Goal: Task Accomplishment & Management: Use online tool/utility

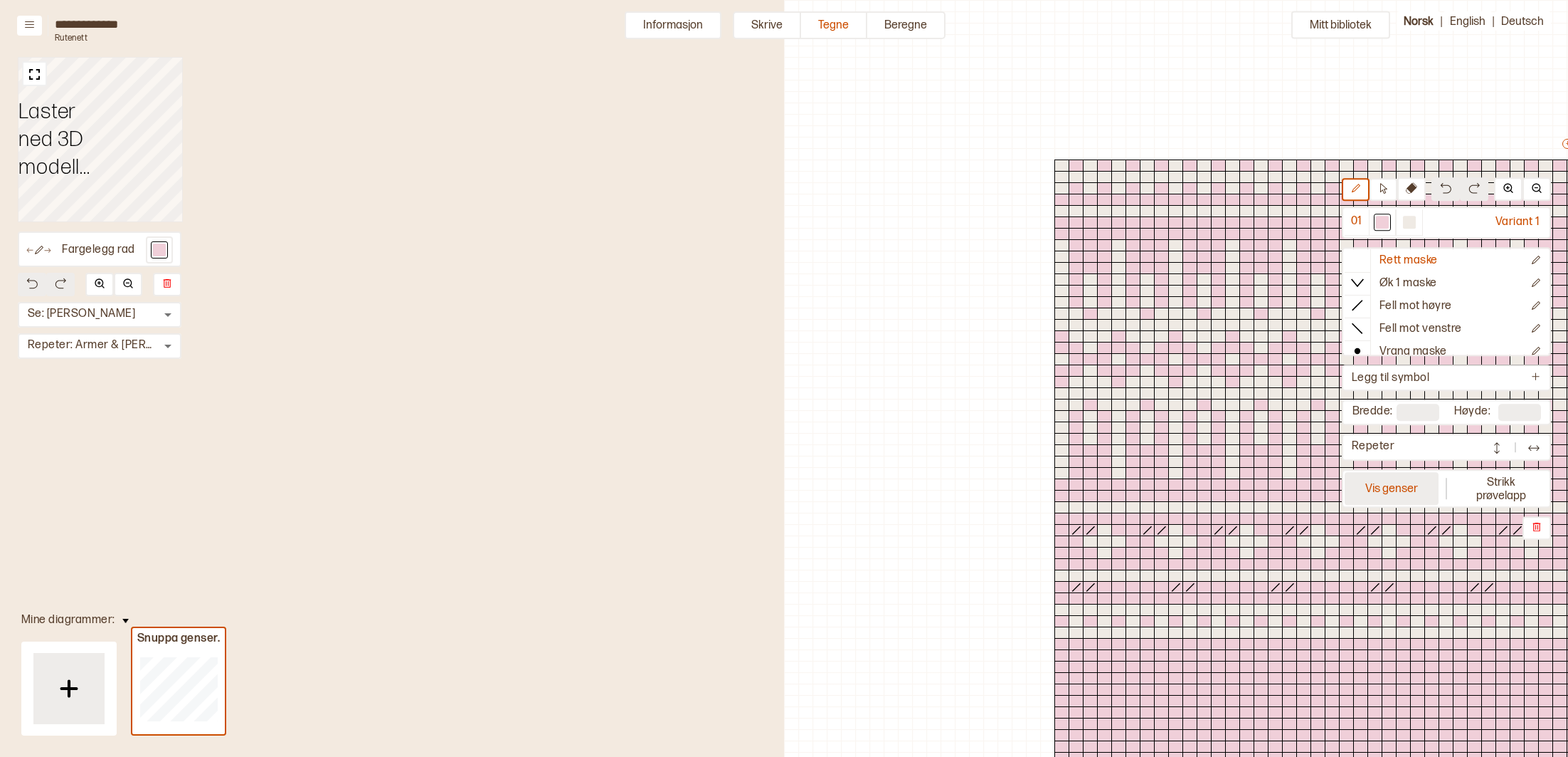
click at [1373, 486] on button "Vis genser" at bounding box center [1391, 487] width 94 height 32
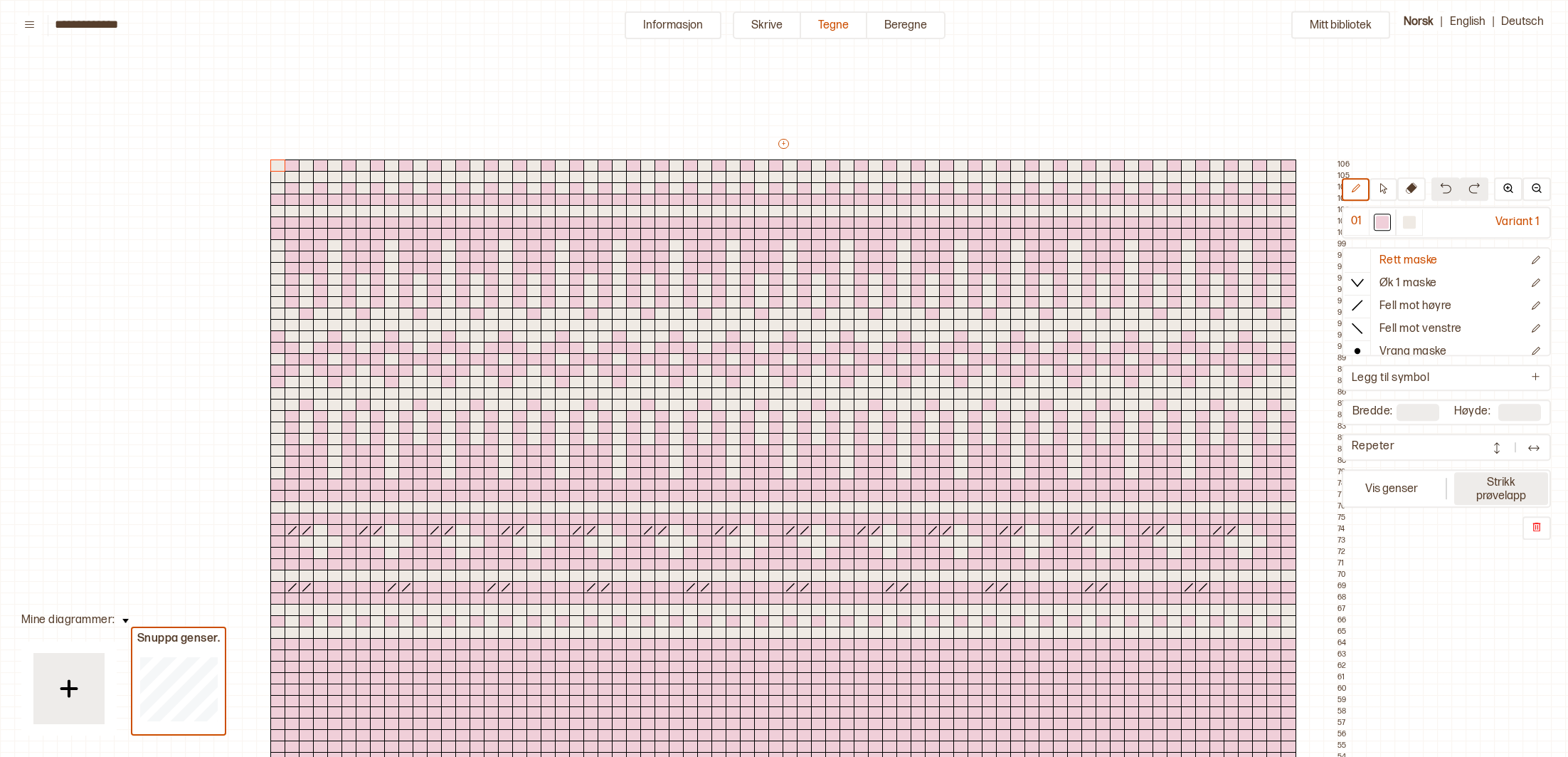
click at [1488, 496] on button "Strikk prøvelapp" at bounding box center [1501, 487] width 94 height 32
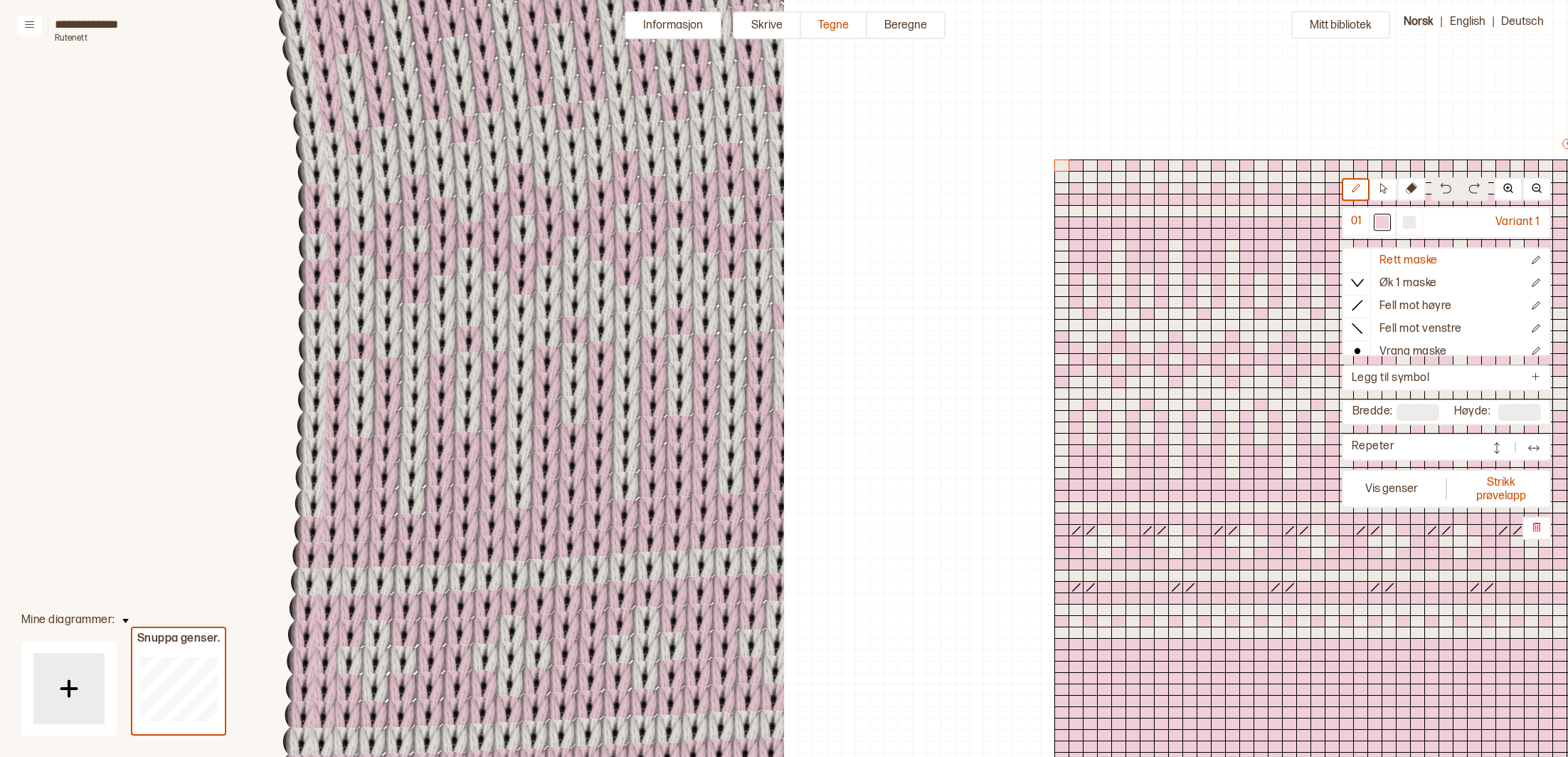
scroll to position [397, 784]
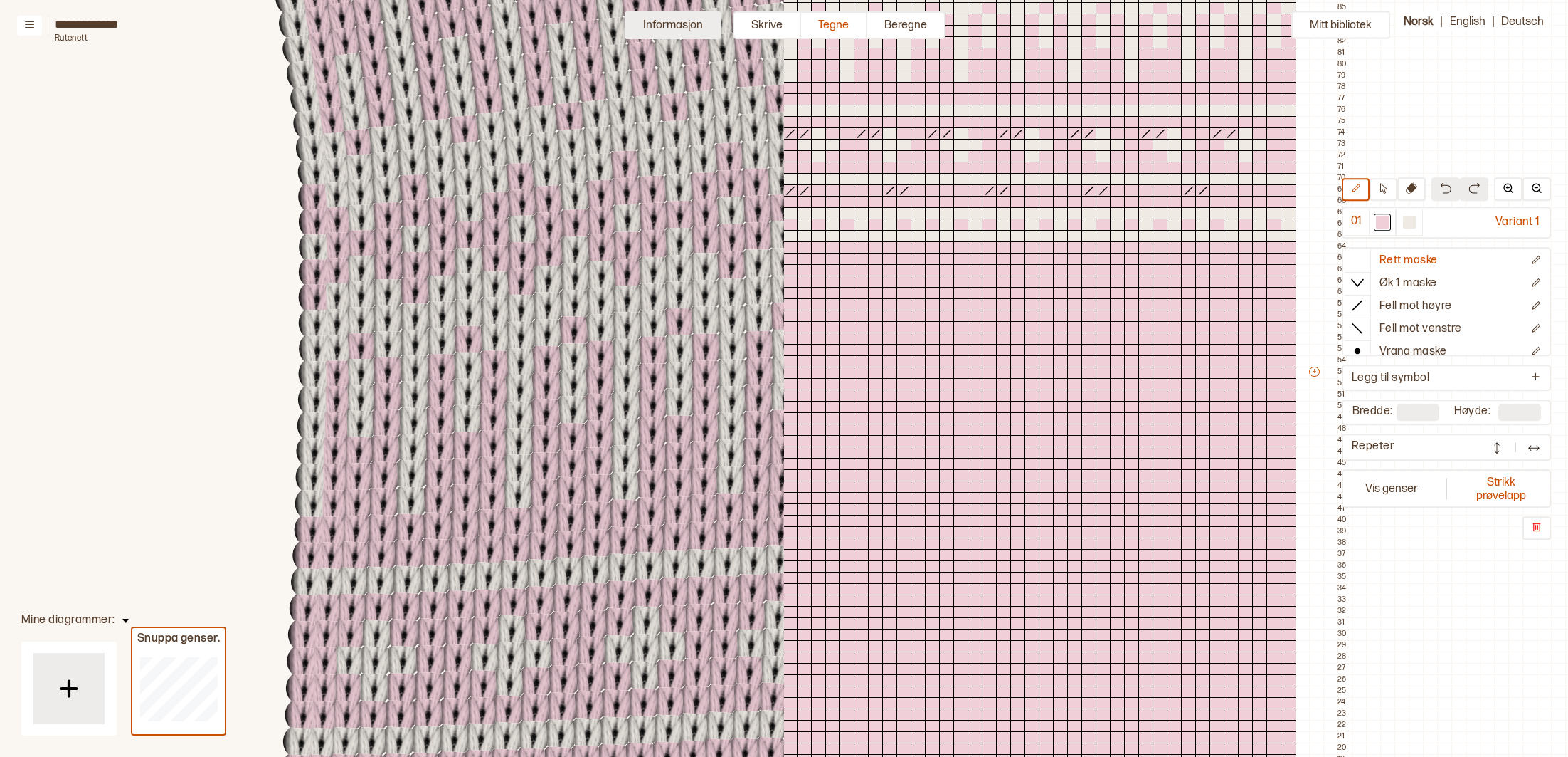
click at [670, 21] on button "Informasjon" at bounding box center [673, 25] width 96 height 27
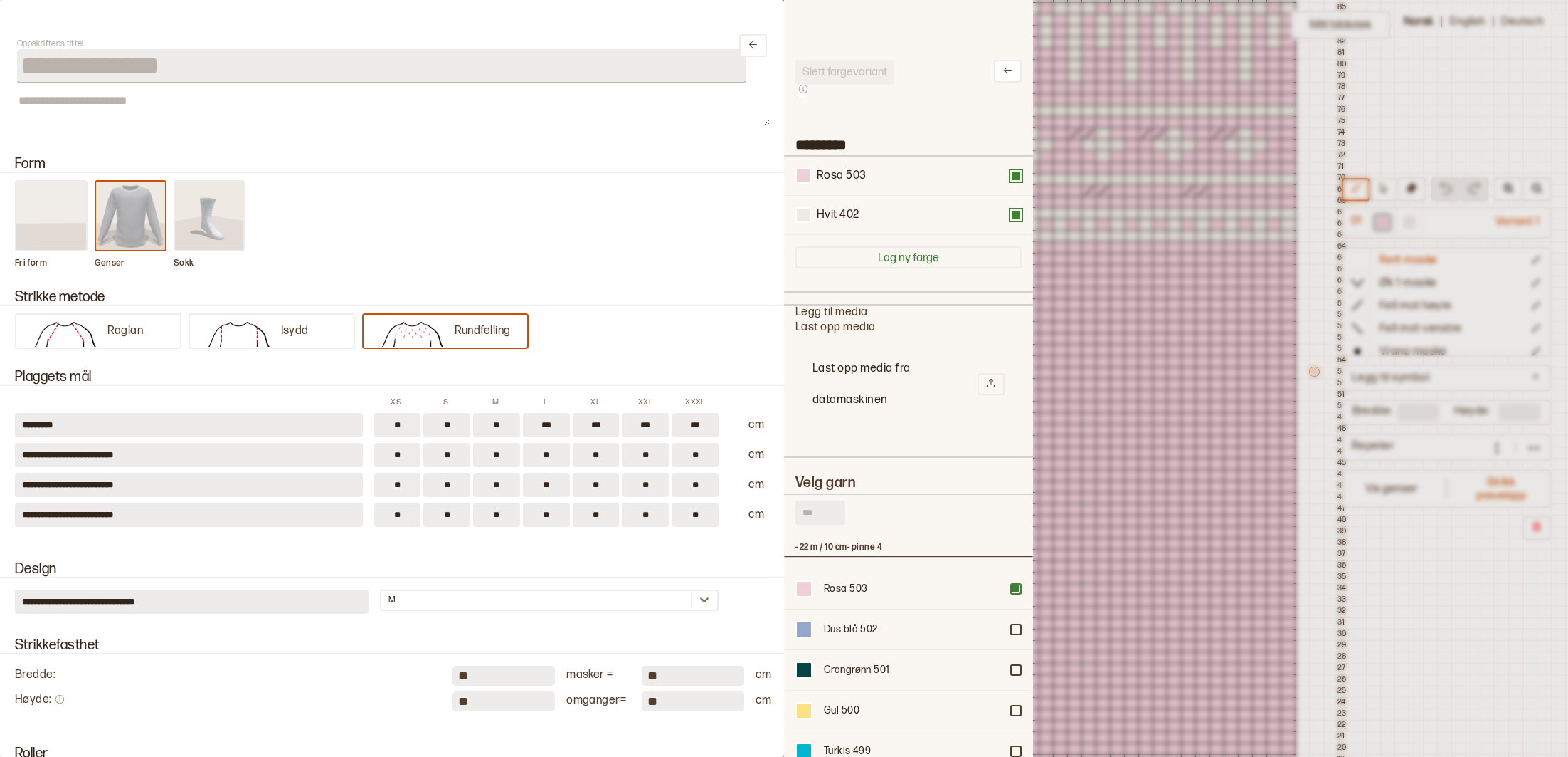
scroll to position [1, 1]
click at [121, 216] on img at bounding box center [131, 215] width 70 height 68
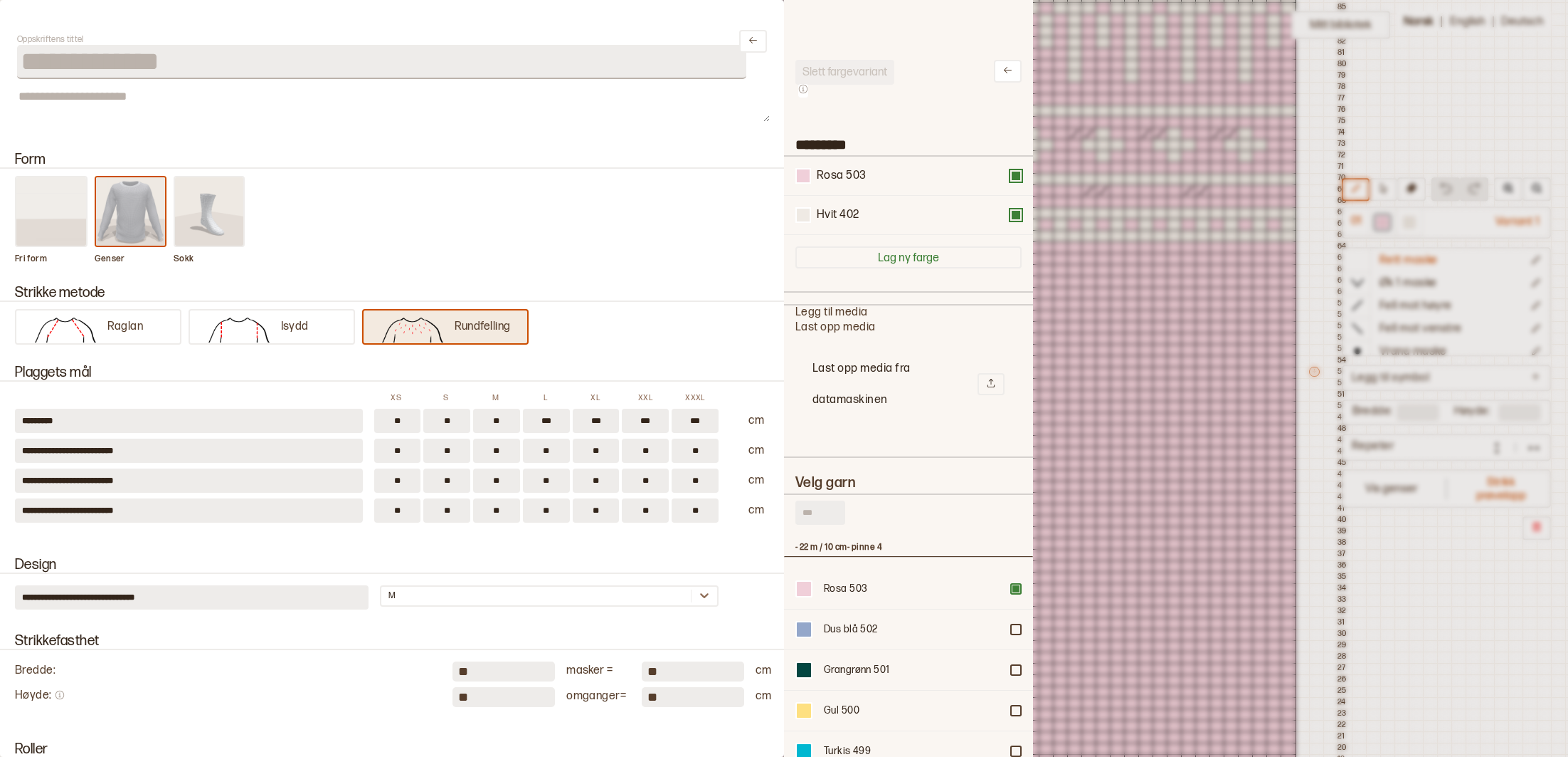
click at [416, 335] on img at bounding box center [412, 328] width 84 height 28
click at [1443, 666] on div at bounding box center [784, 378] width 1568 height 757
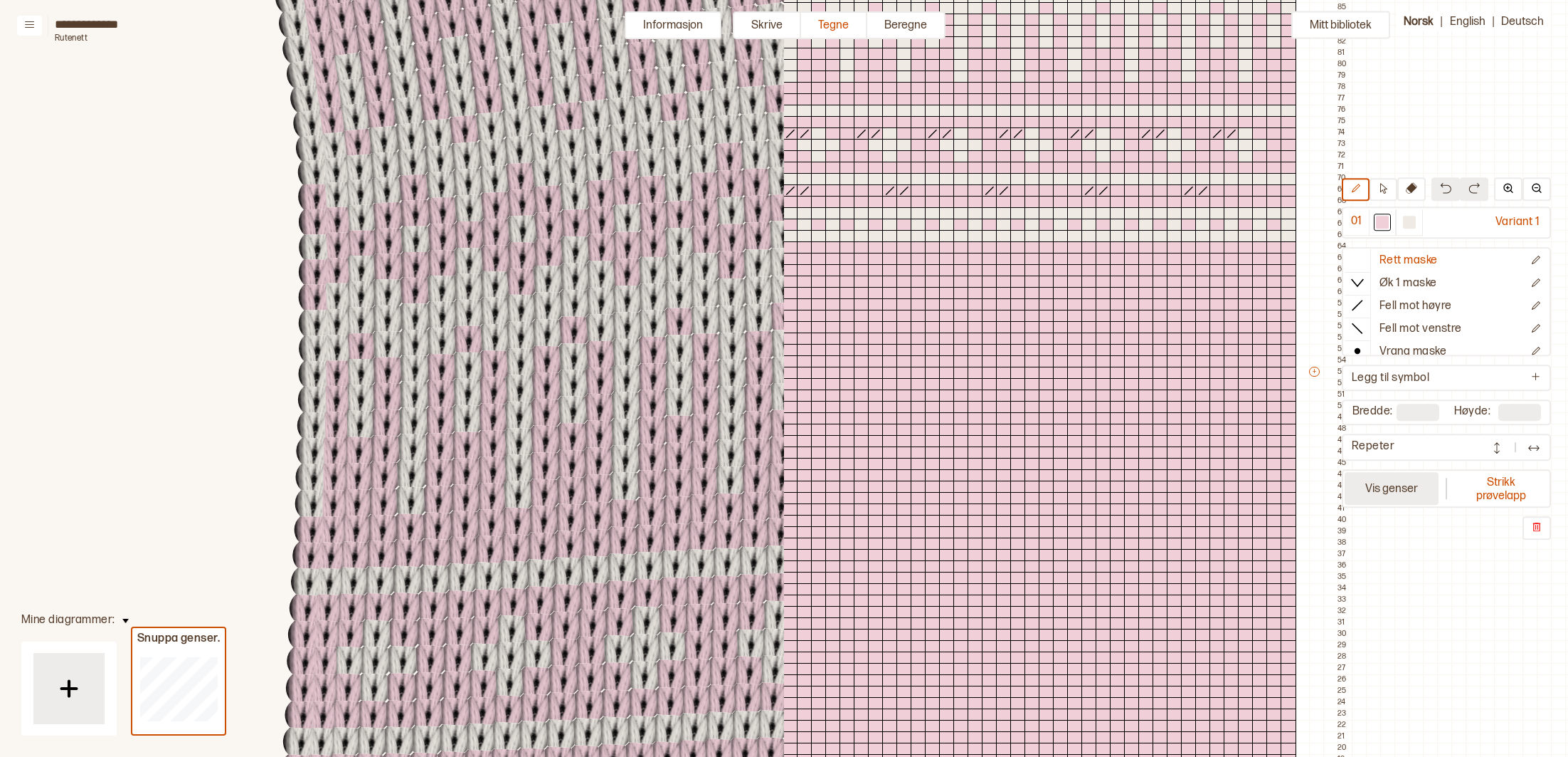
click at [1406, 501] on button "Vis genser" at bounding box center [1391, 487] width 94 height 32
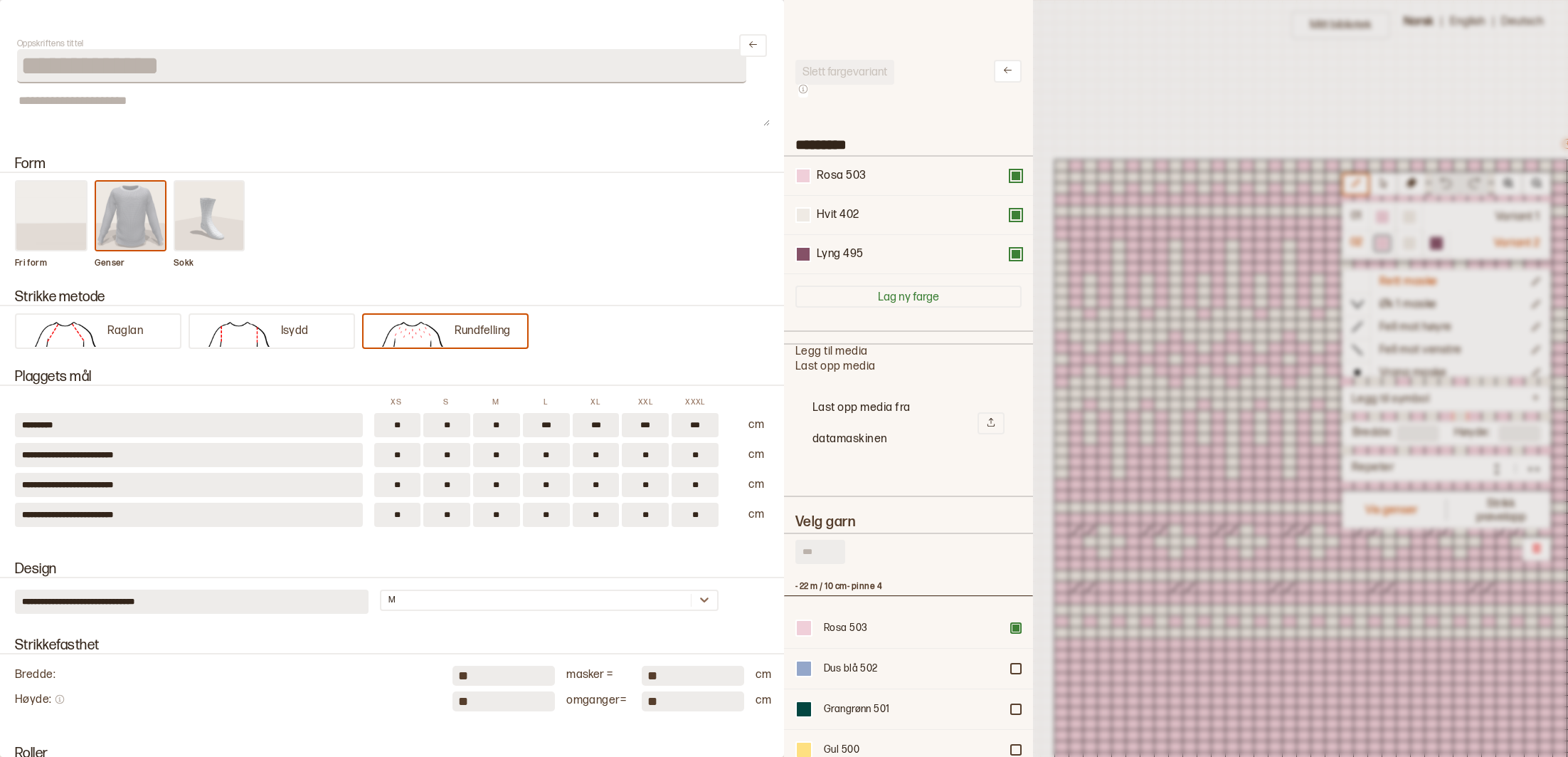
scroll to position [397, 784]
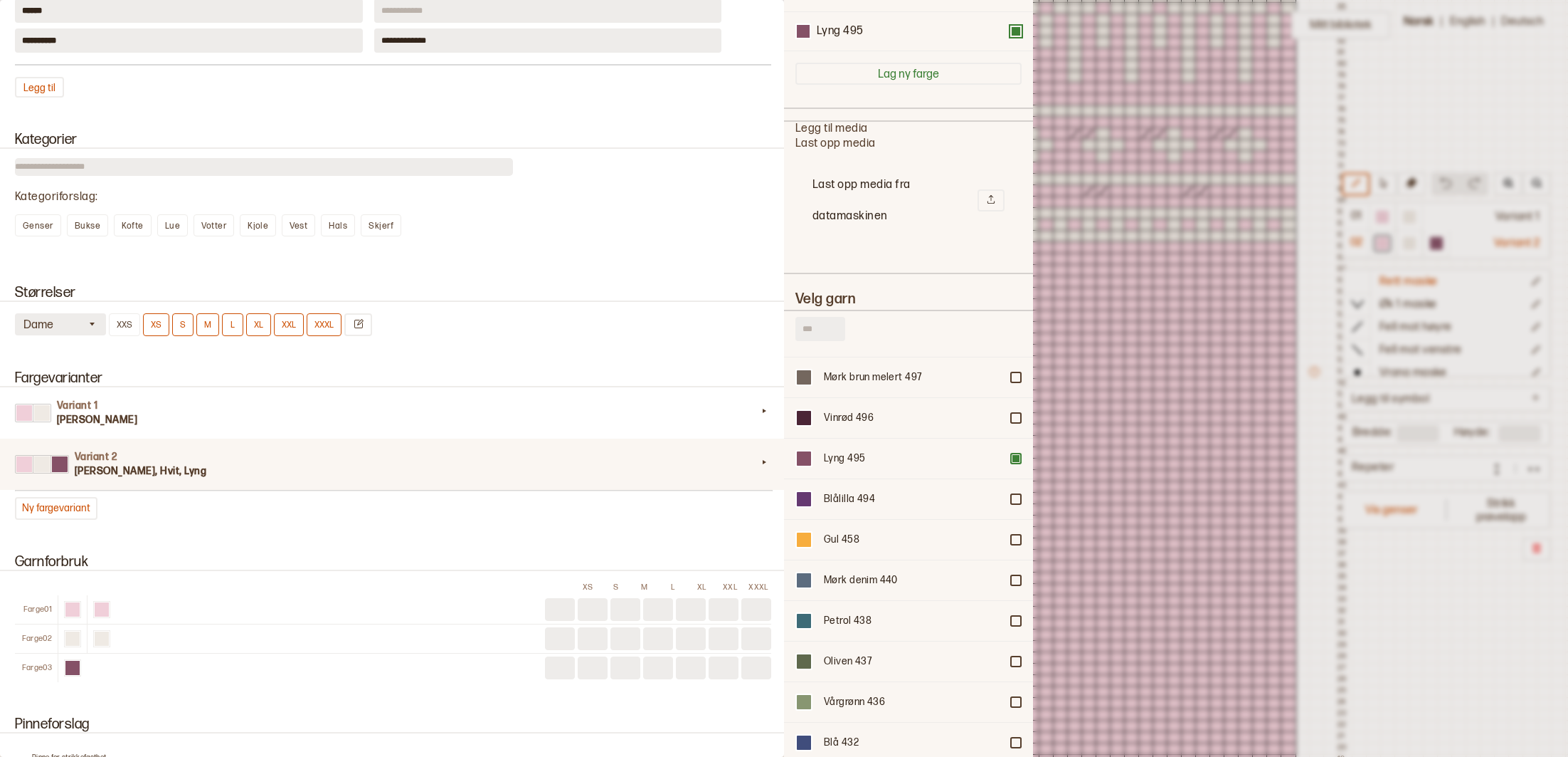
drag, startPoint x: 1013, startPoint y: 453, endPoint x: 62, endPoint y: 332, distance: 958.7
click at [1013, 454] on div at bounding box center [1016, 458] width 8 height 8
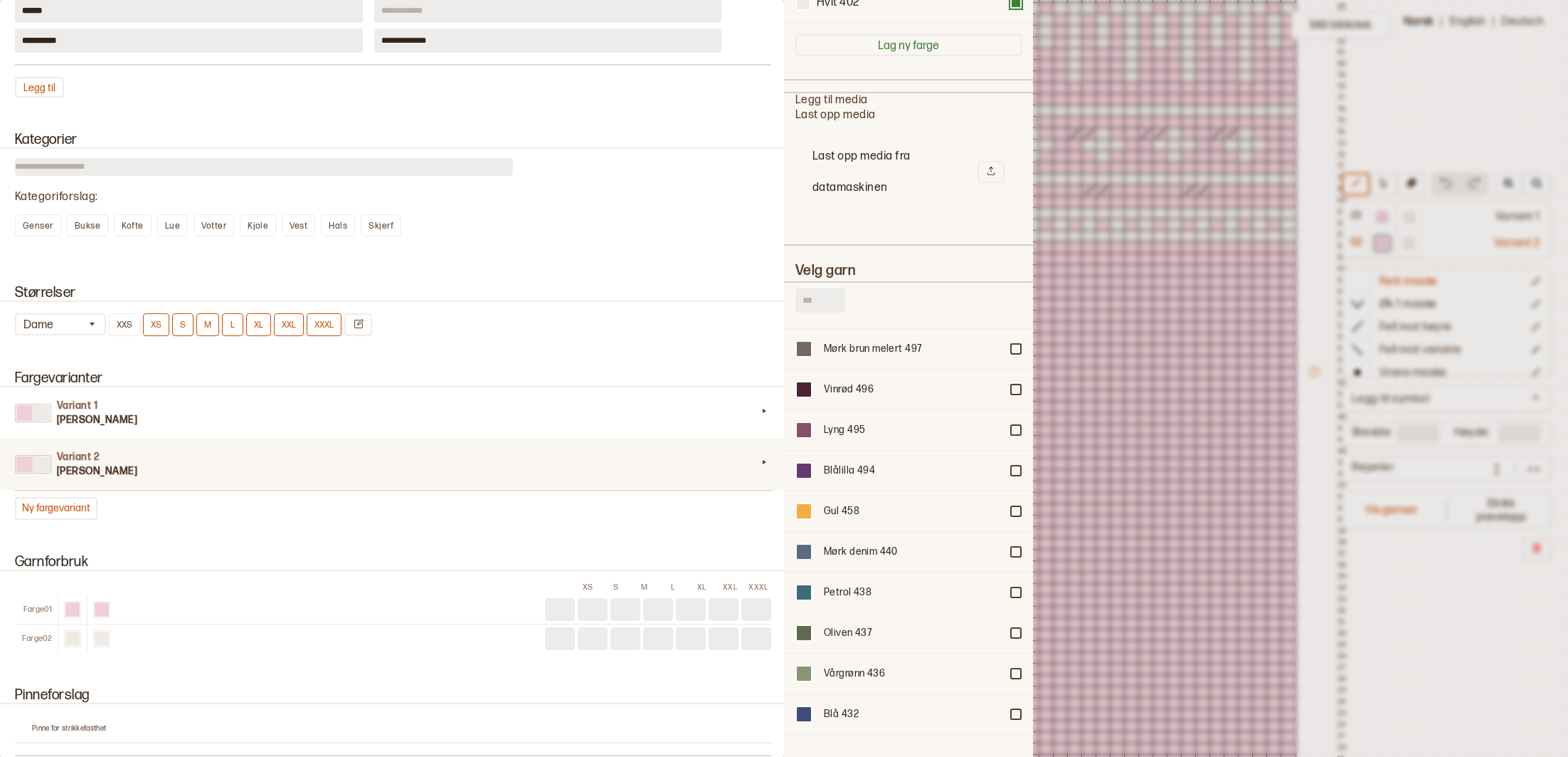
scroll to position [184, 0]
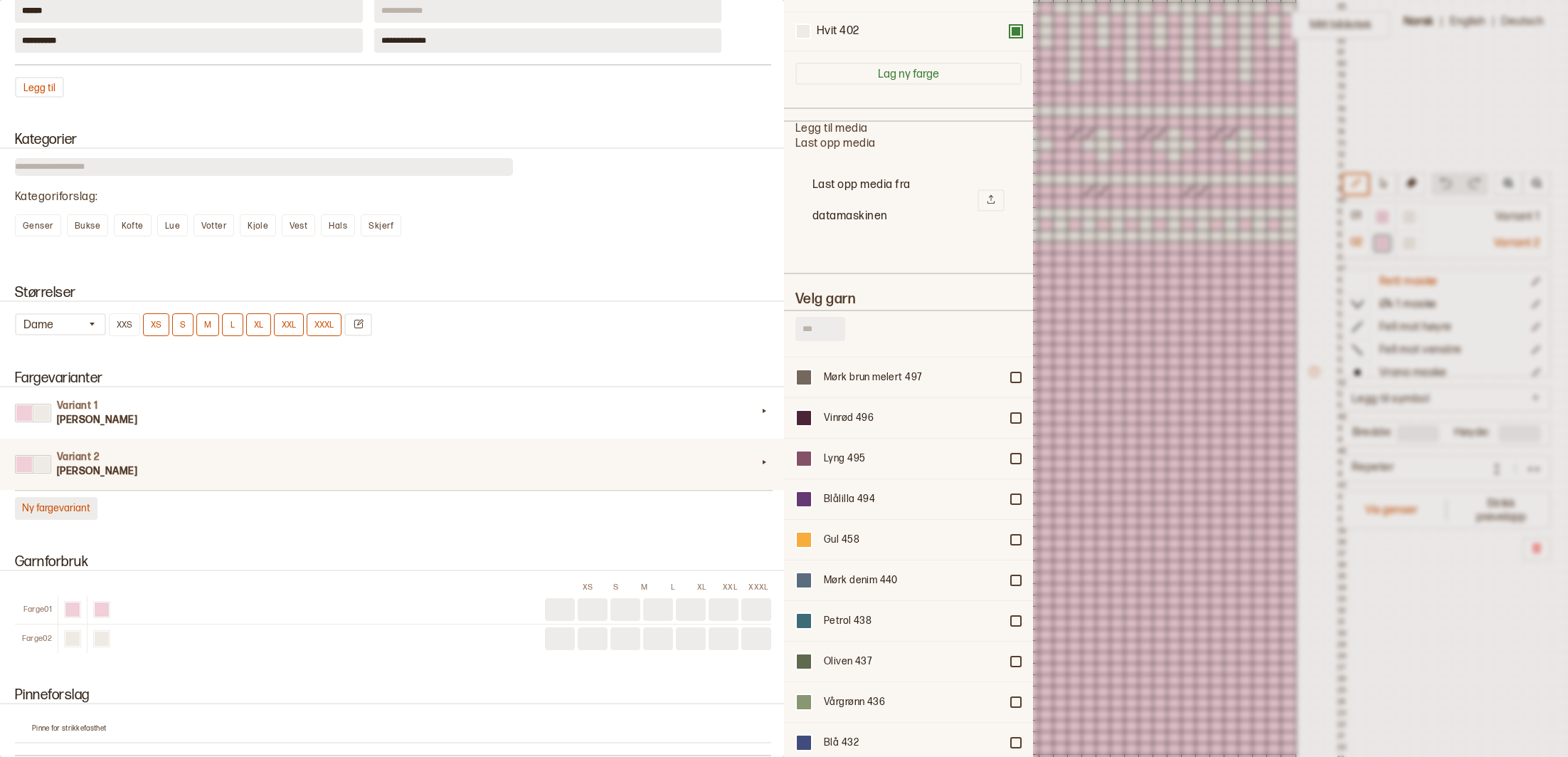
click at [52, 509] on button "Ny fargevariant" at bounding box center [56, 507] width 82 height 22
type input "*********"
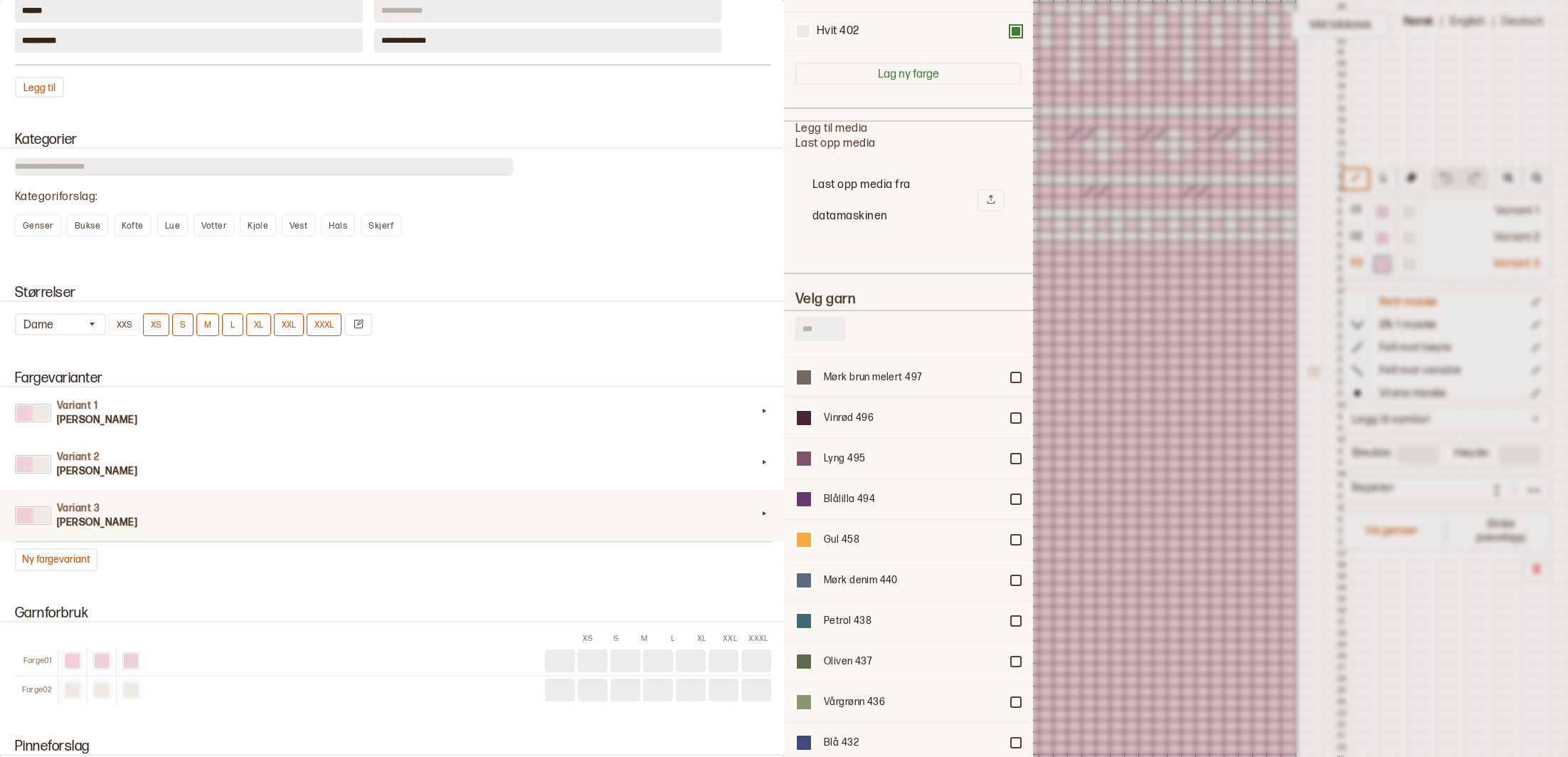
click at [232, 522] on h3 "[PERSON_NAME]" at bounding box center [407, 522] width 700 height 14
click at [46, 520] on div at bounding box center [42, 515] width 16 height 16
click at [44, 520] on div at bounding box center [42, 515] width 16 height 16
click at [767, 518] on icon at bounding box center [763, 512] width 14 height 14
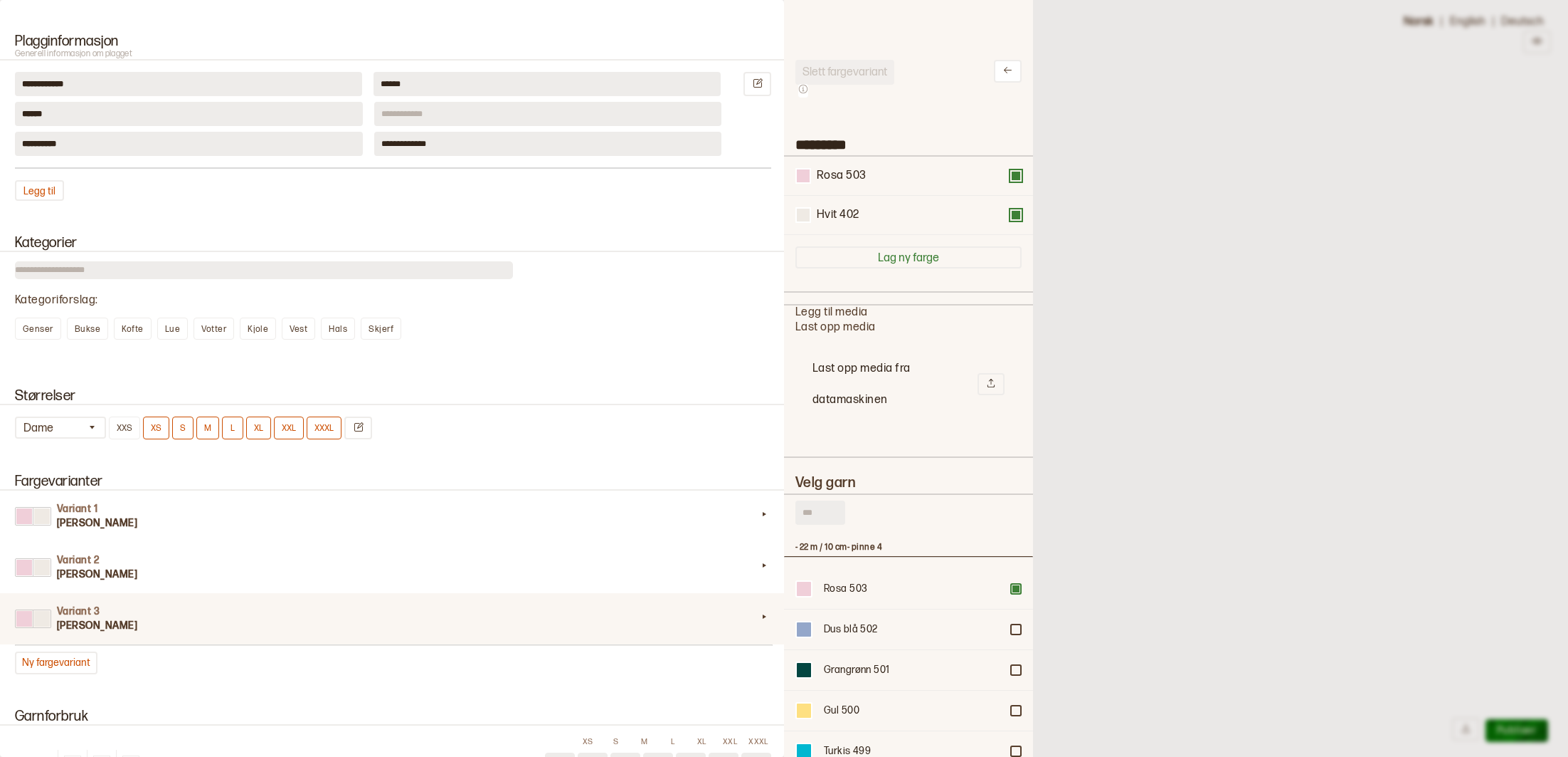
scroll to position [858, 0]
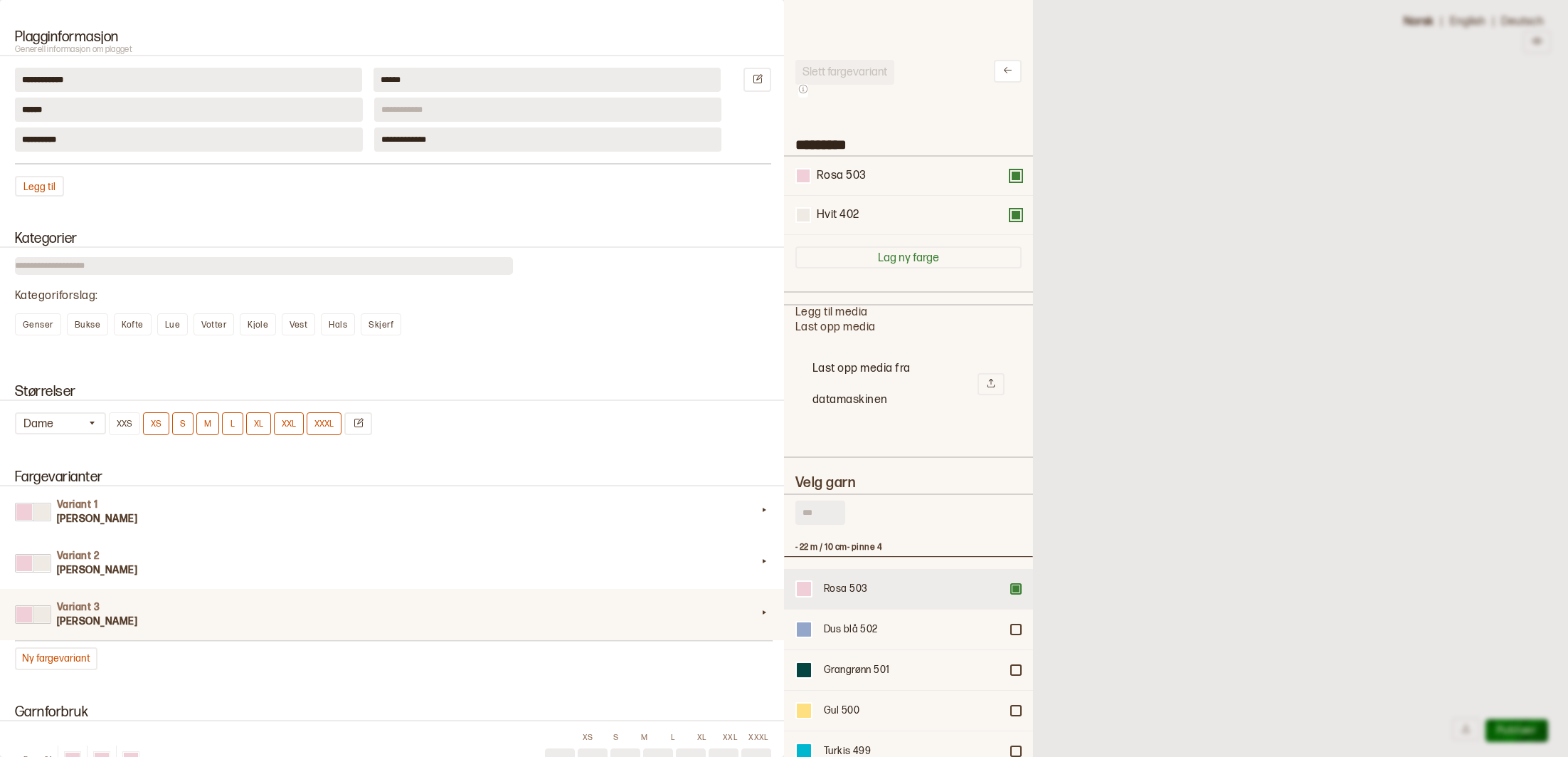
click at [1015, 584] on div at bounding box center [1016, 588] width 8 height 8
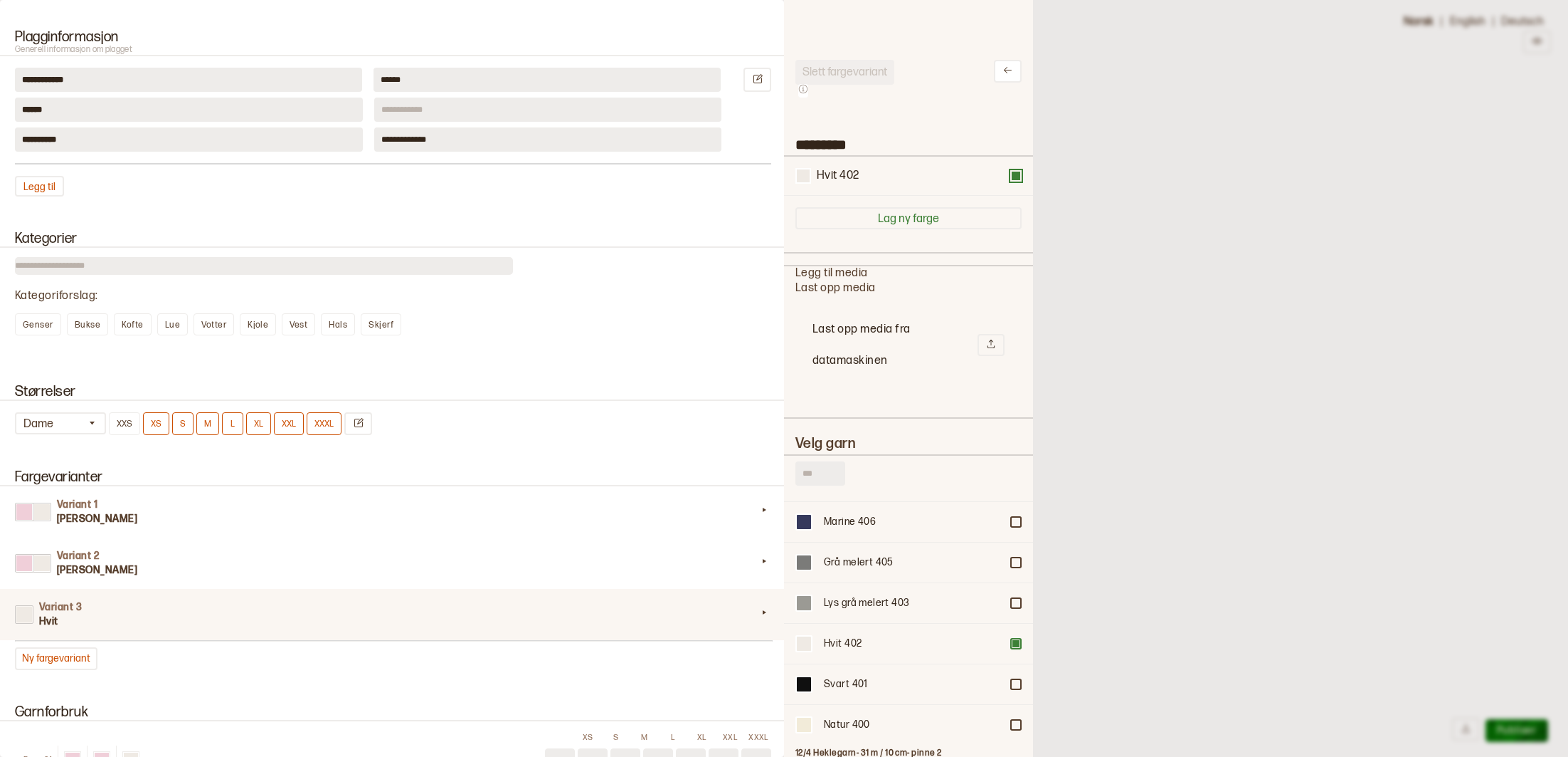
scroll to position [801, 0]
click at [1014, 639] on div at bounding box center [1016, 641] width 8 height 8
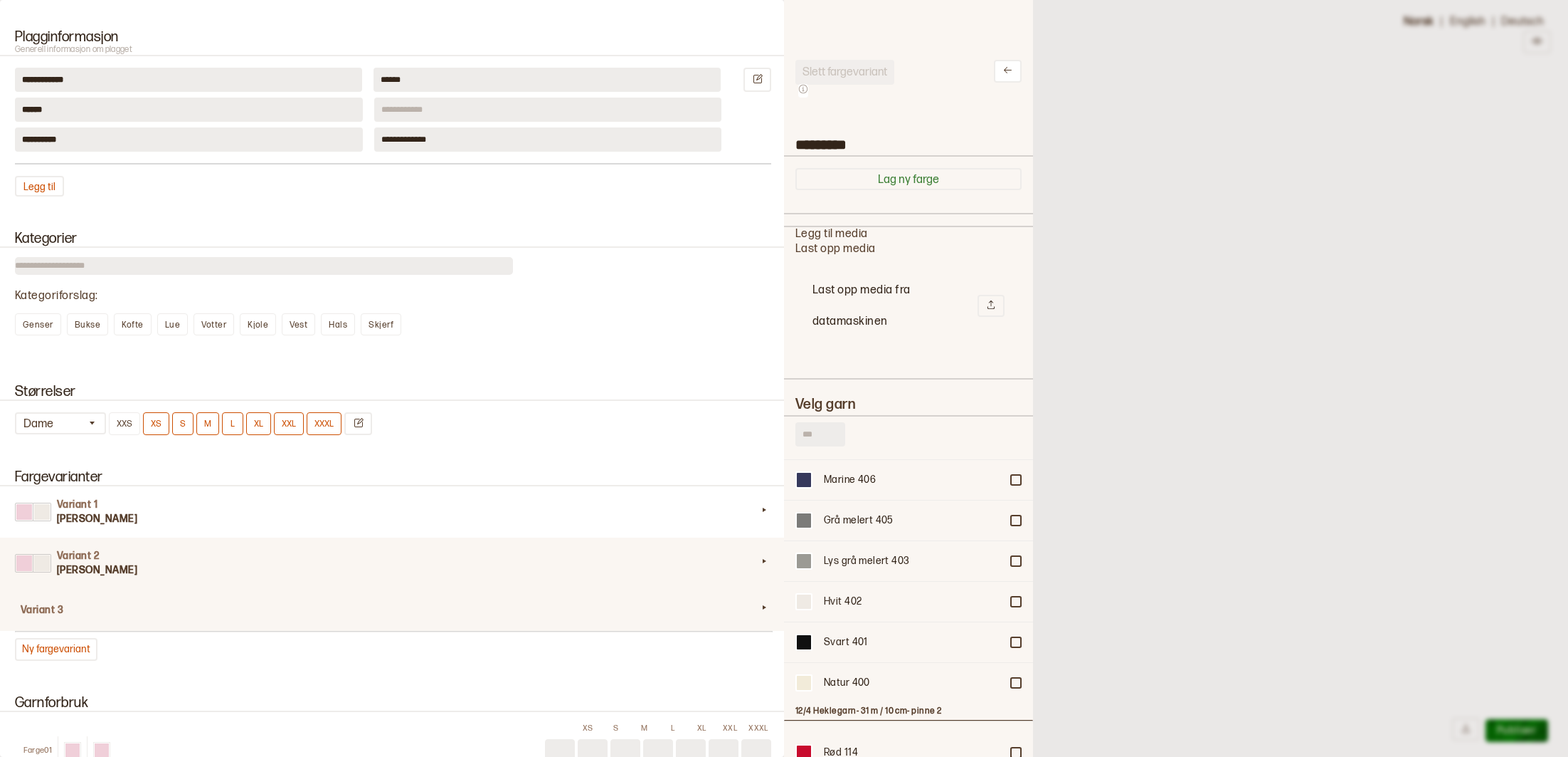
click at [672, 567] on h3 "[PERSON_NAME]" at bounding box center [407, 570] width 700 height 14
type input "*********"
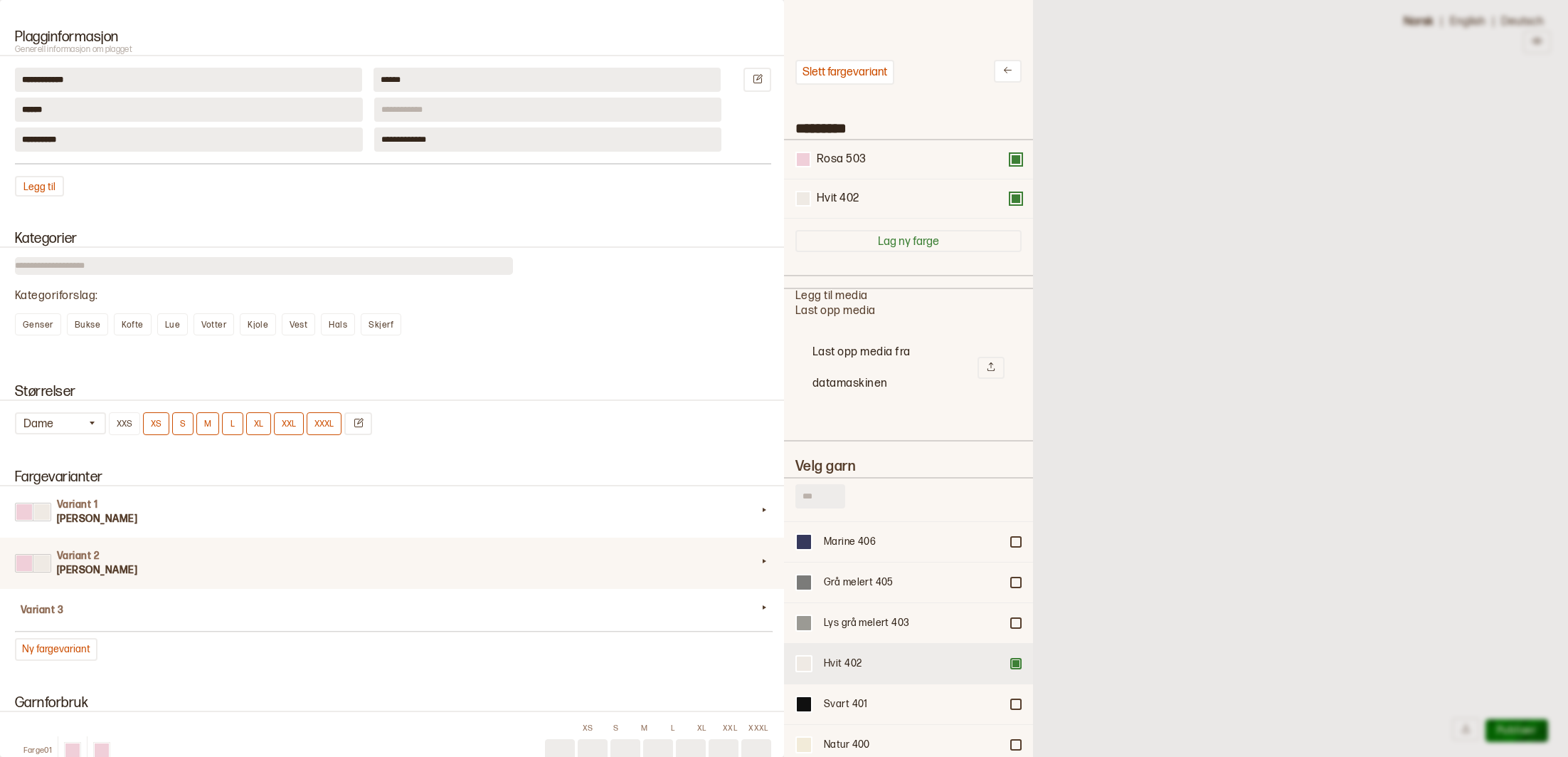
click at [1017, 659] on div at bounding box center [1016, 663] width 8 height 8
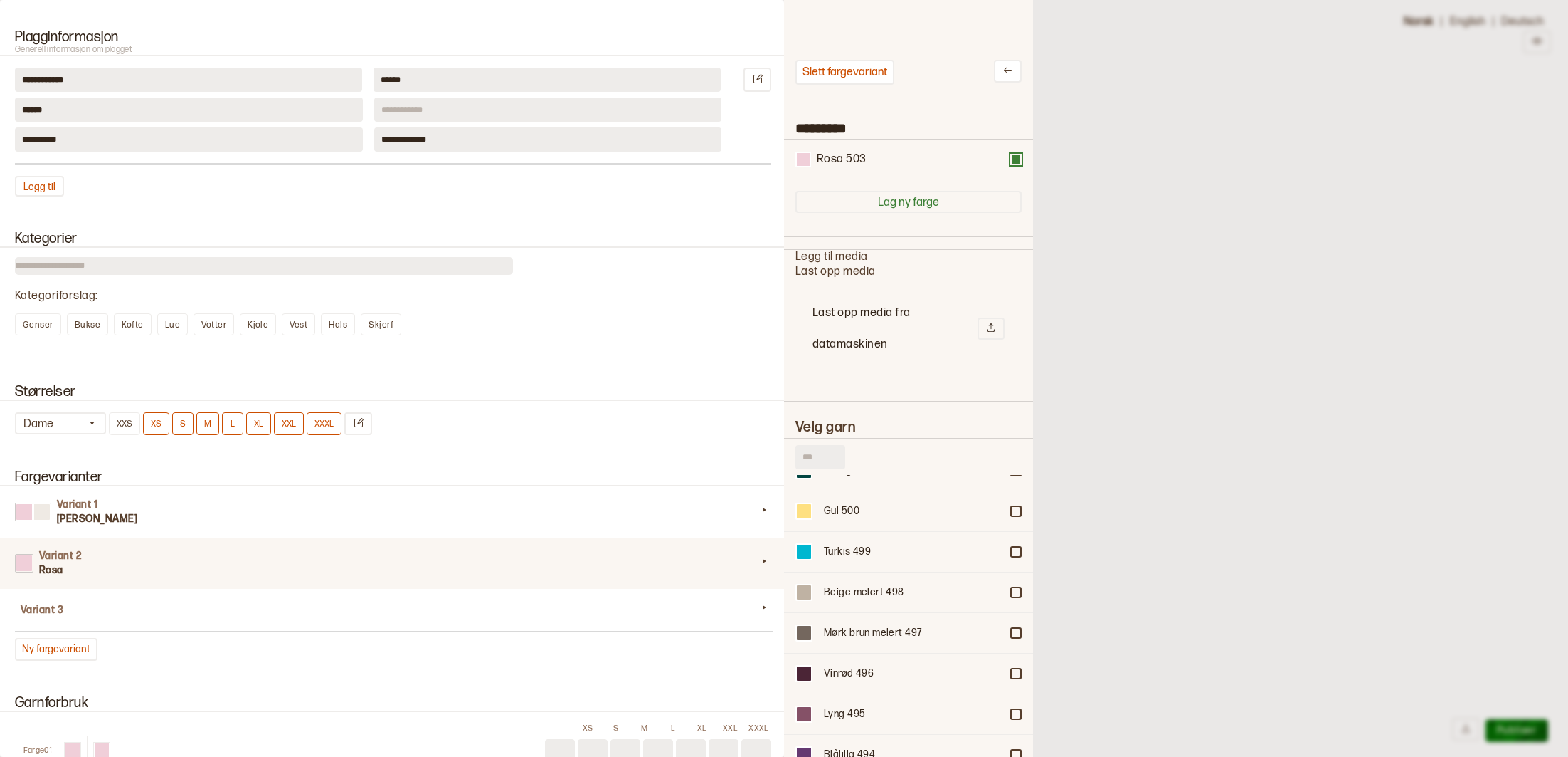
scroll to position [0, 0]
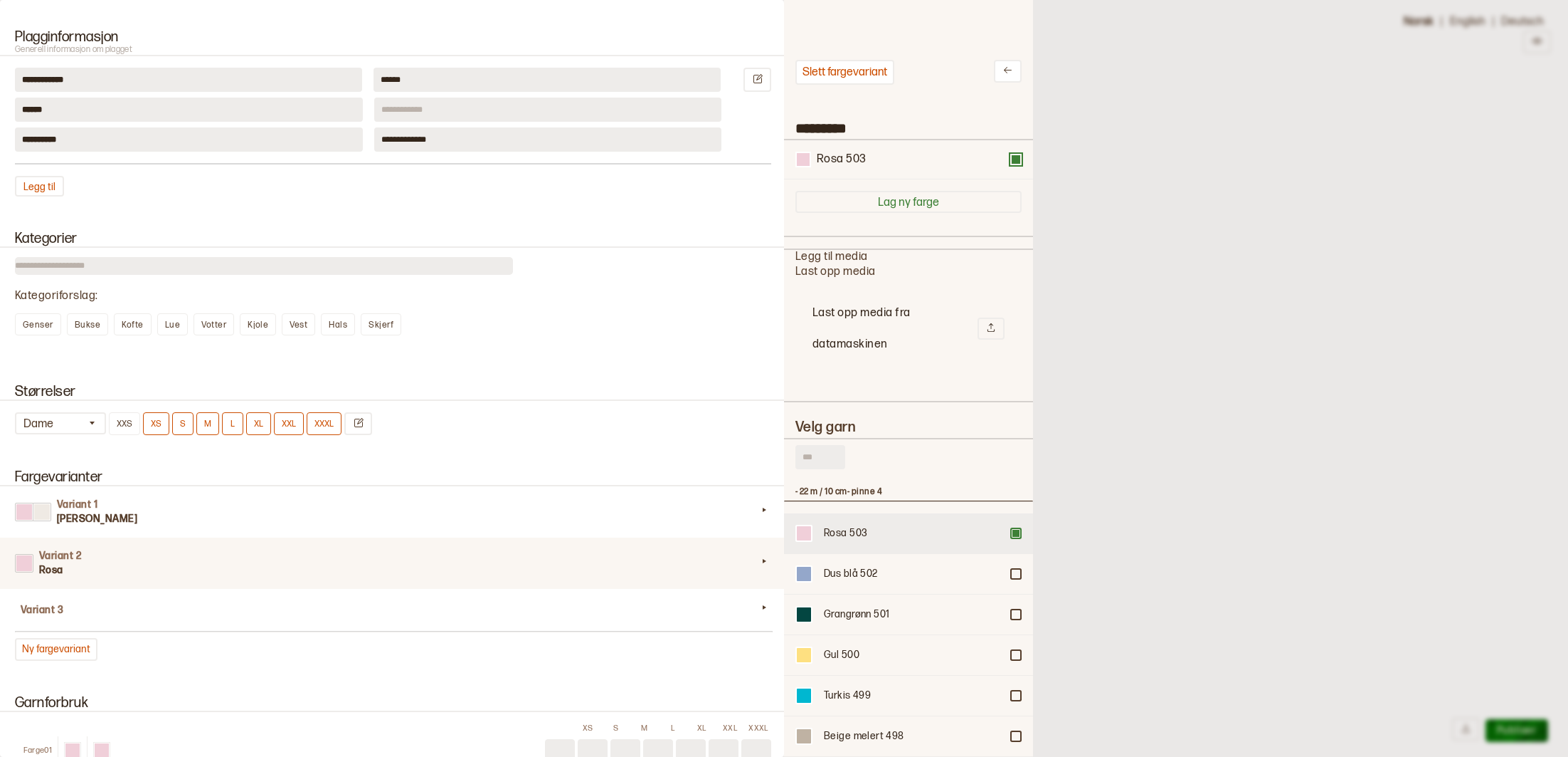
click at [1016, 530] on div at bounding box center [1016, 533] width 8 height 8
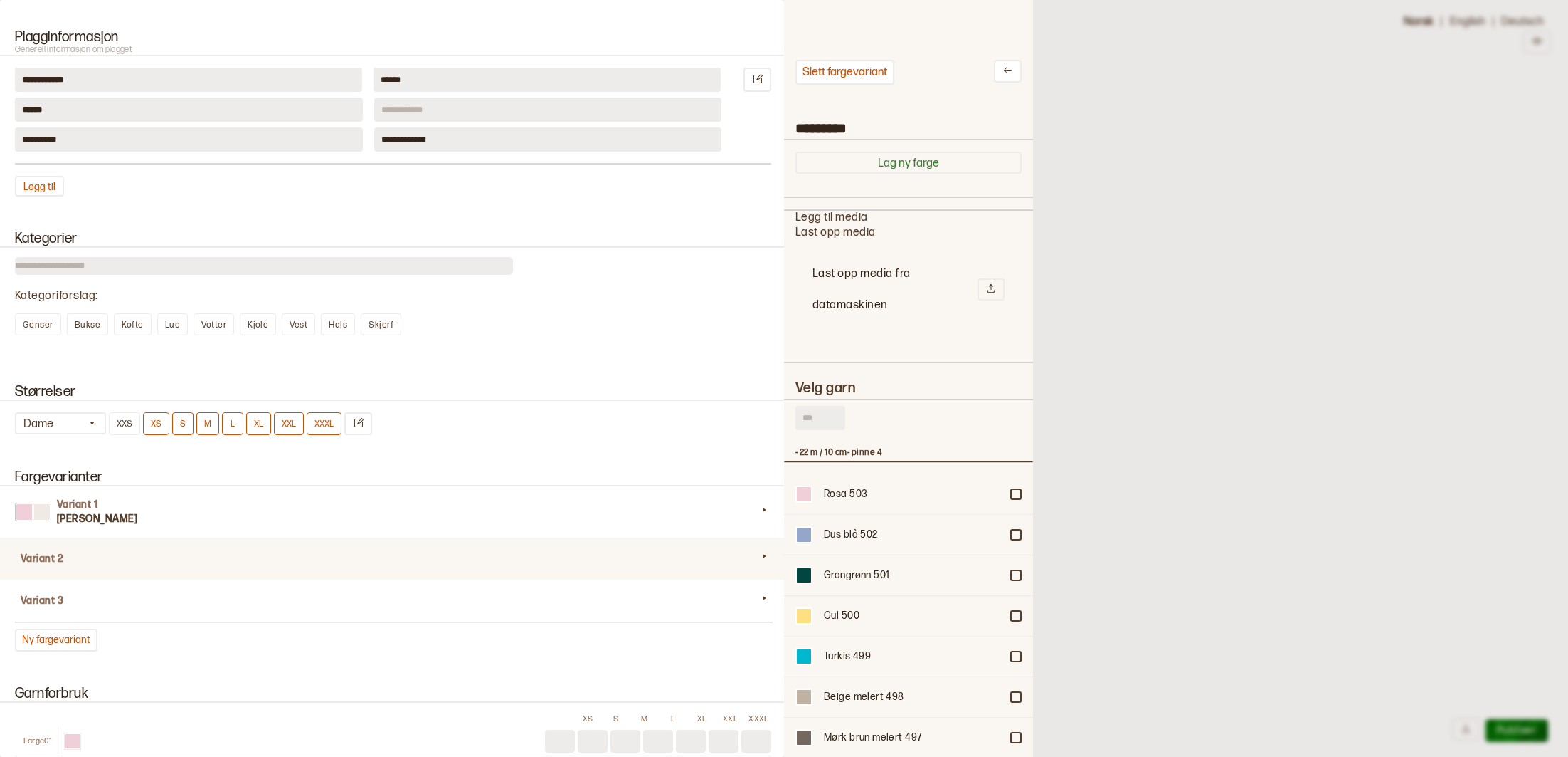
click at [75, 557] on h4 "Variant 2" at bounding box center [389, 558] width 737 height 14
click at [76, 560] on h4 "Variant 2" at bounding box center [389, 558] width 737 height 14
click at [765, 565] on div at bounding box center [763, 558] width 14 height 19
click at [845, 77] on button "Slett fargevariant" at bounding box center [845, 72] width 99 height 25
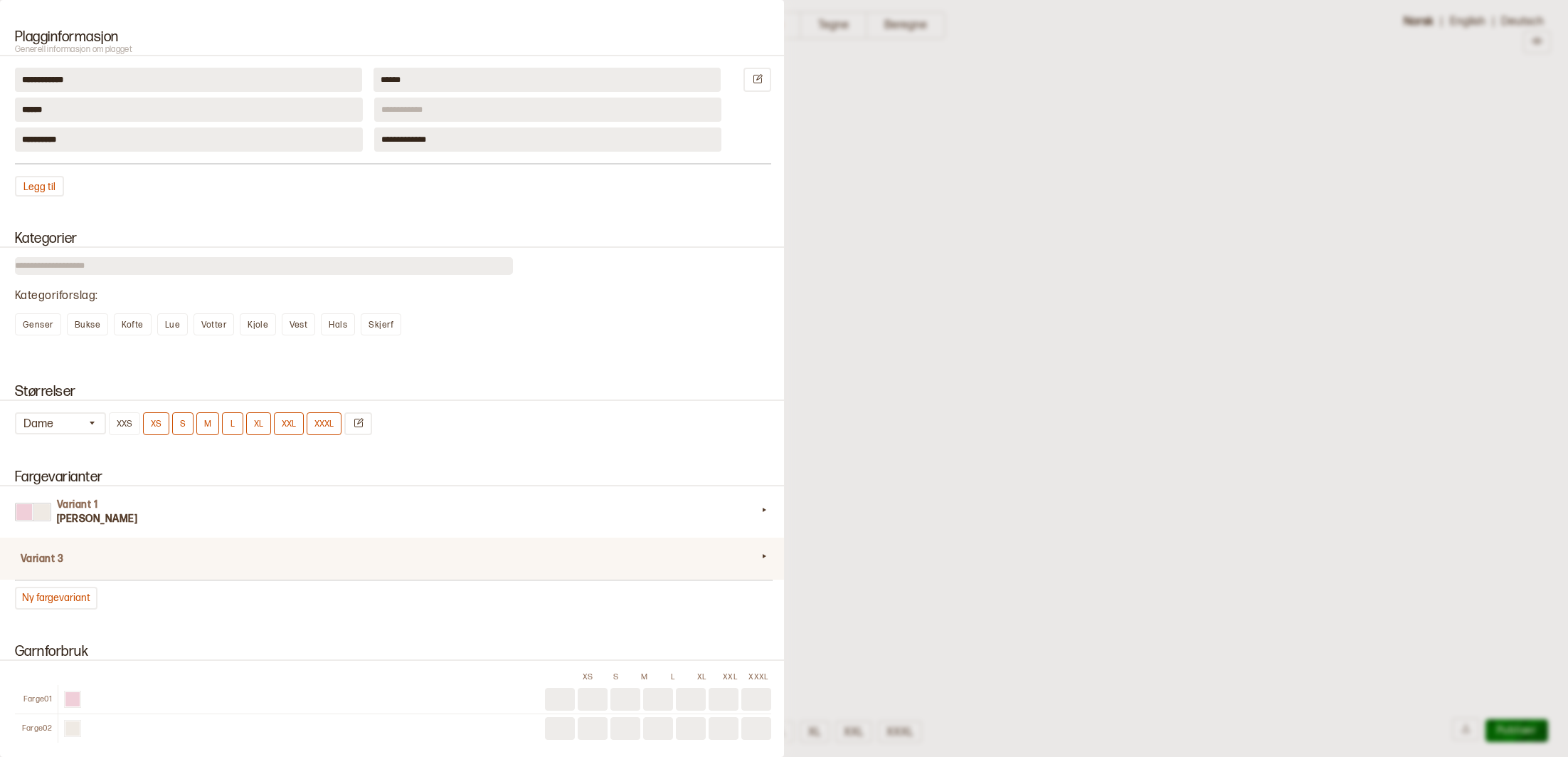
click at [25, 563] on h4 "Variant 3" at bounding box center [389, 558] width 737 height 14
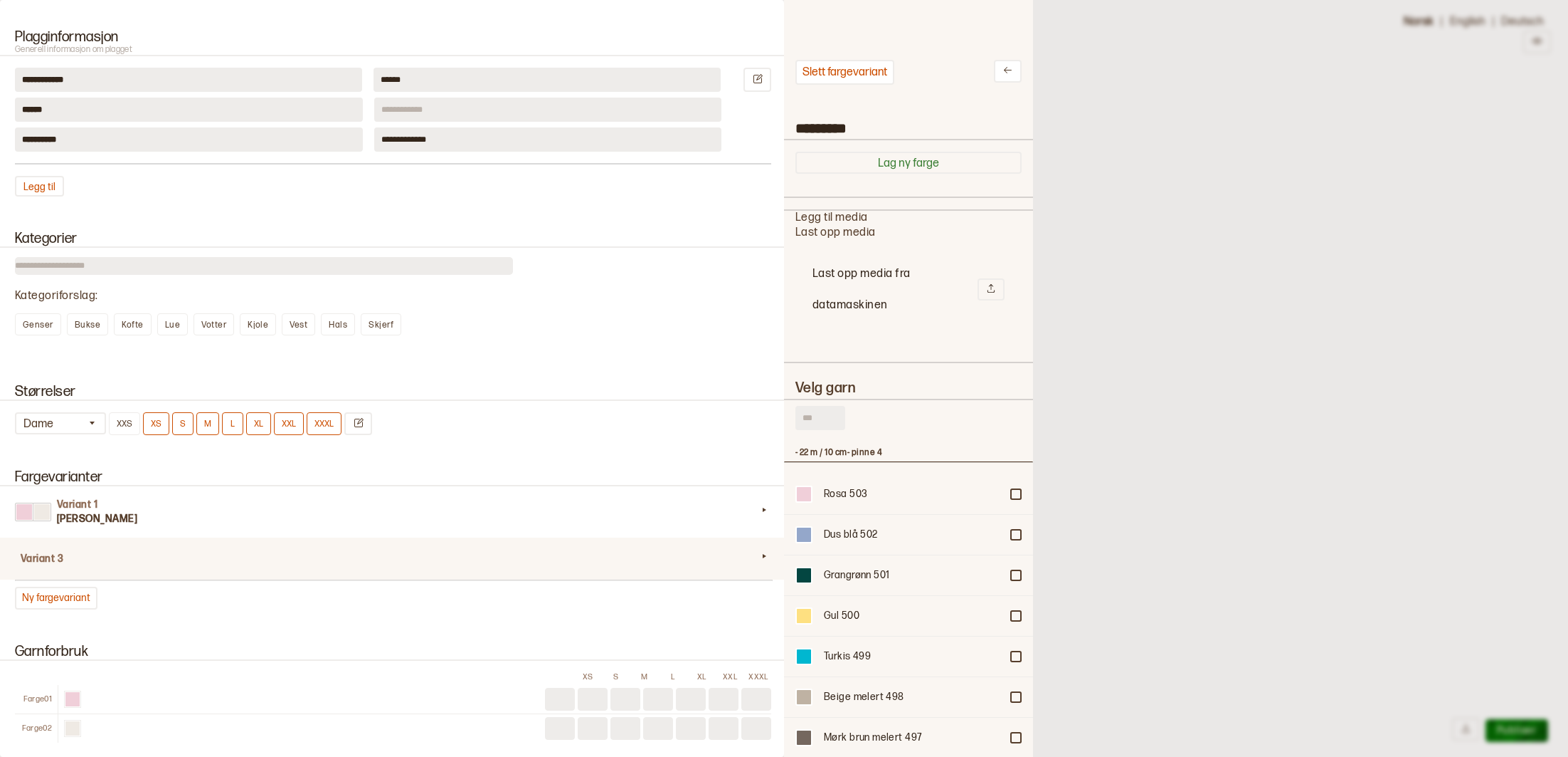
scroll to position [427, 249]
click at [828, 82] on button "Slett fargevariant" at bounding box center [845, 72] width 99 height 25
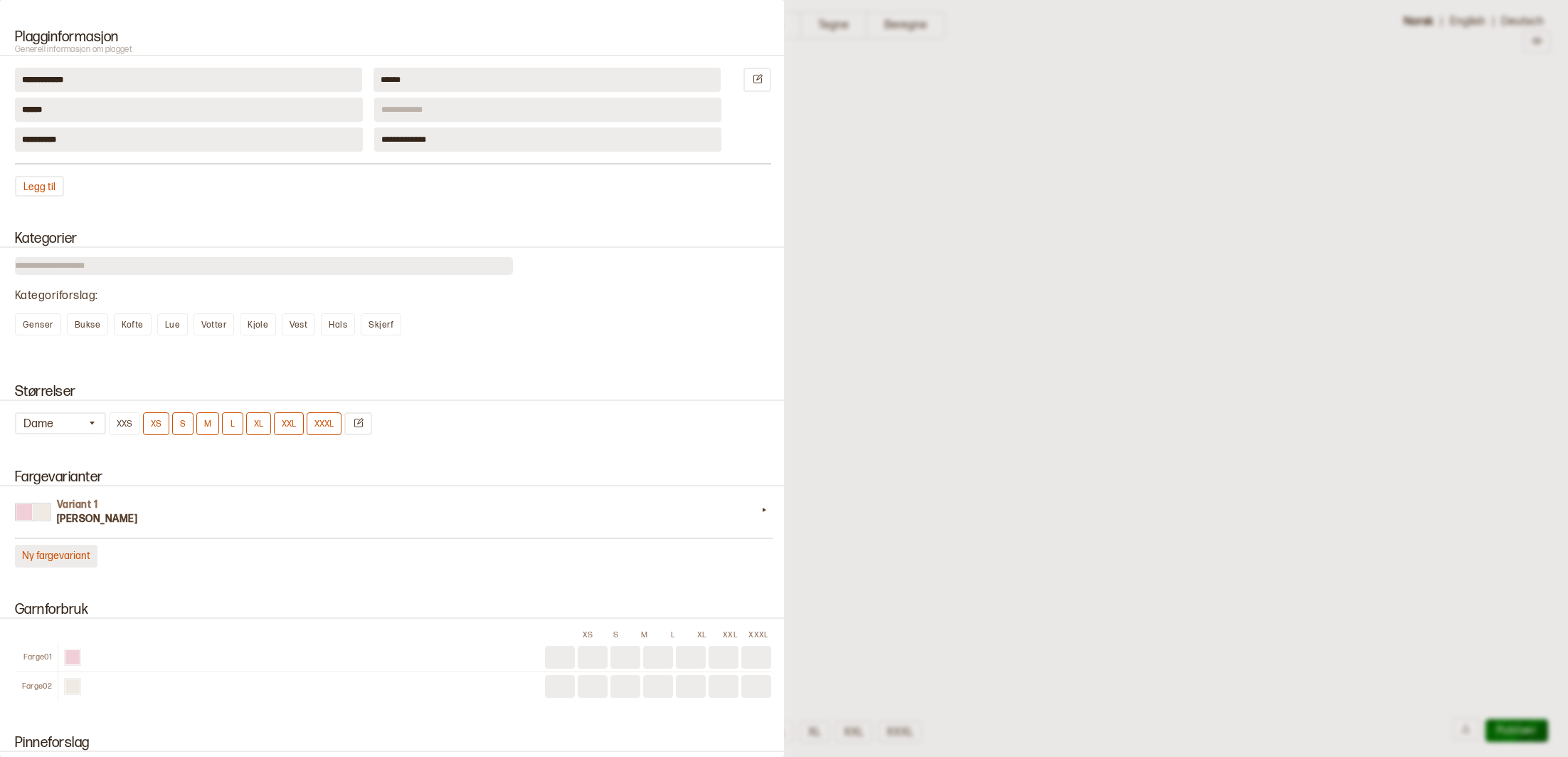
click at [82, 560] on button "Ny fargevariant" at bounding box center [56, 556] width 82 height 22
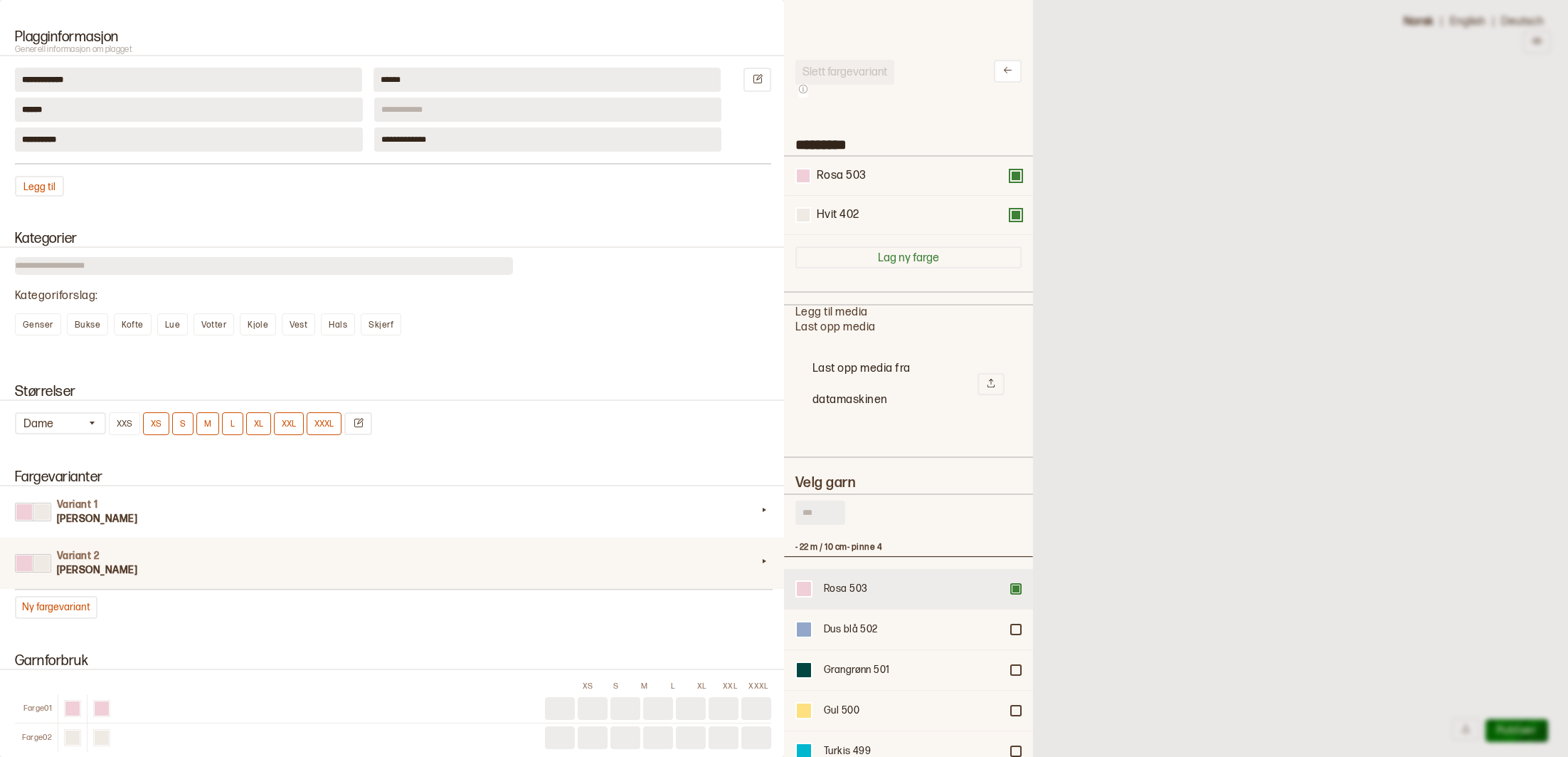
click at [1018, 585] on div at bounding box center [1016, 588] width 8 height 8
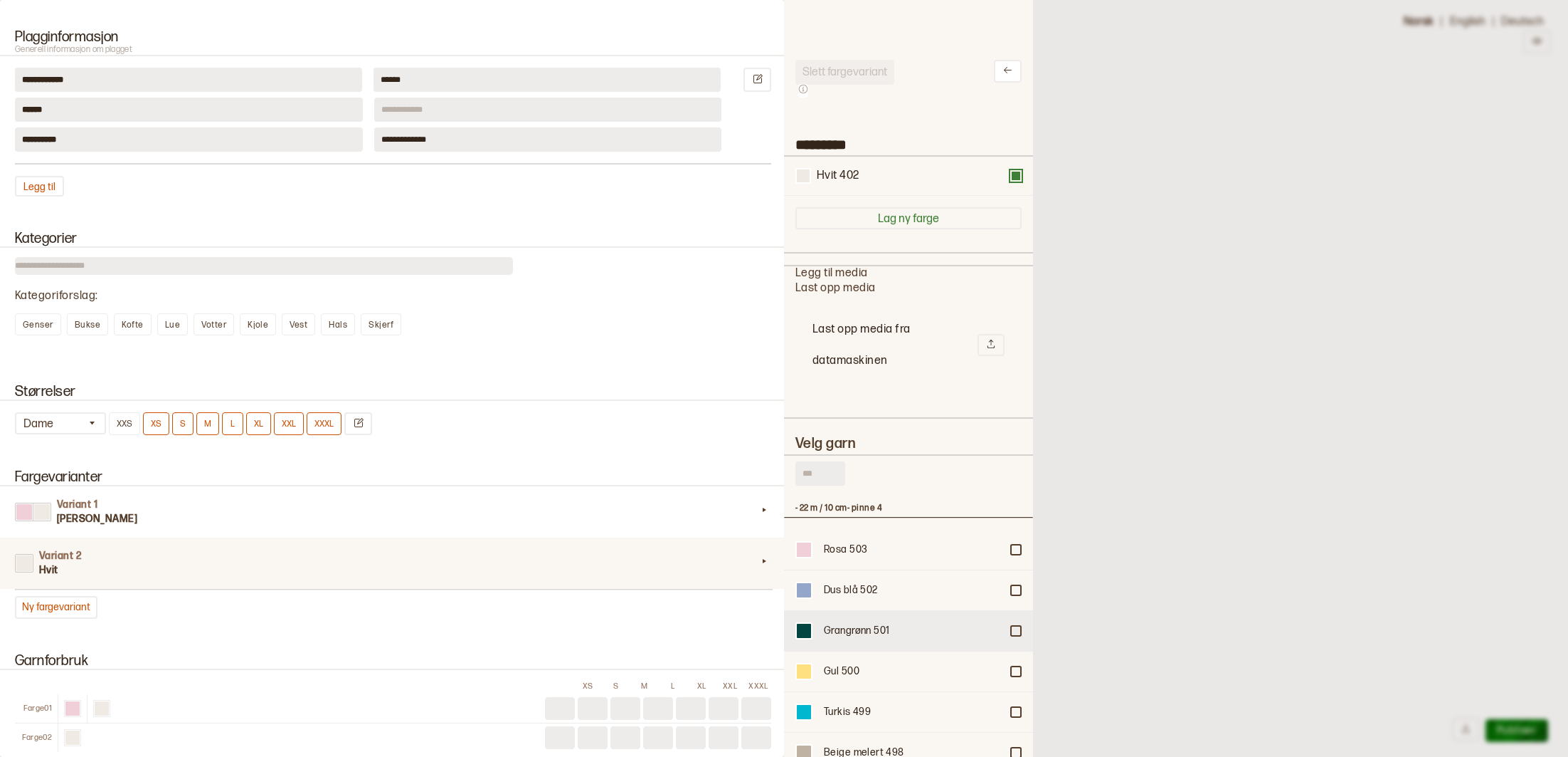
click at [1018, 626] on div at bounding box center [1016, 631] width 8 height 8
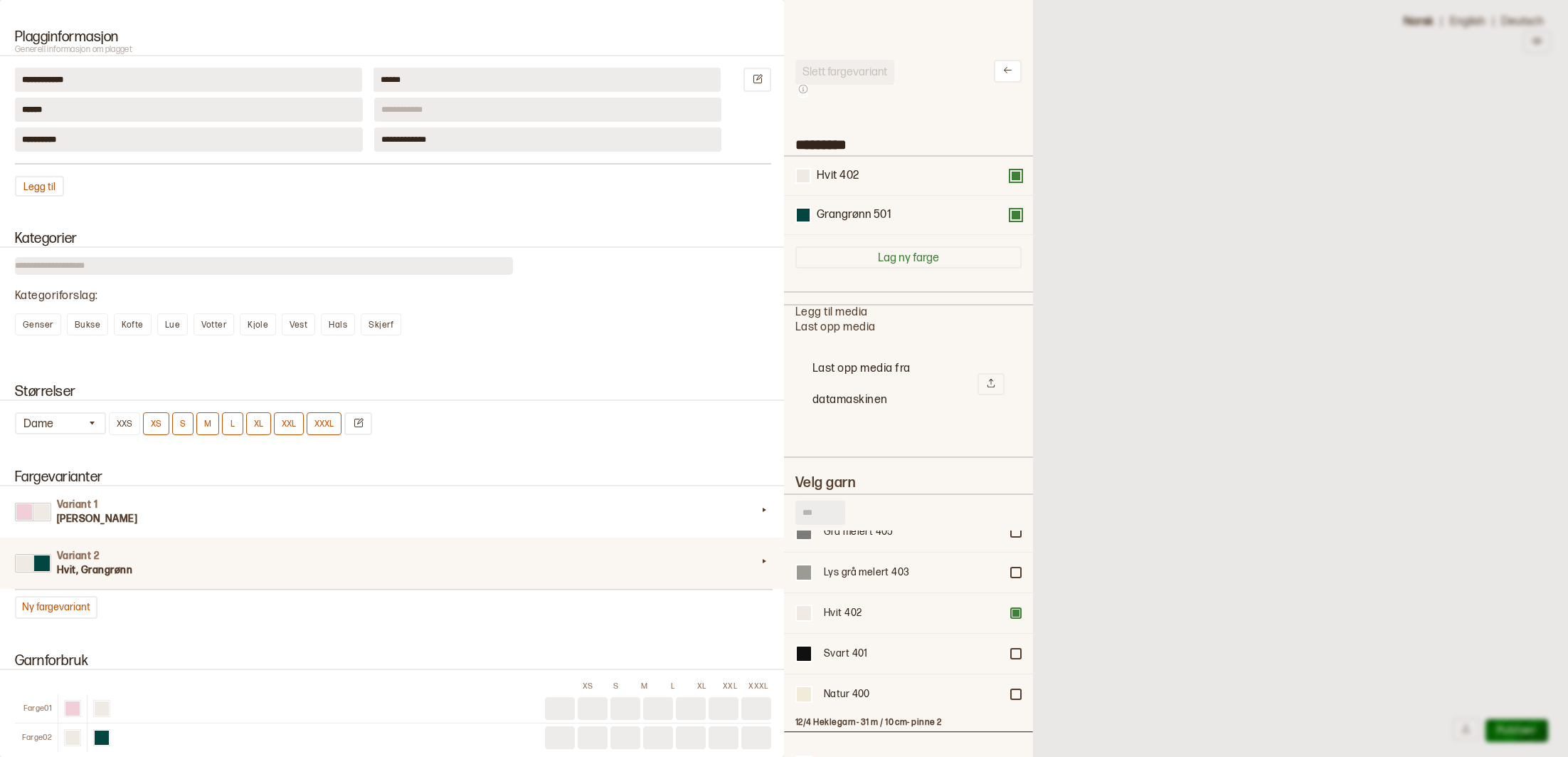
scroll to position [867, 0]
click at [900, 535] on div "Grå melert 405" at bounding box center [912, 532] width 176 height 14
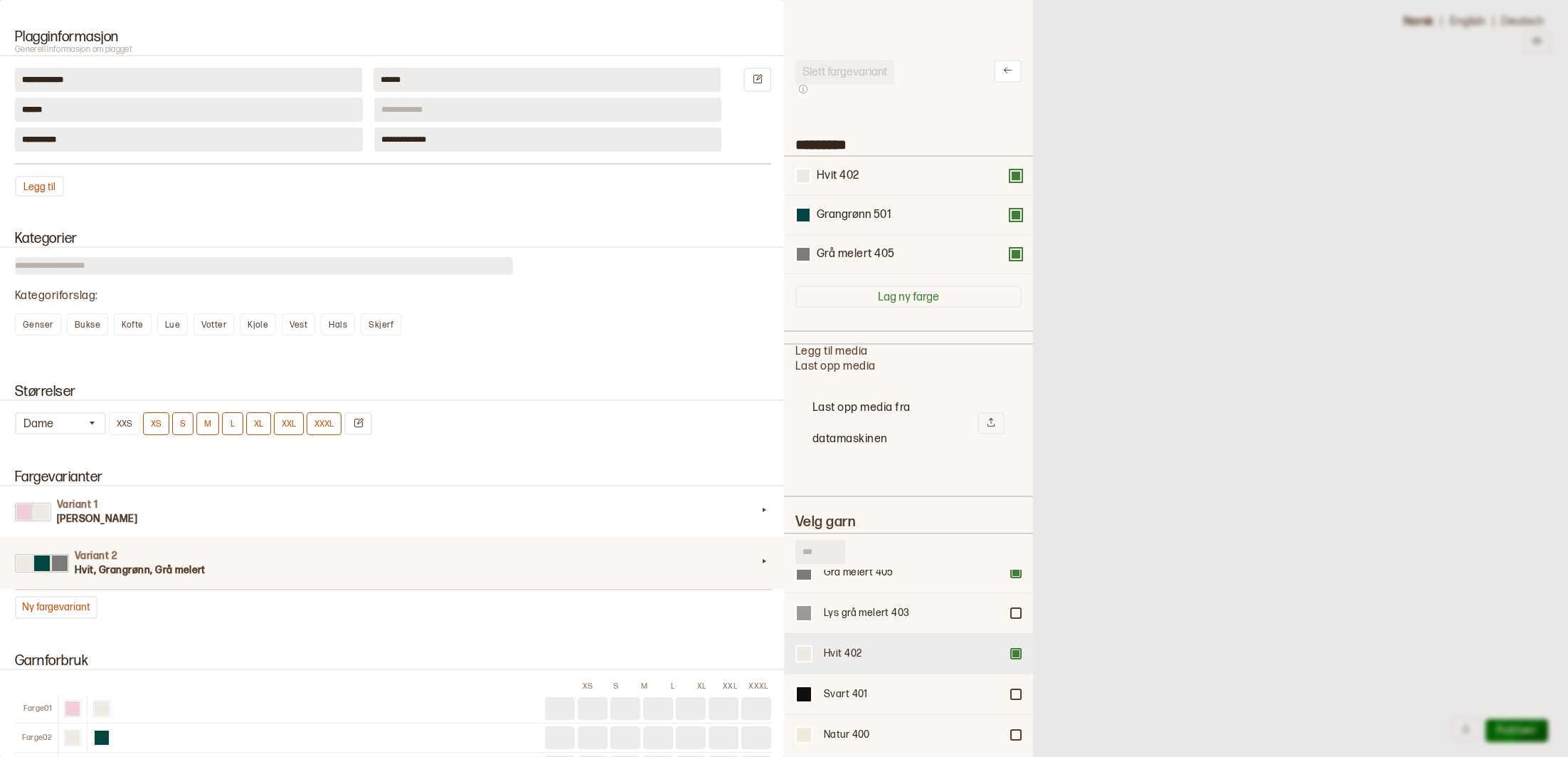
click at [1017, 649] on div at bounding box center [1016, 653] width 8 height 8
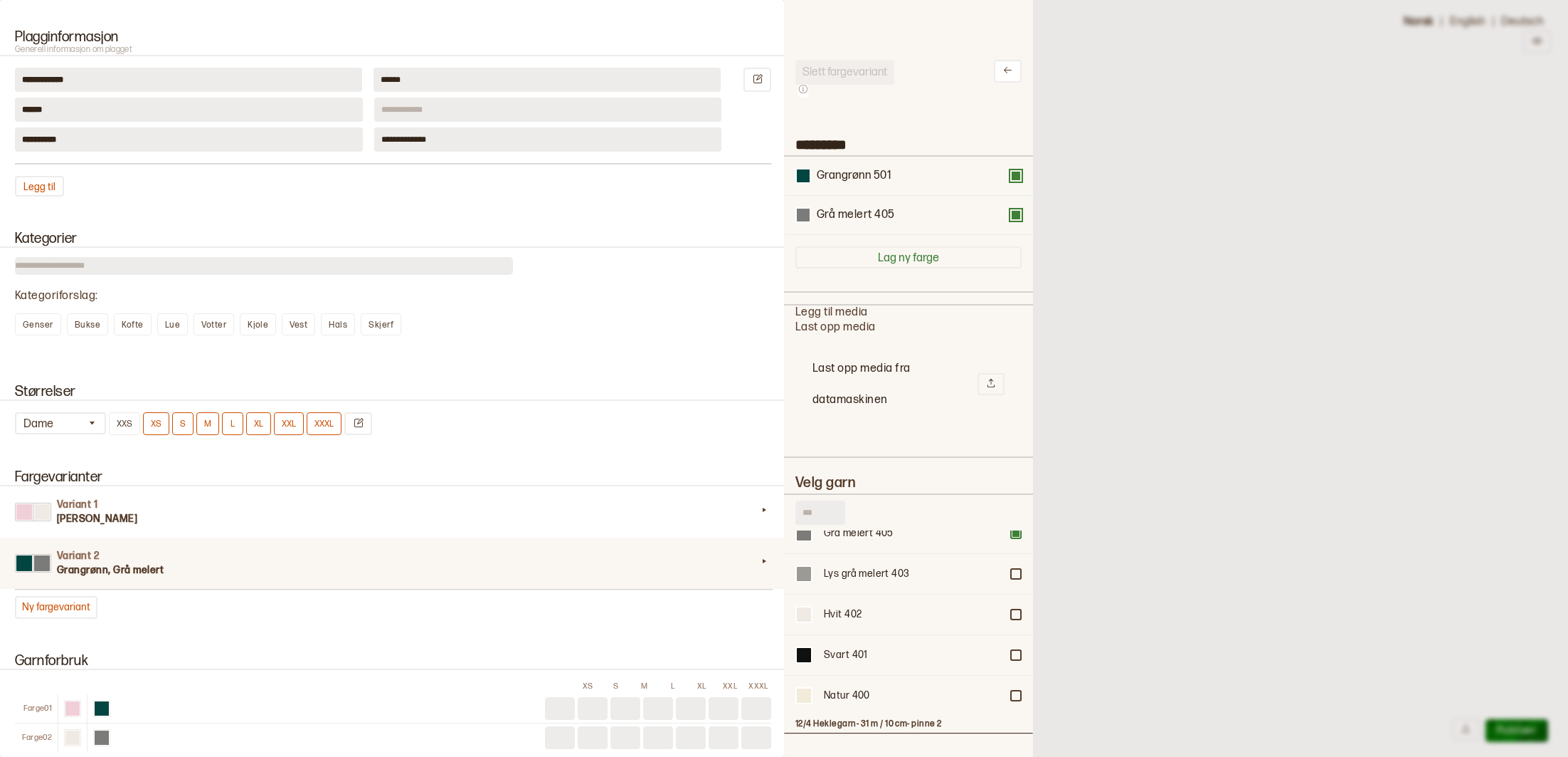
click at [1275, 573] on div at bounding box center [784, 378] width 1568 height 757
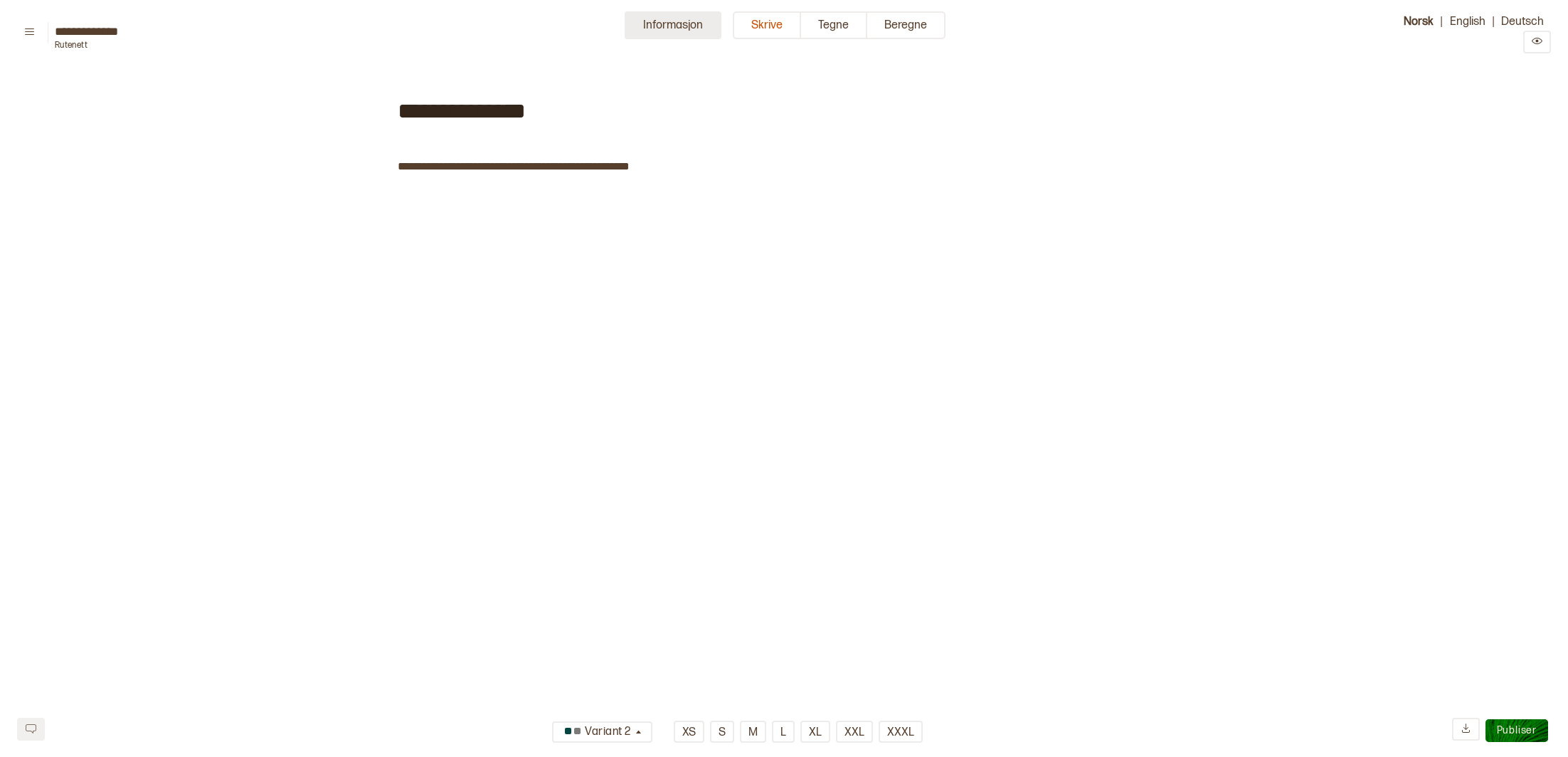
click at [667, 27] on button "Informasjon" at bounding box center [673, 25] width 96 height 27
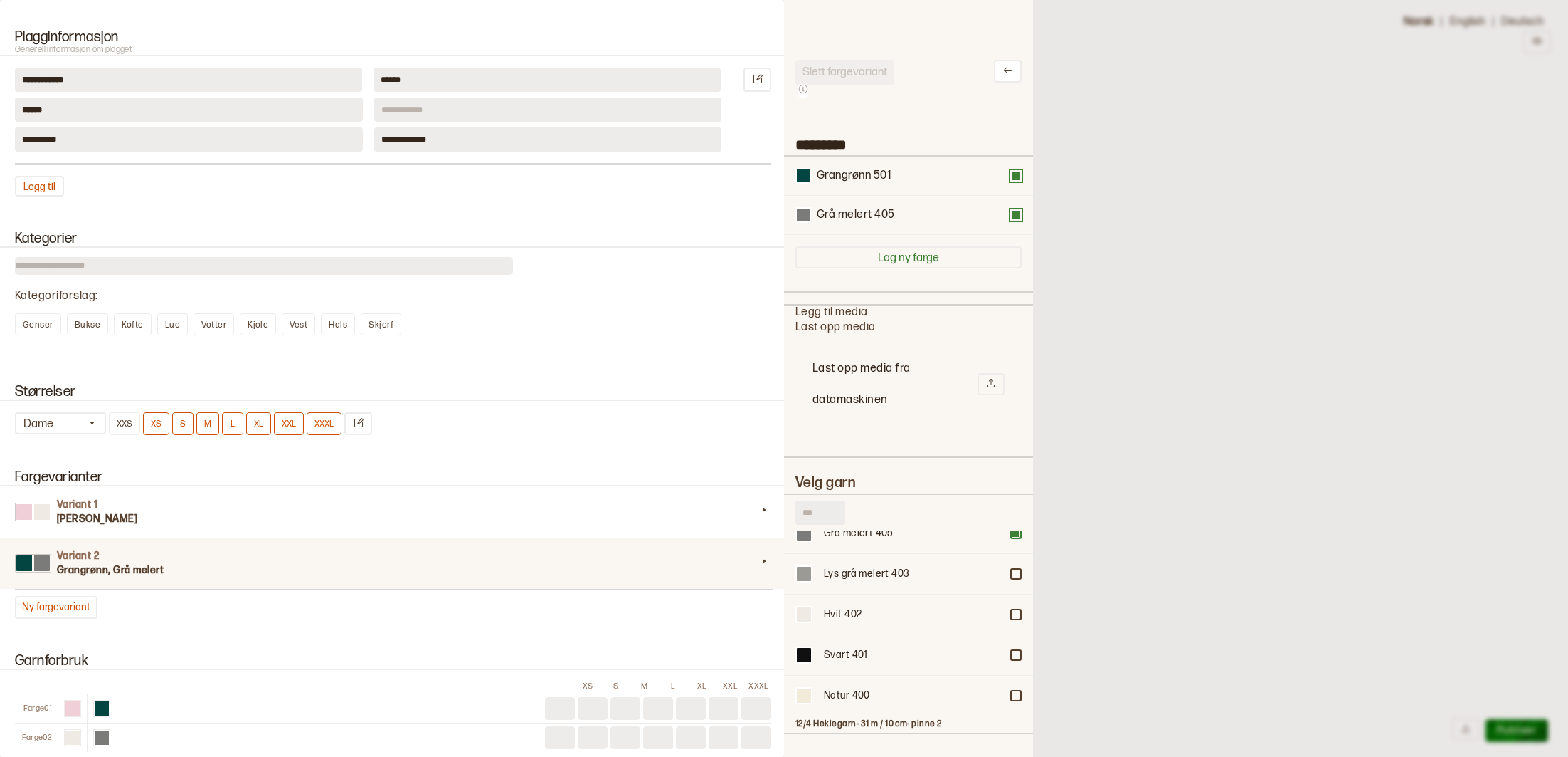
click at [1257, 169] on div at bounding box center [784, 378] width 1568 height 757
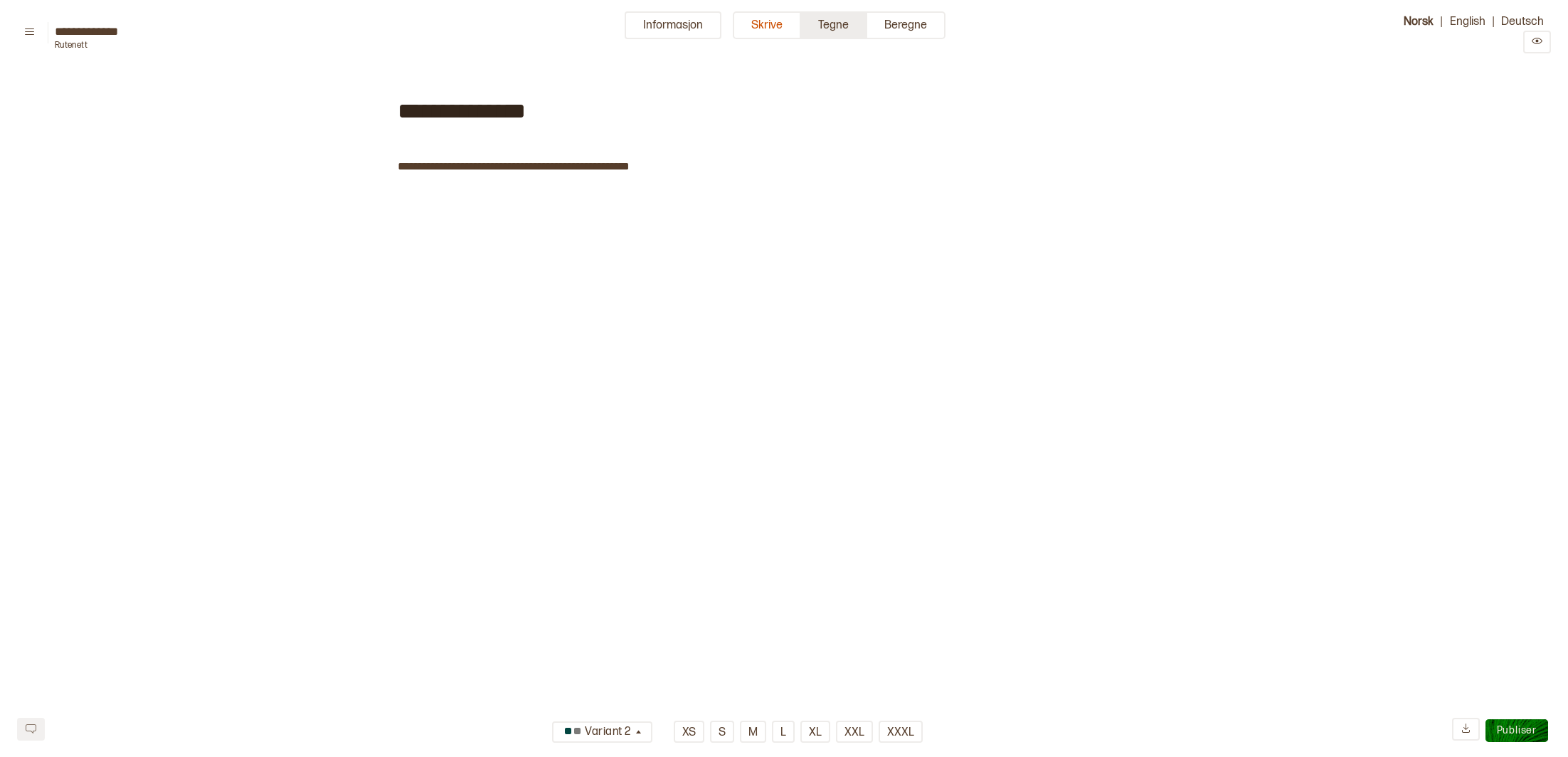
click at [827, 23] on button "Tegne" at bounding box center [834, 25] width 67 height 27
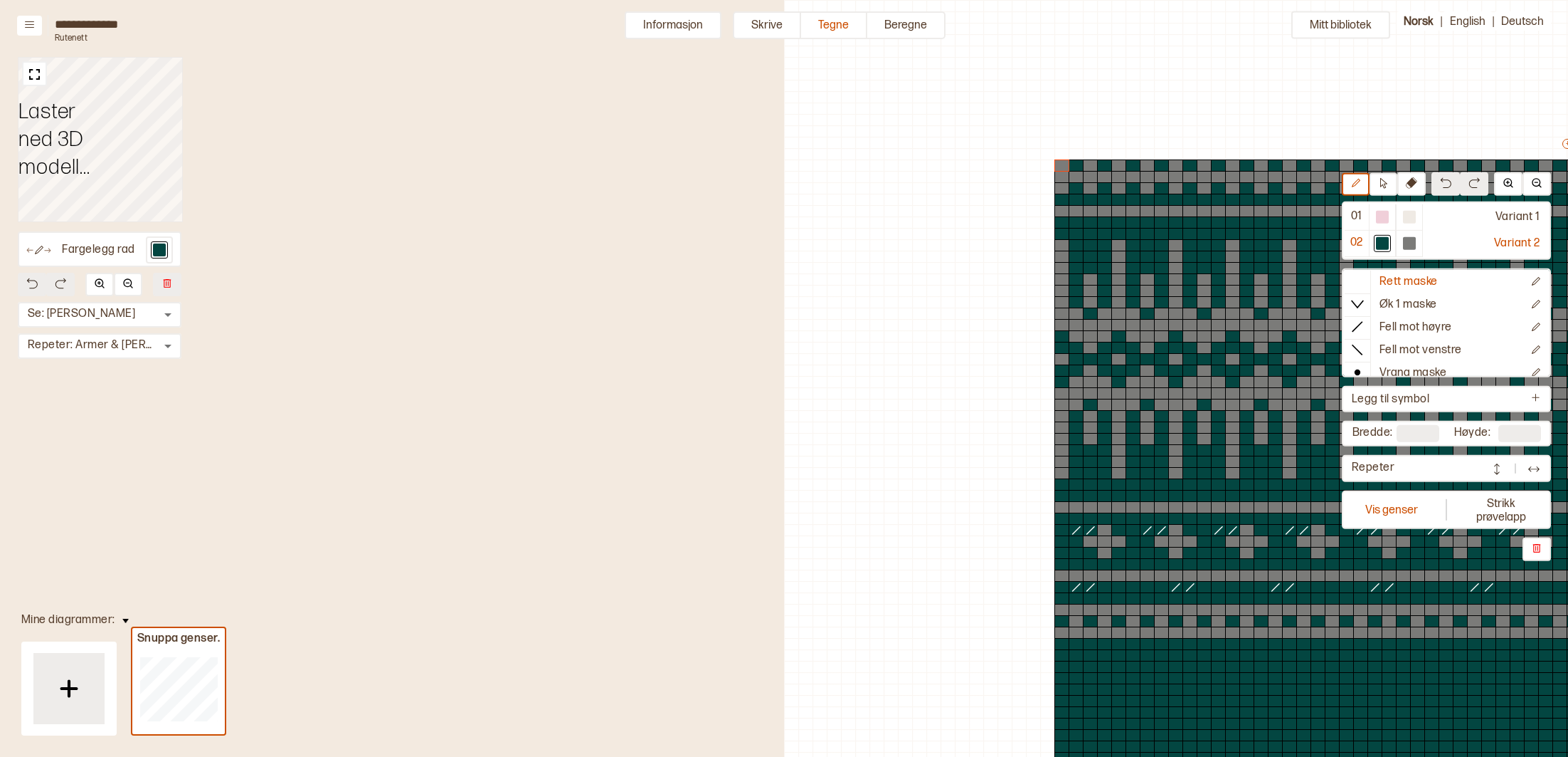
scroll to position [397, 784]
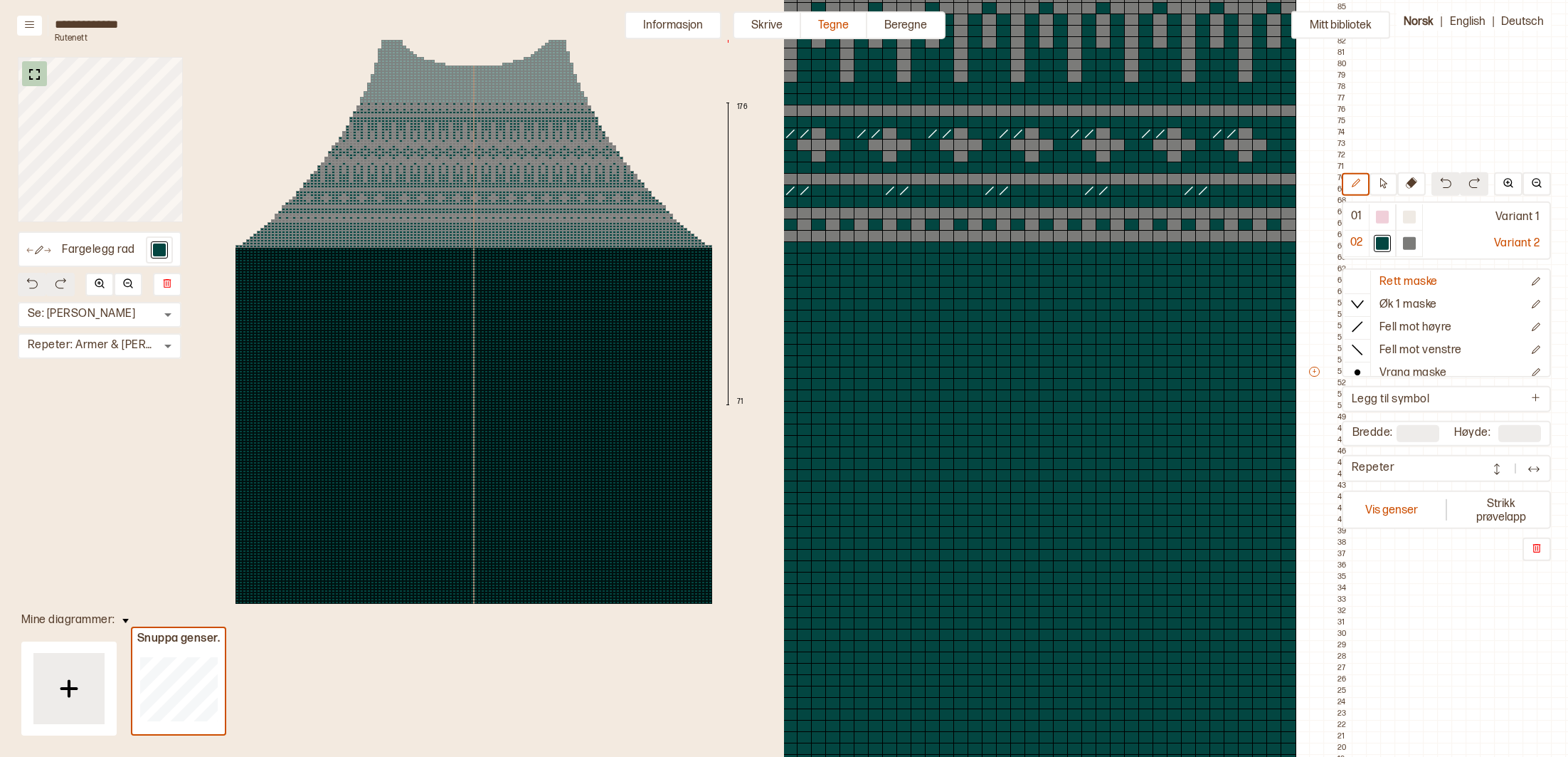
click at [34, 77] on img at bounding box center [34, 74] width 17 height 17
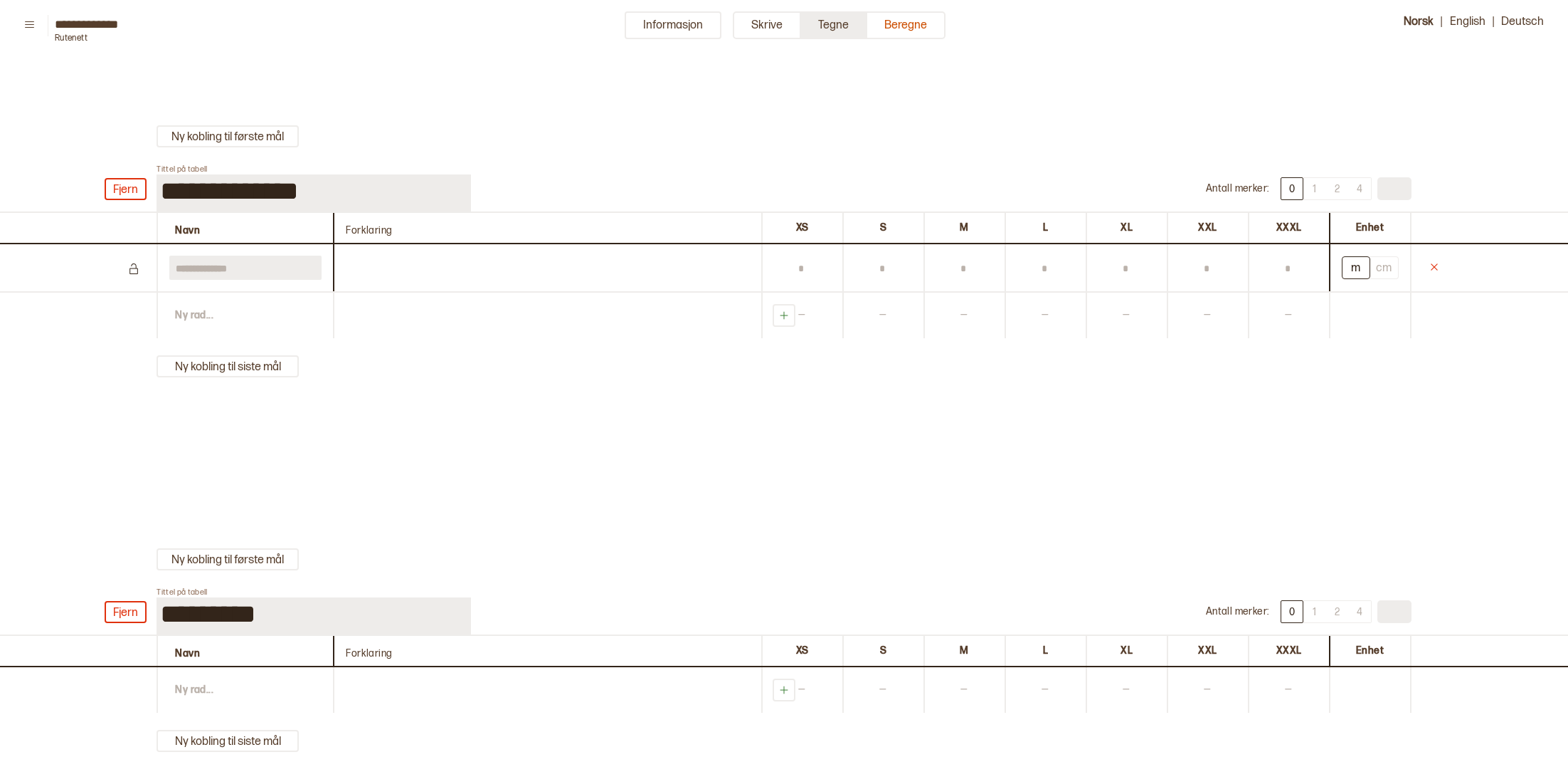
click at [822, 17] on button "Tegne" at bounding box center [834, 25] width 67 height 27
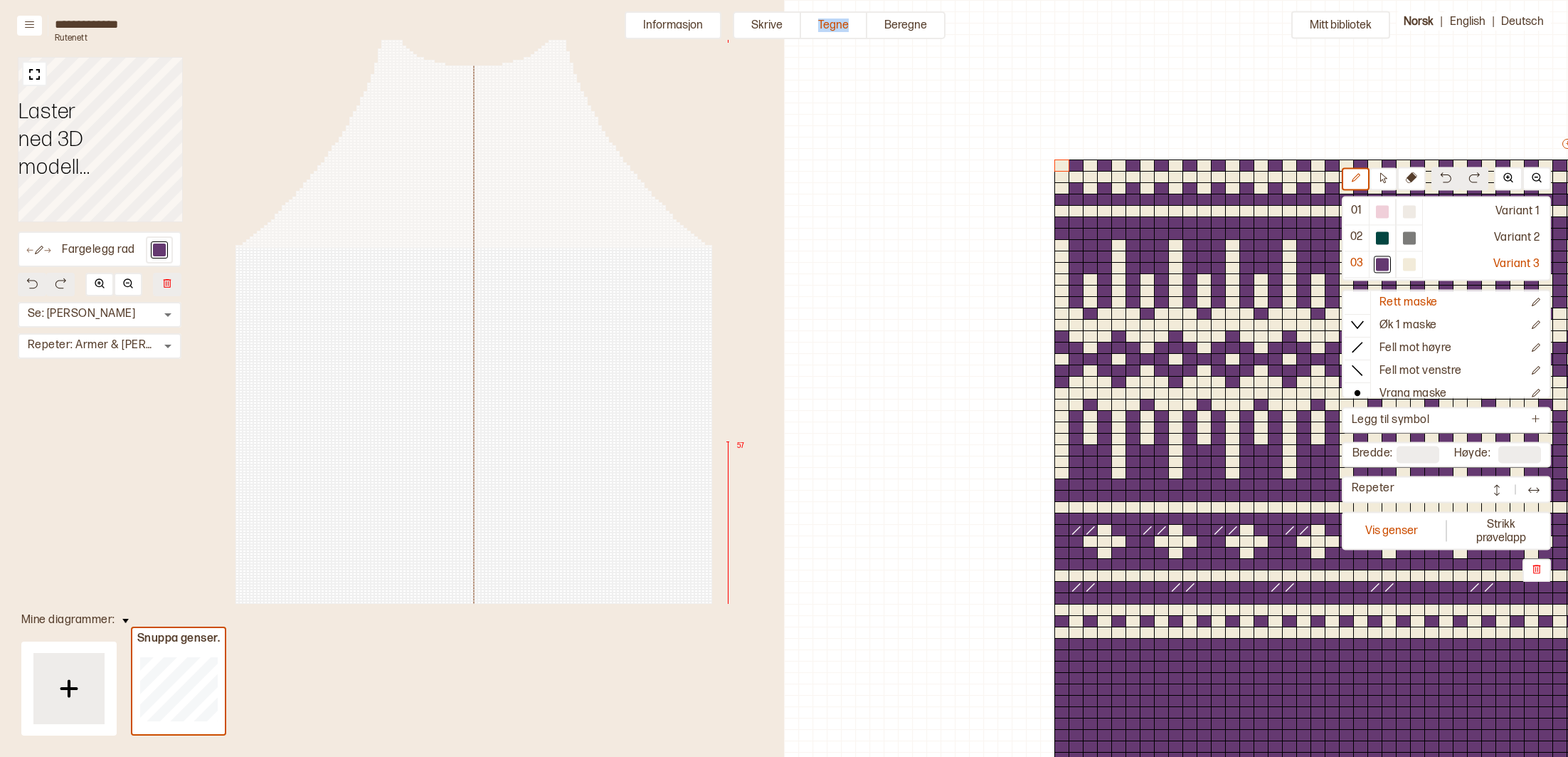
scroll to position [397, 784]
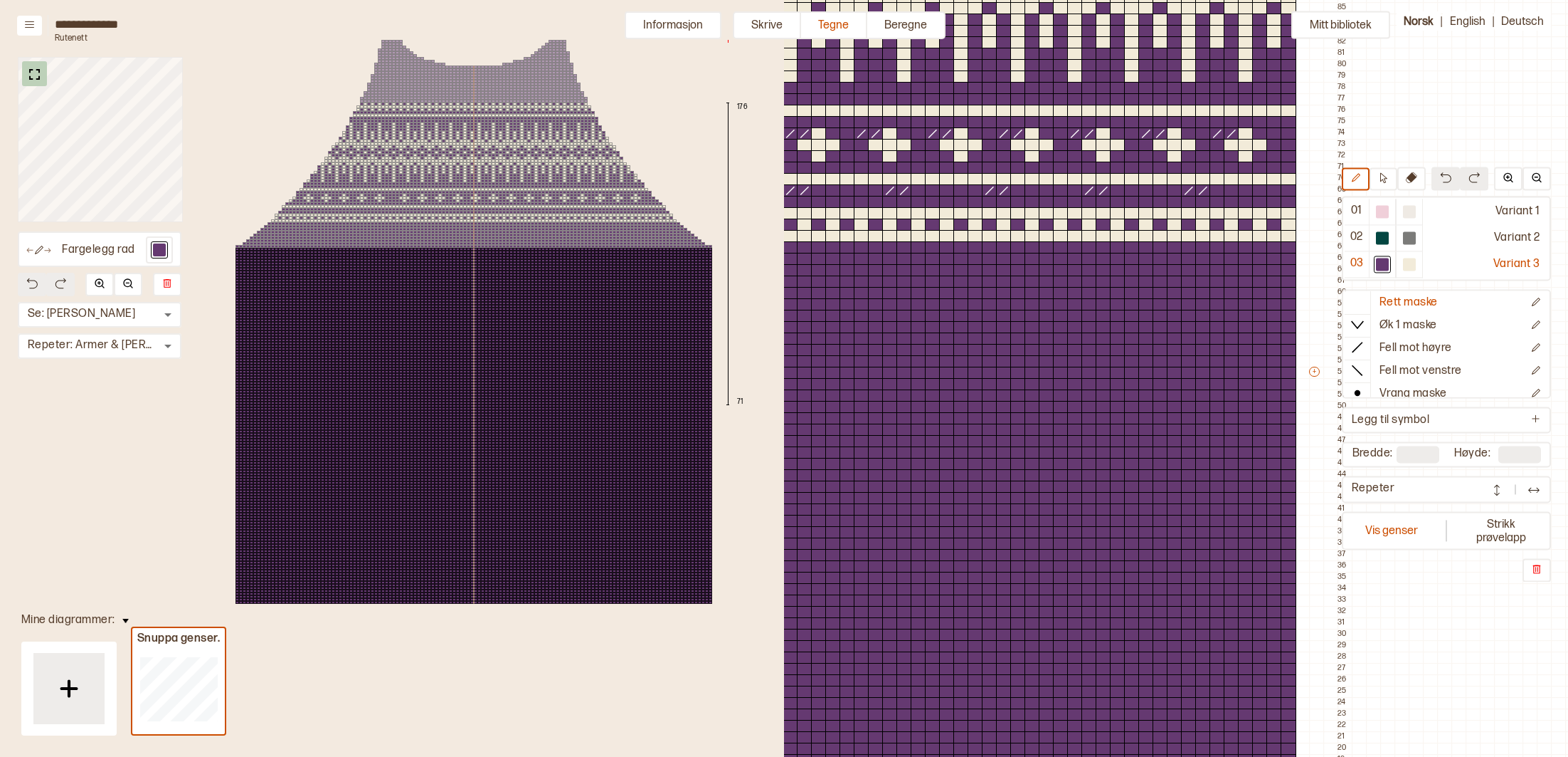
click at [33, 75] on img at bounding box center [34, 74] width 17 height 17
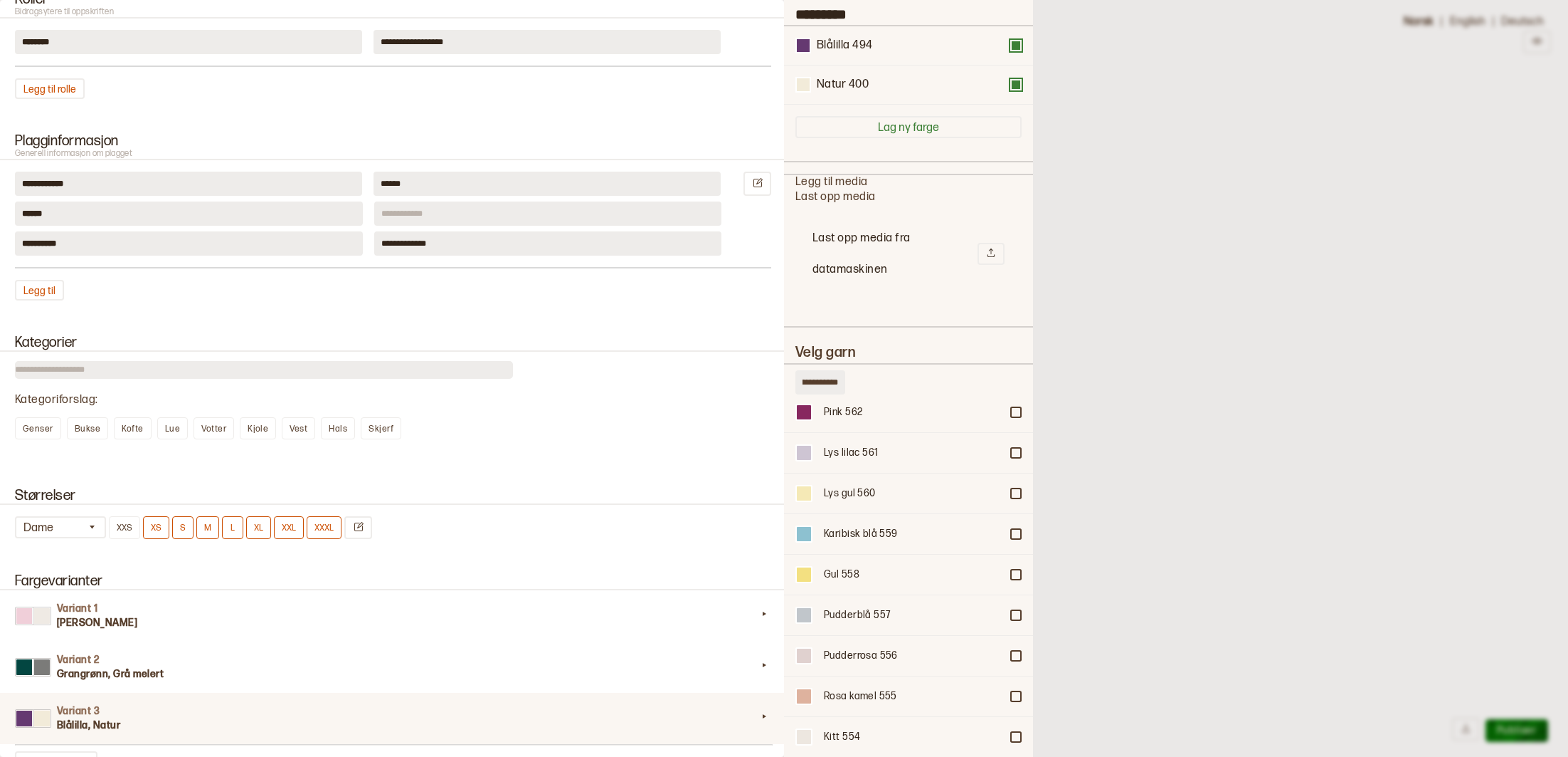
scroll to position [758, 0]
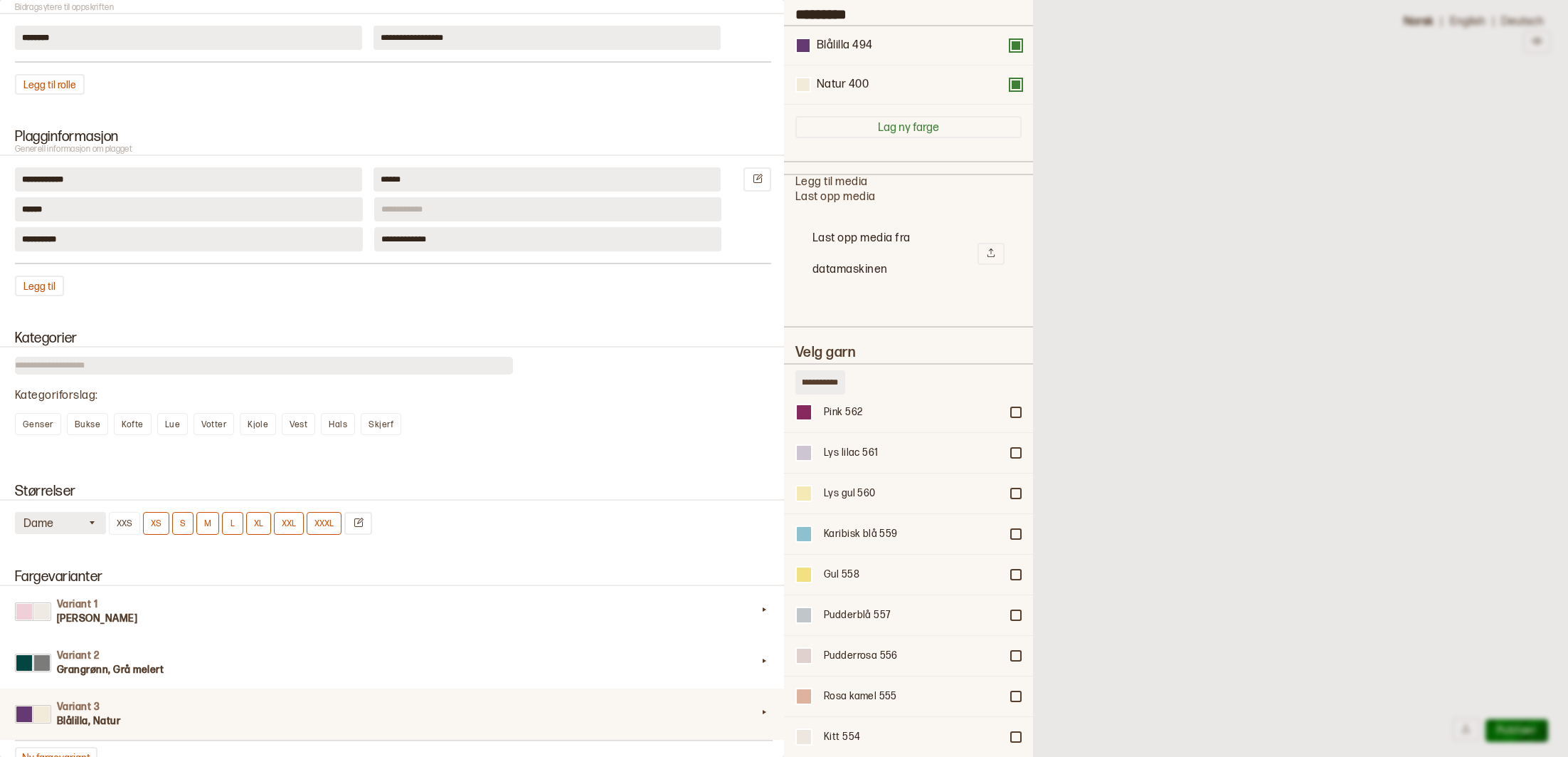
type input "**********"
click at [94, 530] on button "Dame" at bounding box center [61, 522] width 91 height 22
click at [42, 583] on div "Barn" at bounding box center [62, 581] width 91 height 14
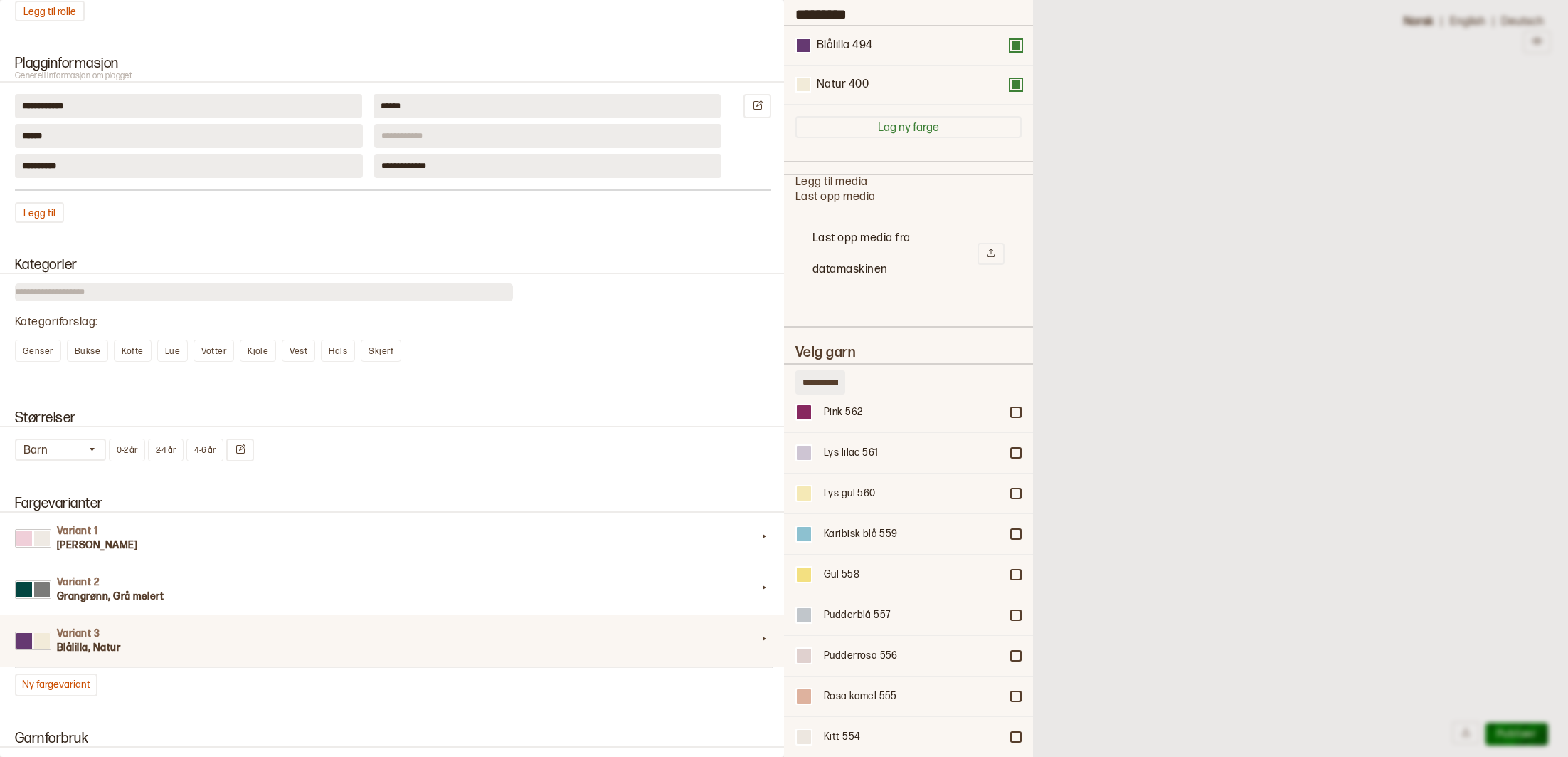
scroll to position [834, 0]
click at [244, 456] on button at bounding box center [239, 448] width 27 height 22
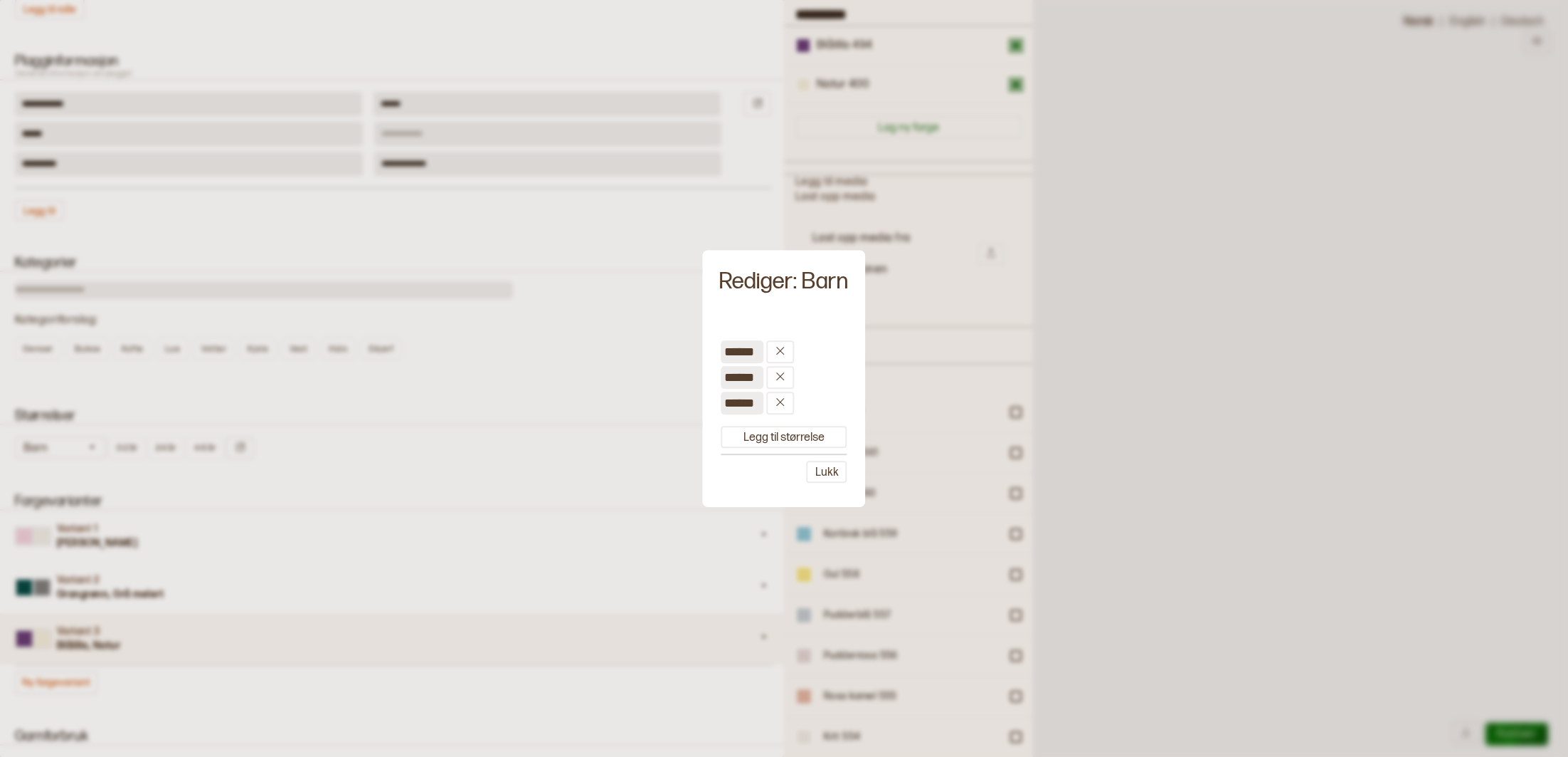
click at [589, 392] on div at bounding box center [784, 378] width 1568 height 757
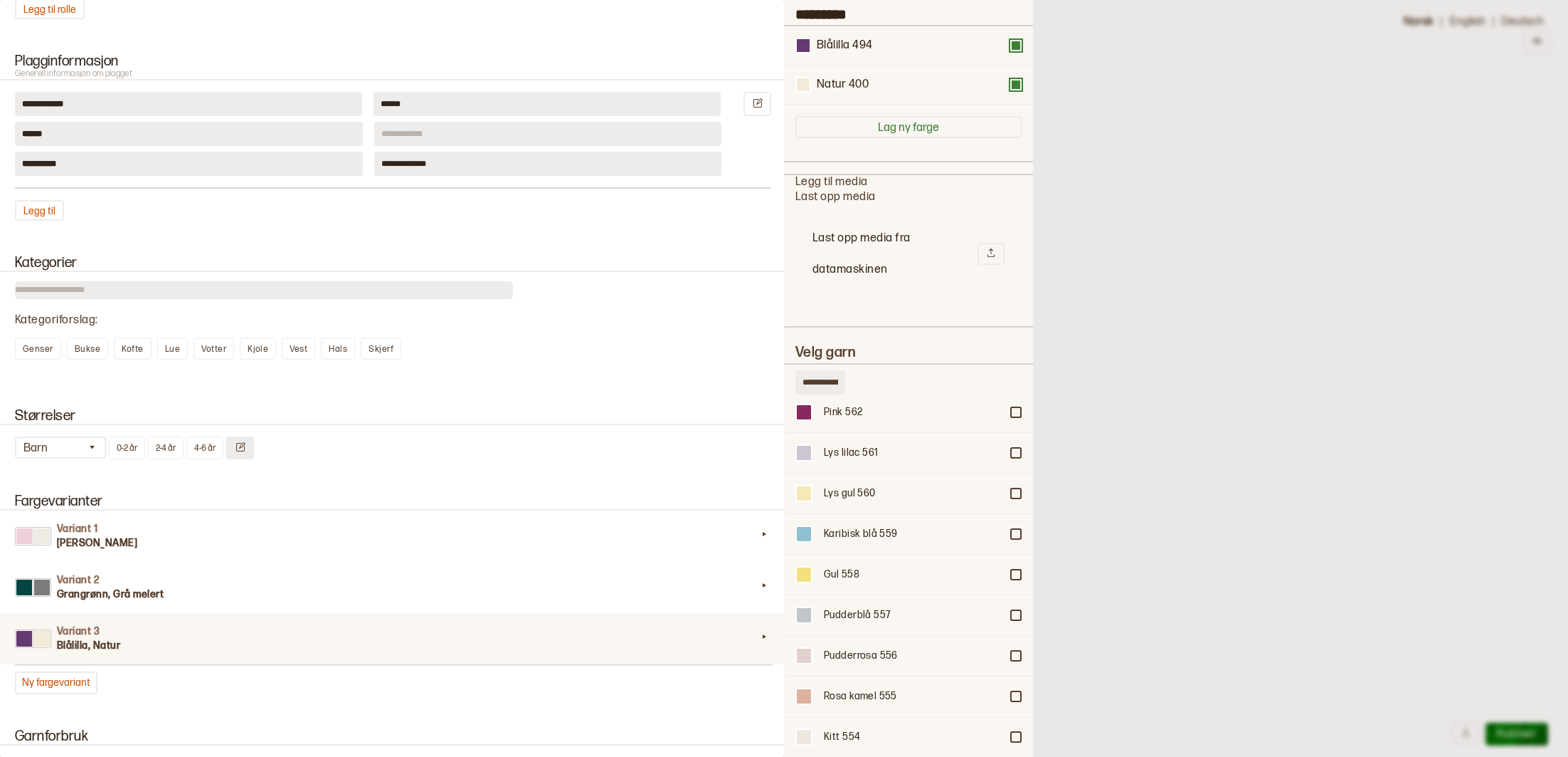
click at [243, 447] on icon "Endre størrelser" at bounding box center [240, 446] width 9 height 9
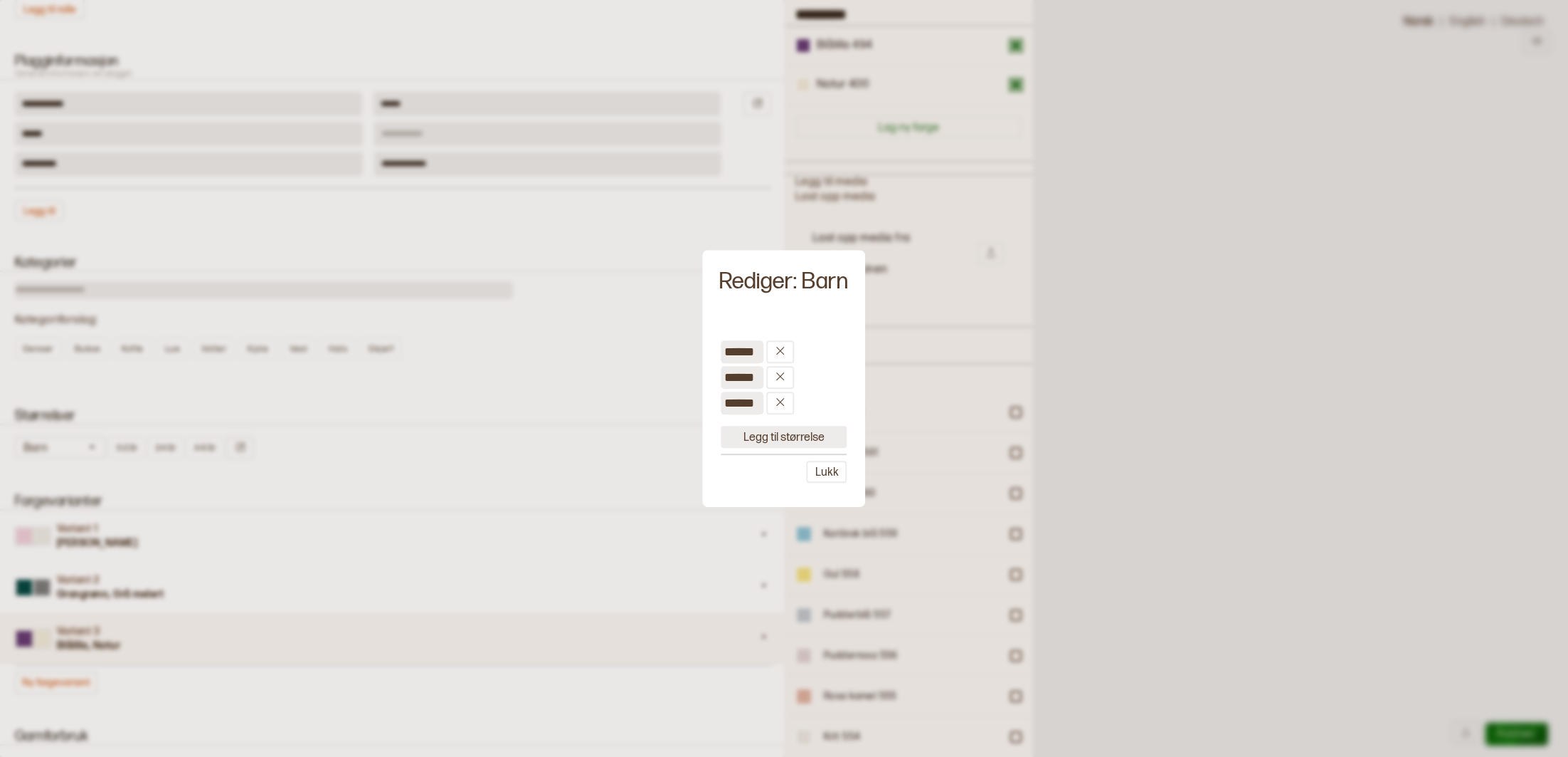
click at [786, 438] on button "Legg til størrelse" at bounding box center [783, 437] width 126 height 22
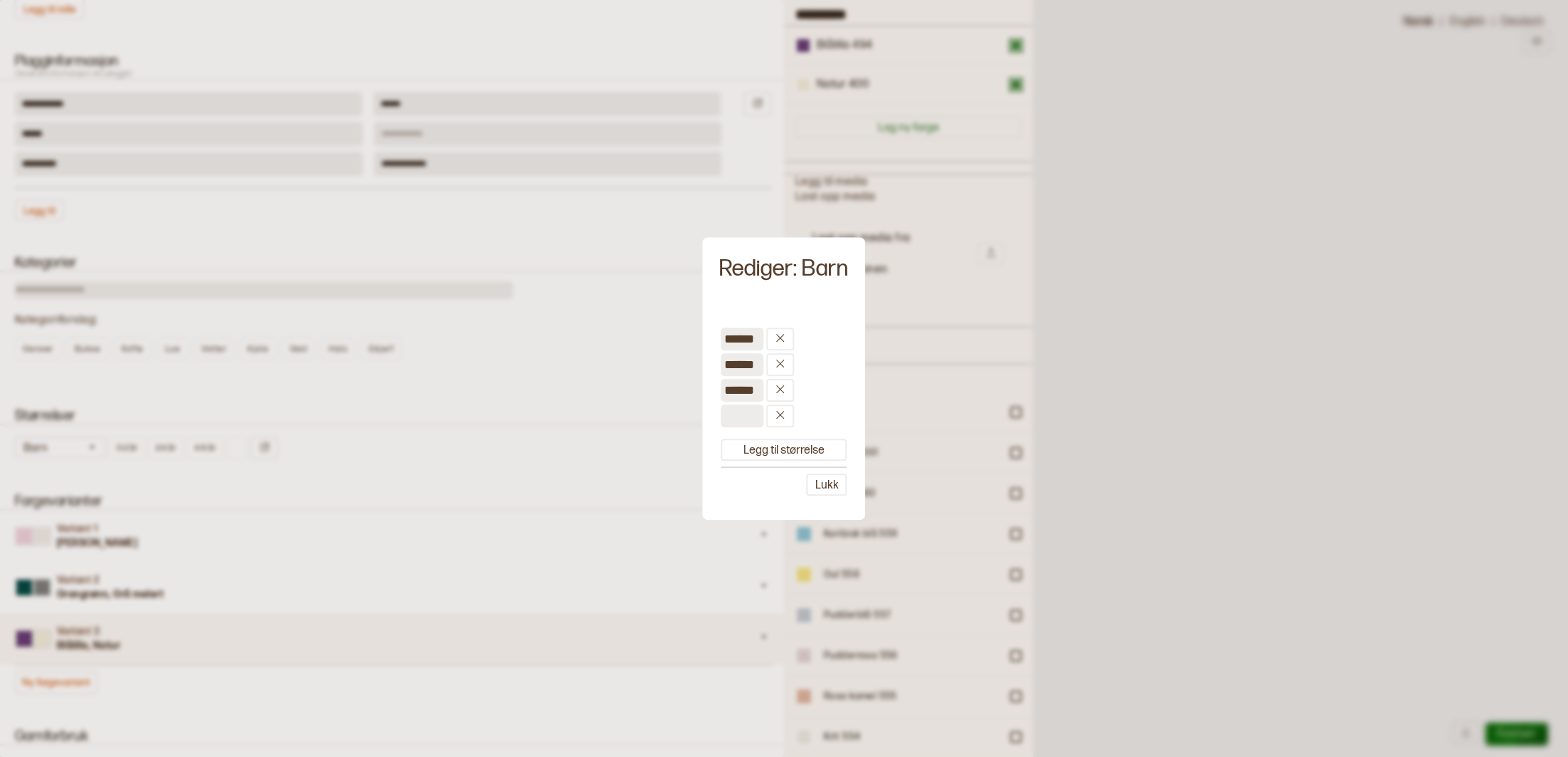
click at [734, 420] on input at bounding box center [742, 415] width 42 height 22
type input "***"
click at [747, 452] on button "Legg til størrelse" at bounding box center [783, 449] width 126 height 22
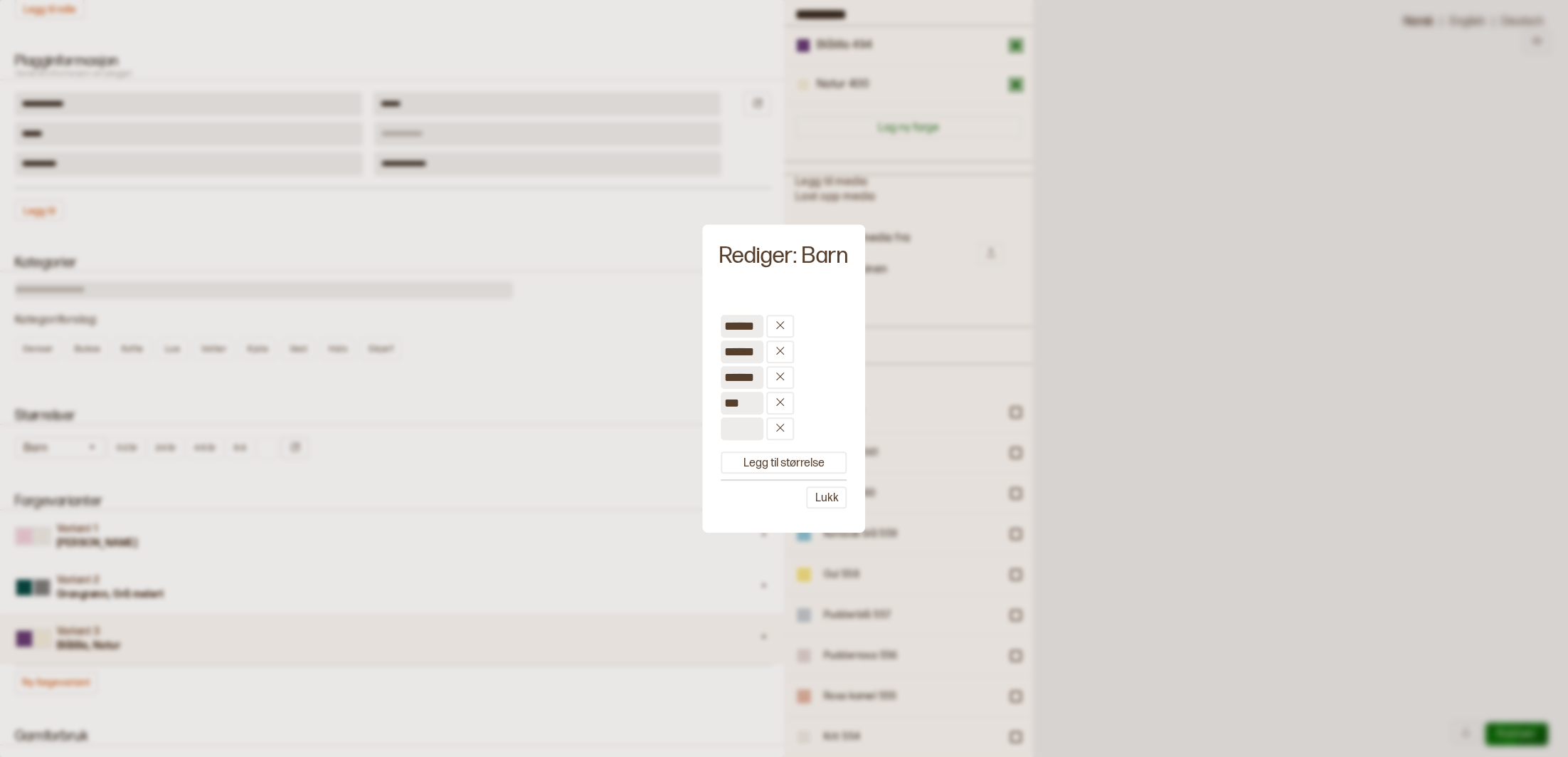
click at [747, 426] on input at bounding box center [742, 428] width 42 height 22
type input "****"
click at [763, 459] on button "Legg til størrelse" at bounding box center [783, 462] width 126 height 22
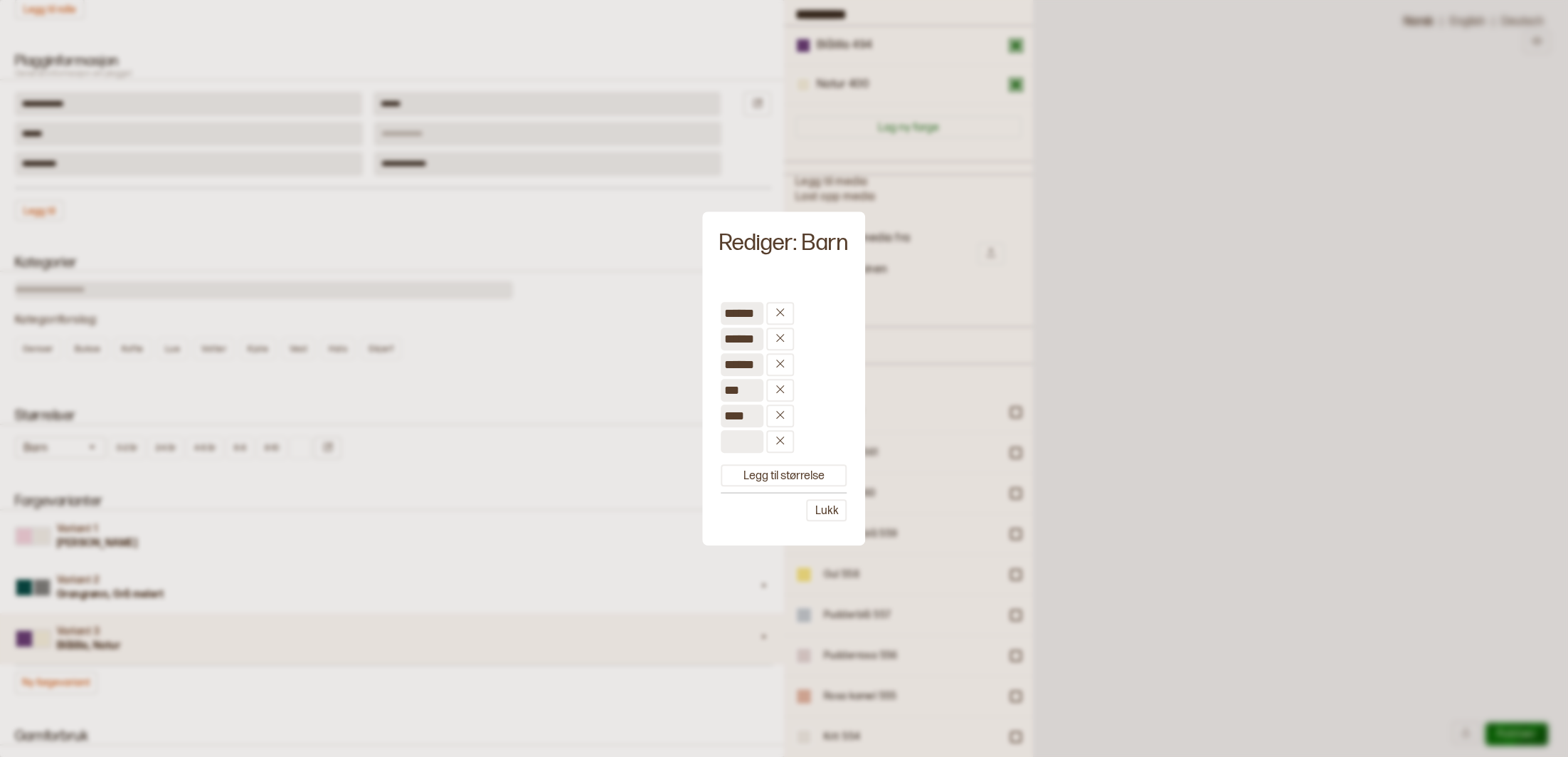
click at [747, 443] on input at bounding box center [742, 441] width 42 height 22
type input "*****"
click at [834, 515] on button "Lukk" at bounding box center [826, 510] width 41 height 22
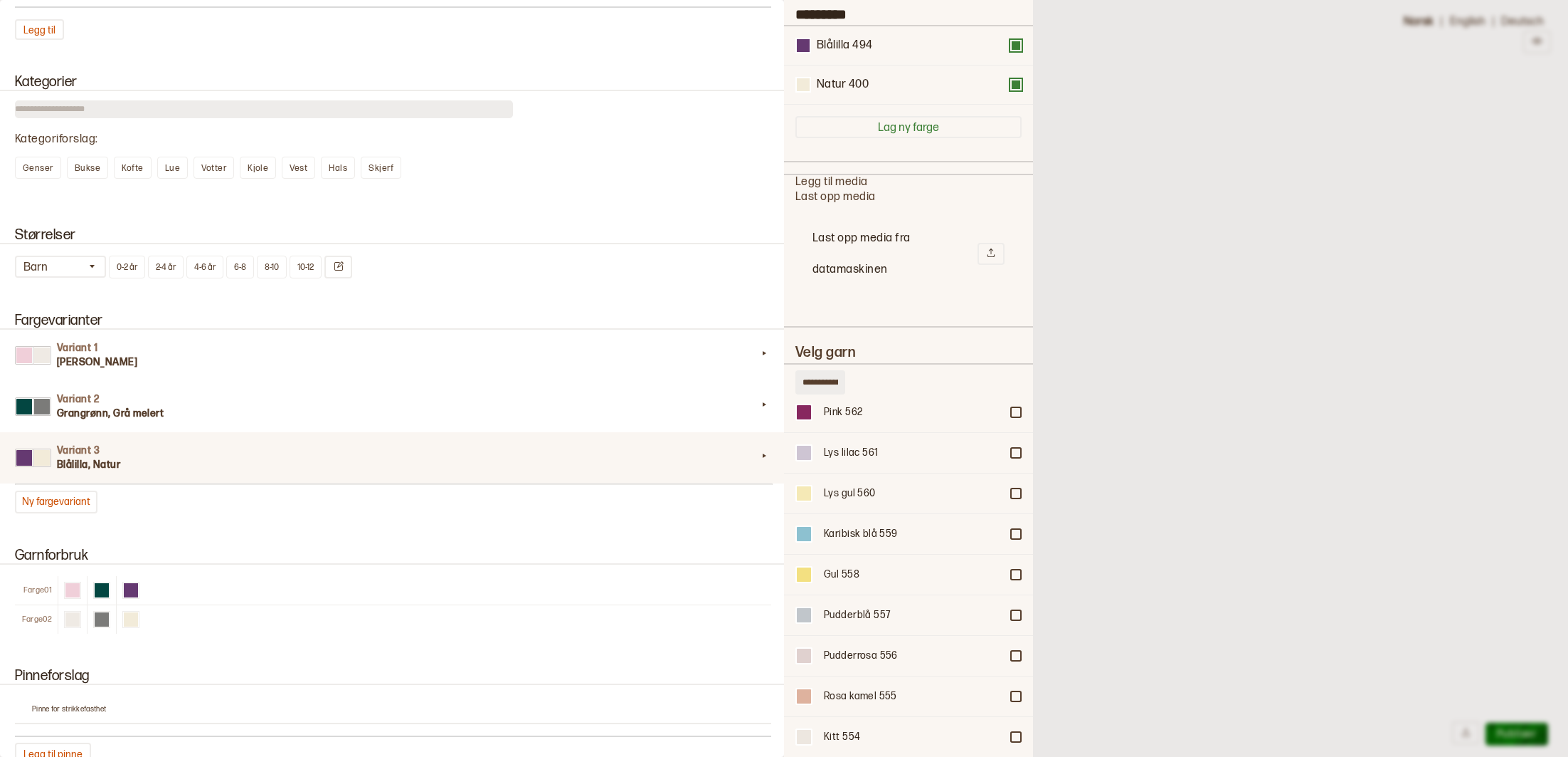
scroll to position [1010, 0]
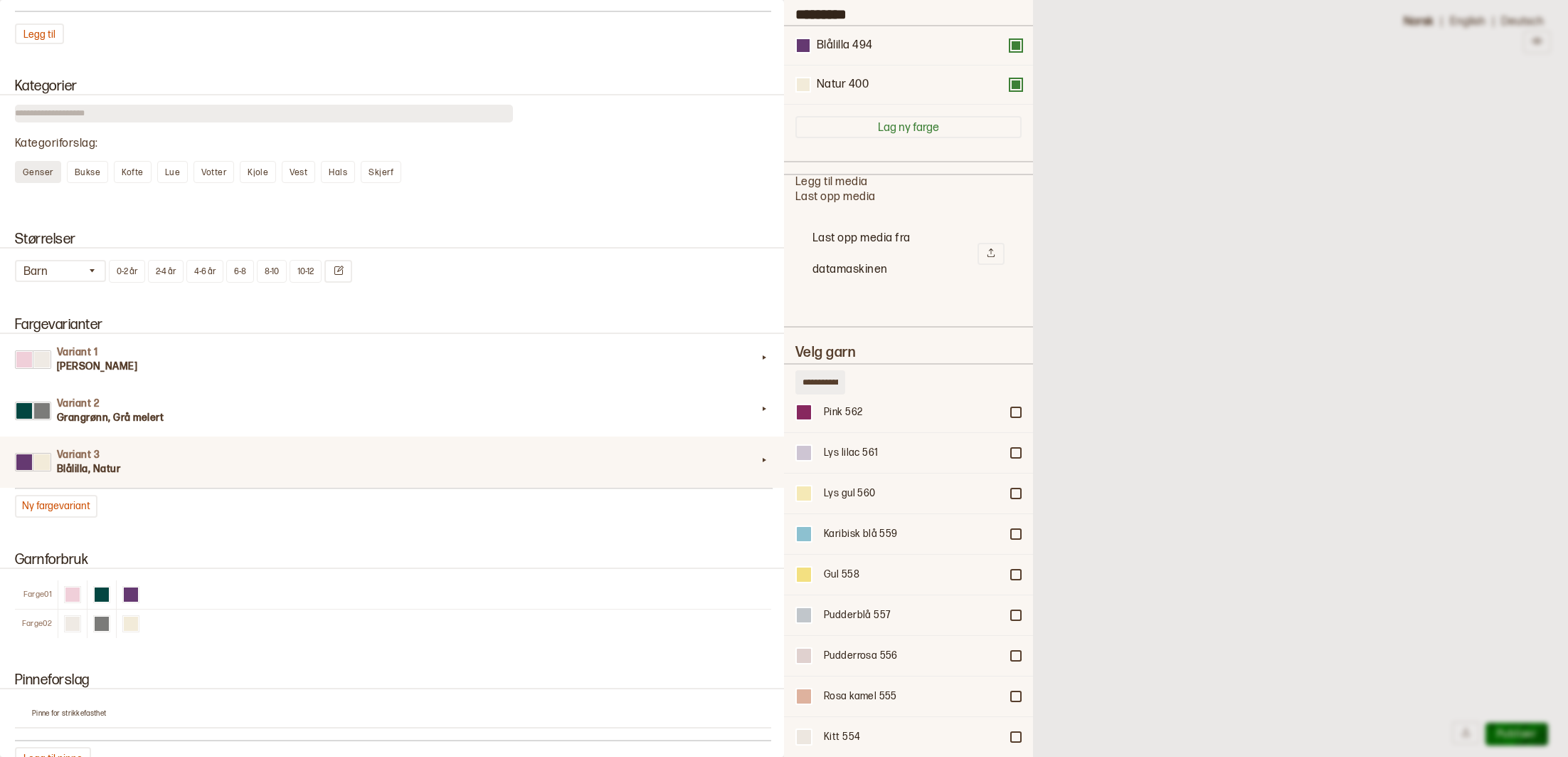
click at [32, 166] on div "Genser" at bounding box center [38, 171] width 47 height 22
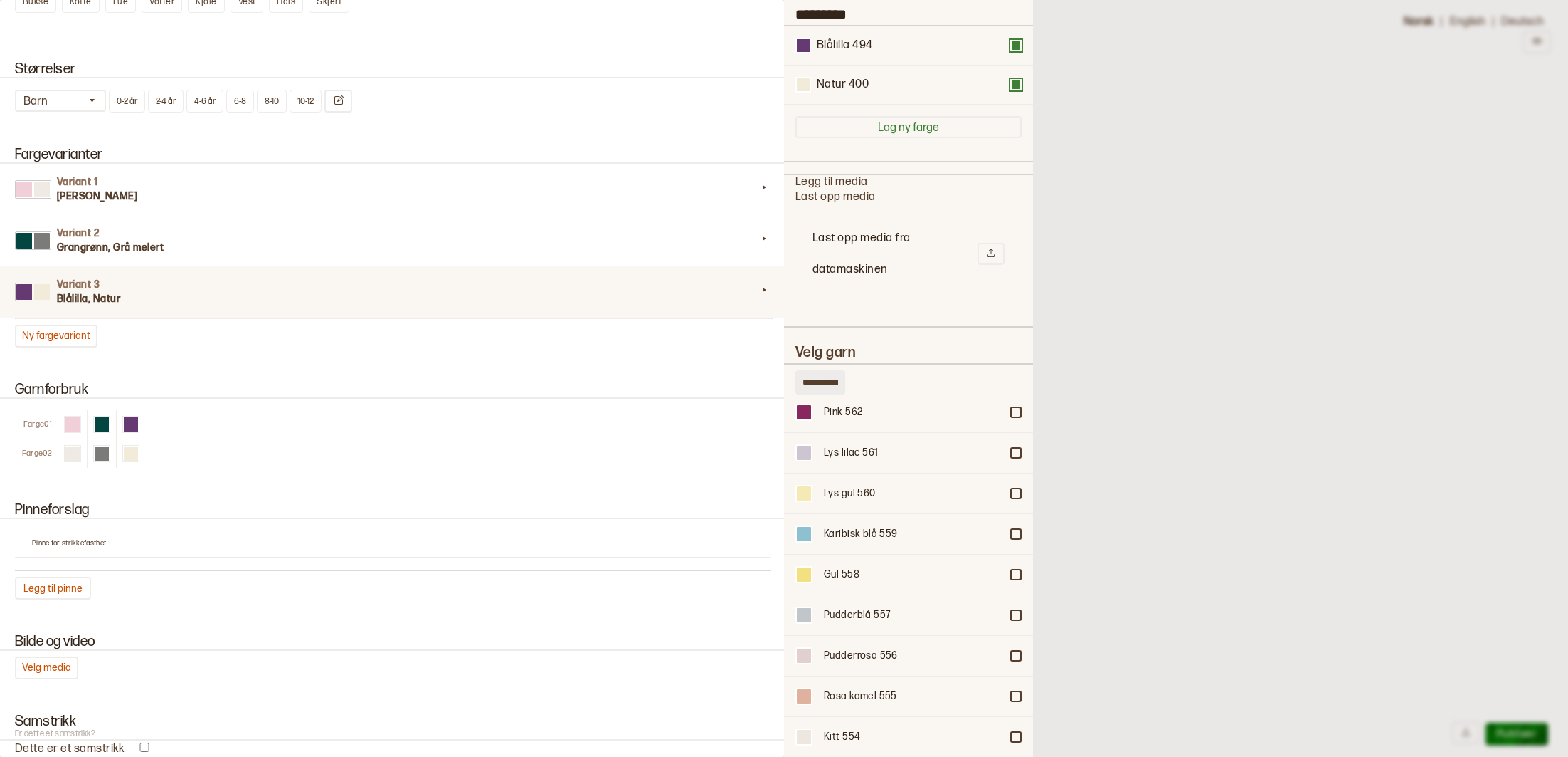
scroll to position [1358, 0]
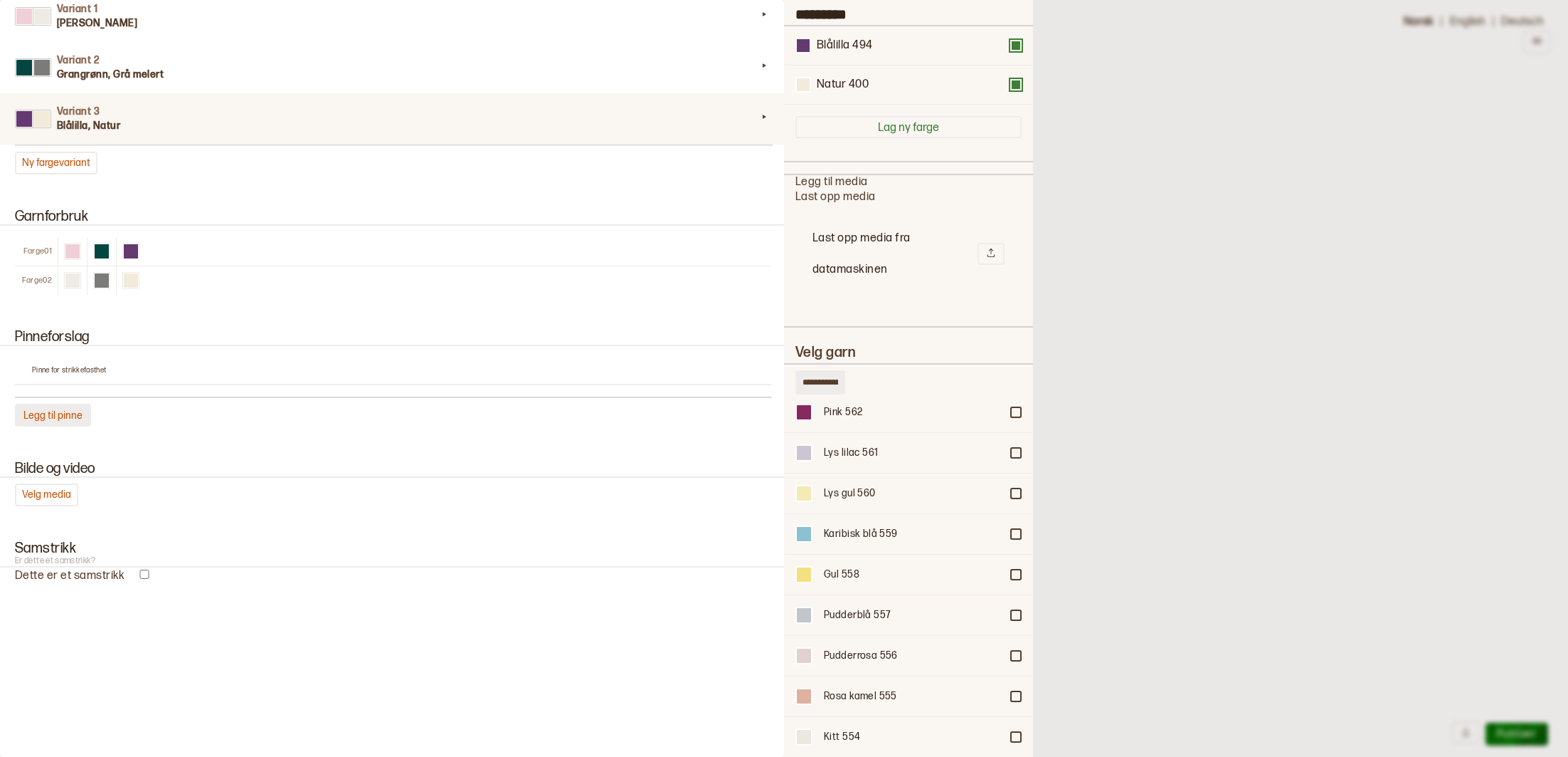
click at [67, 407] on button "Legg til pinne" at bounding box center [53, 414] width 76 height 22
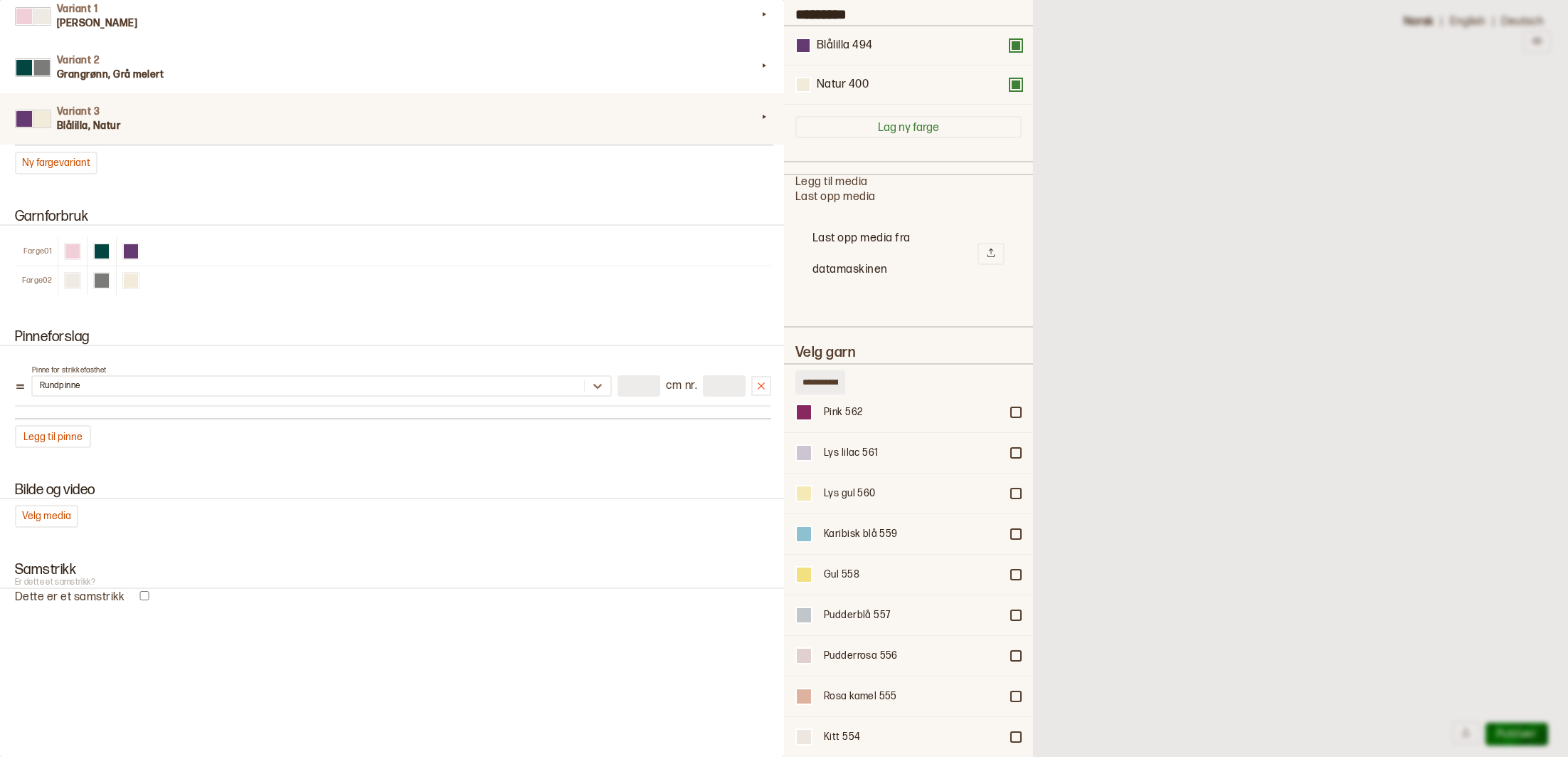
click at [648, 388] on input "number" at bounding box center [639, 386] width 42 height 22
type input "*"
click at [717, 387] on input "number" at bounding box center [723, 386] width 42 height 22
type input "*"
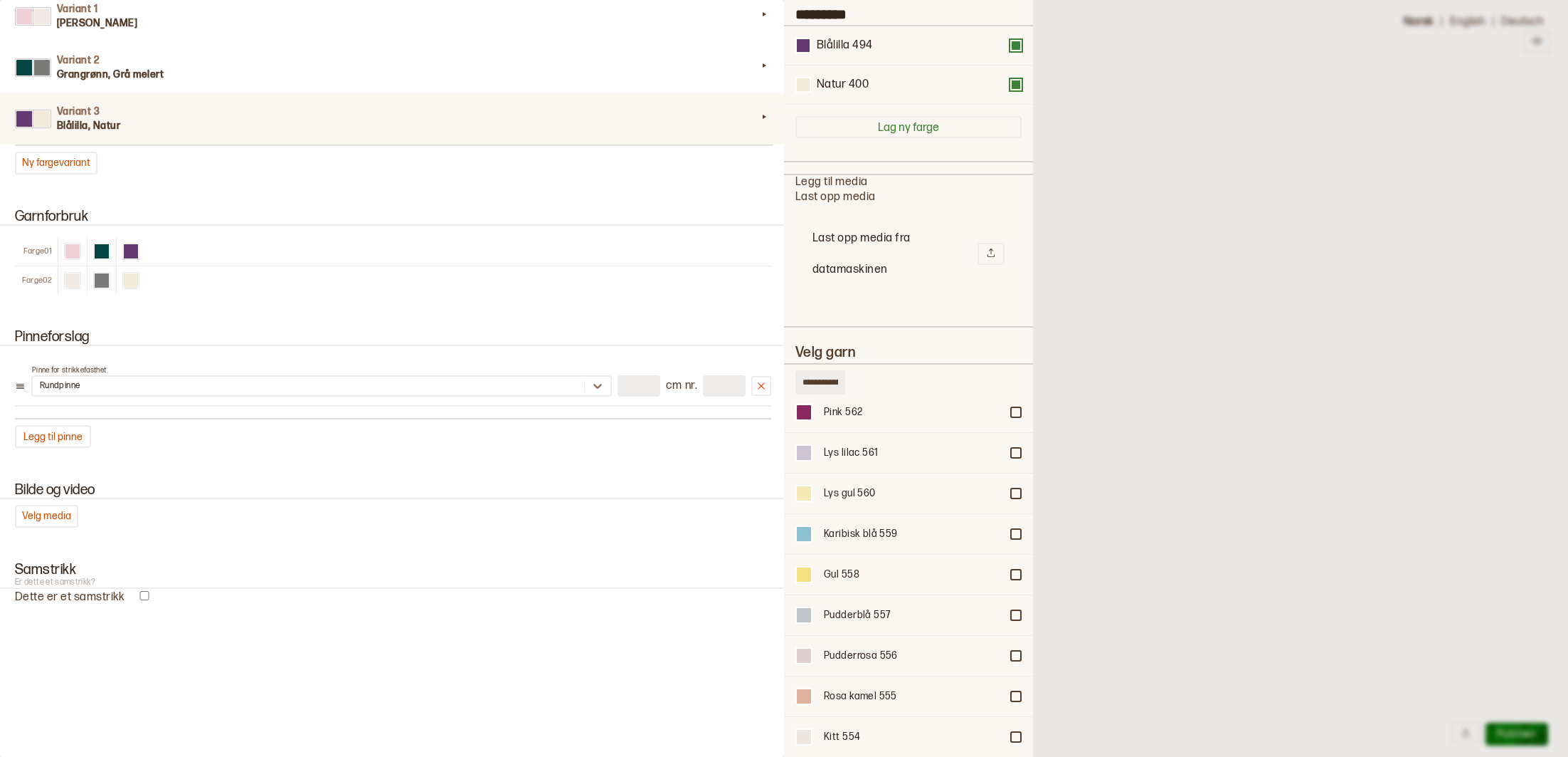
type input "**"
type input "*"
type input "**"
click at [59, 438] on button "Legg til pinne" at bounding box center [53, 436] width 76 height 22
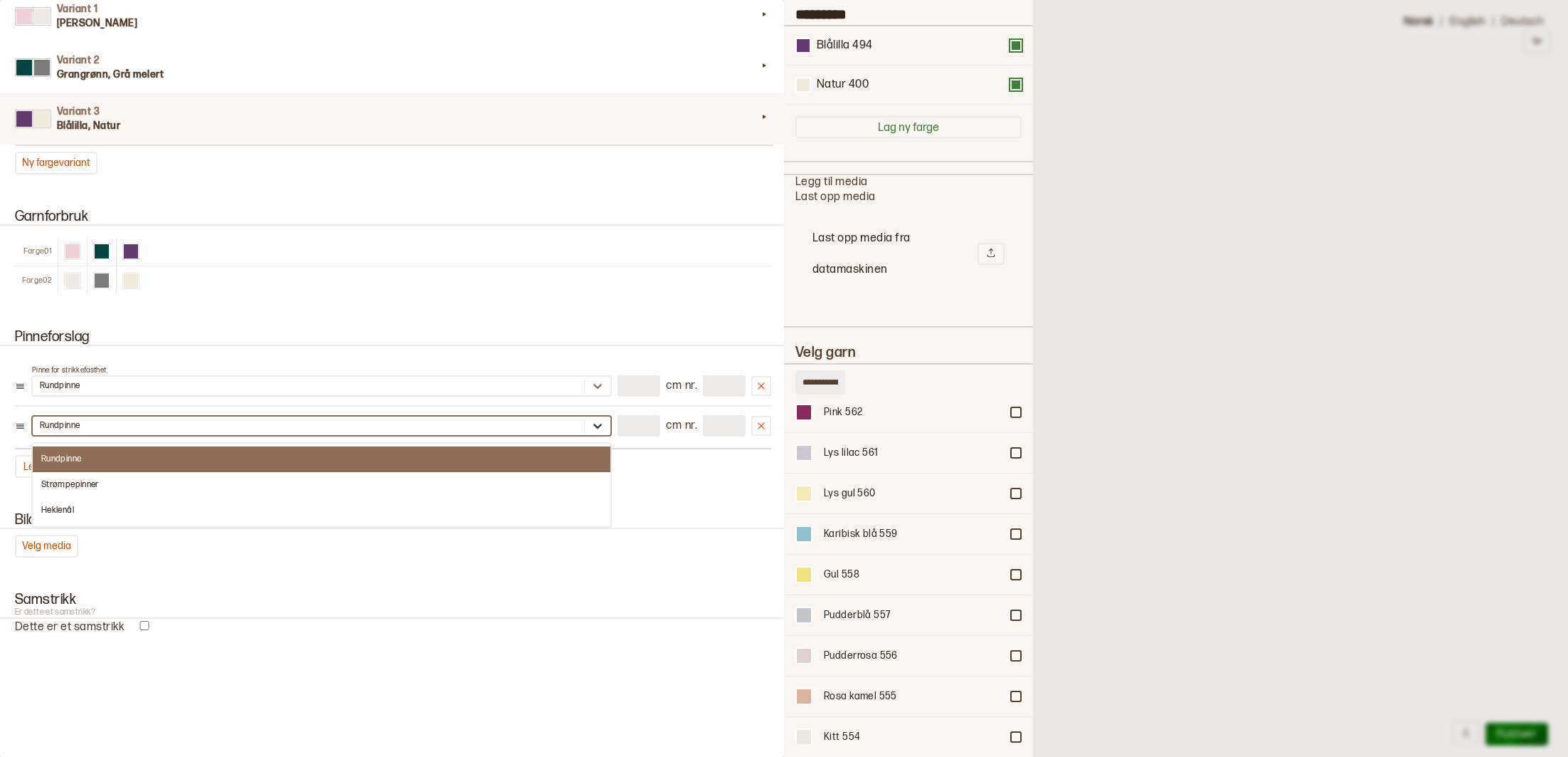
scroll to position [1, 0]
click at [596, 423] on icon at bounding box center [597, 425] width 14 height 14
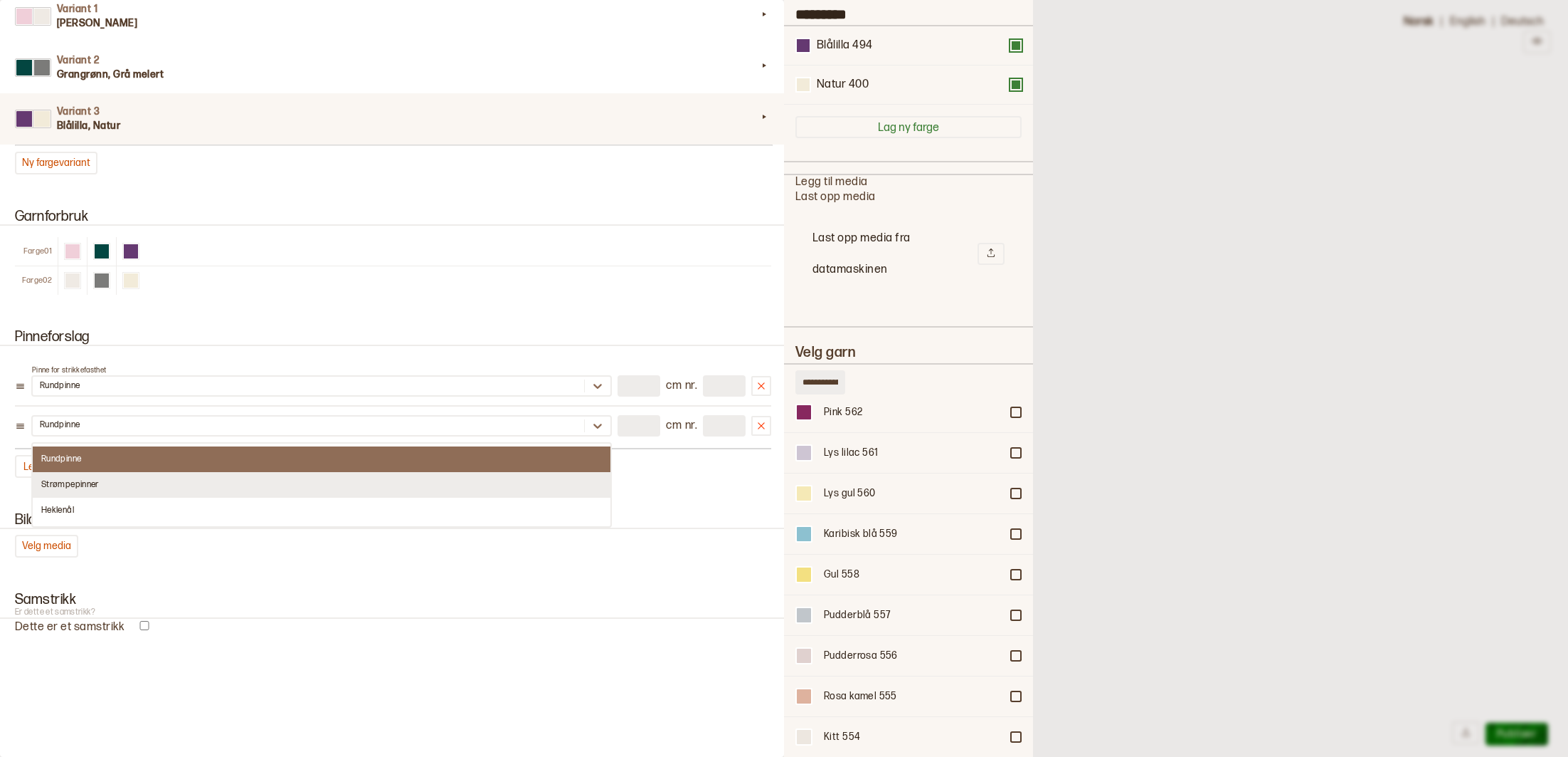
click at [86, 486] on div "Strømpepinner" at bounding box center [321, 484] width 578 height 26
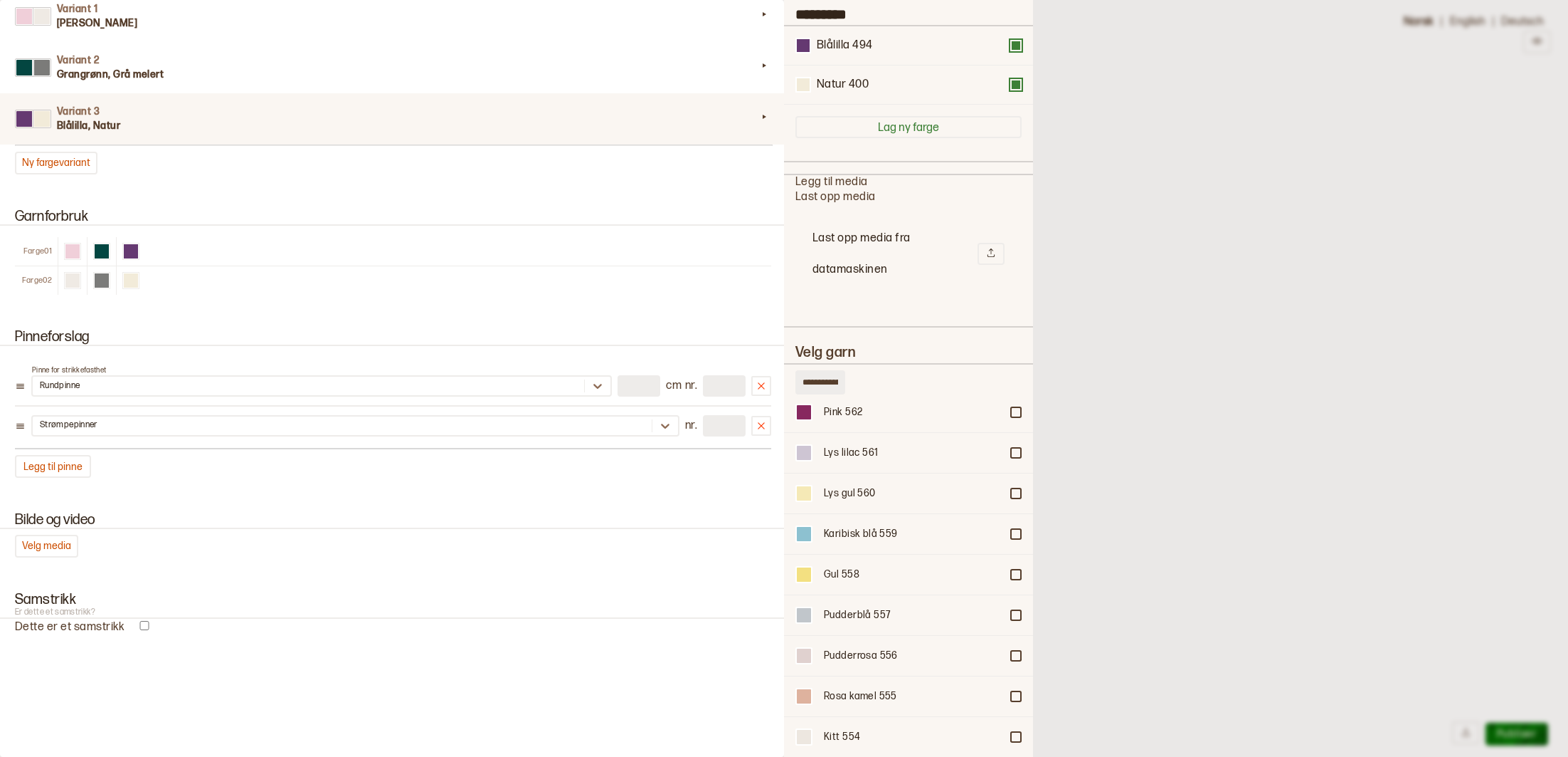
click at [717, 427] on input "number" at bounding box center [723, 426] width 42 height 22
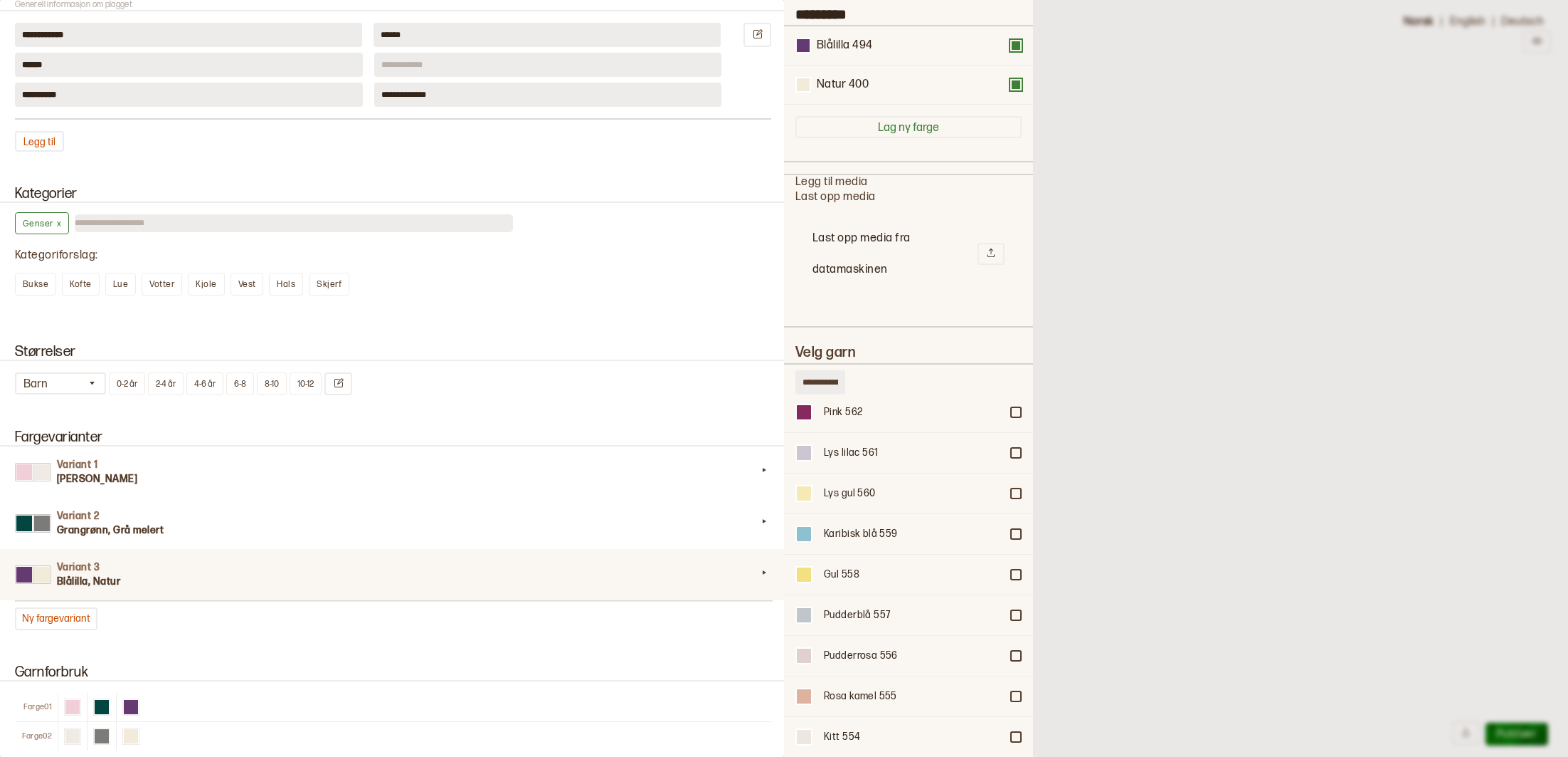
scroll to position [902, 0]
type input "*"
click at [777, 298] on div "Kategorier Genser x Kategoriforslag : Bukse Kofte Lue Votter Kjole Vest Hals Sk…" at bounding box center [392, 249] width 784 height 159
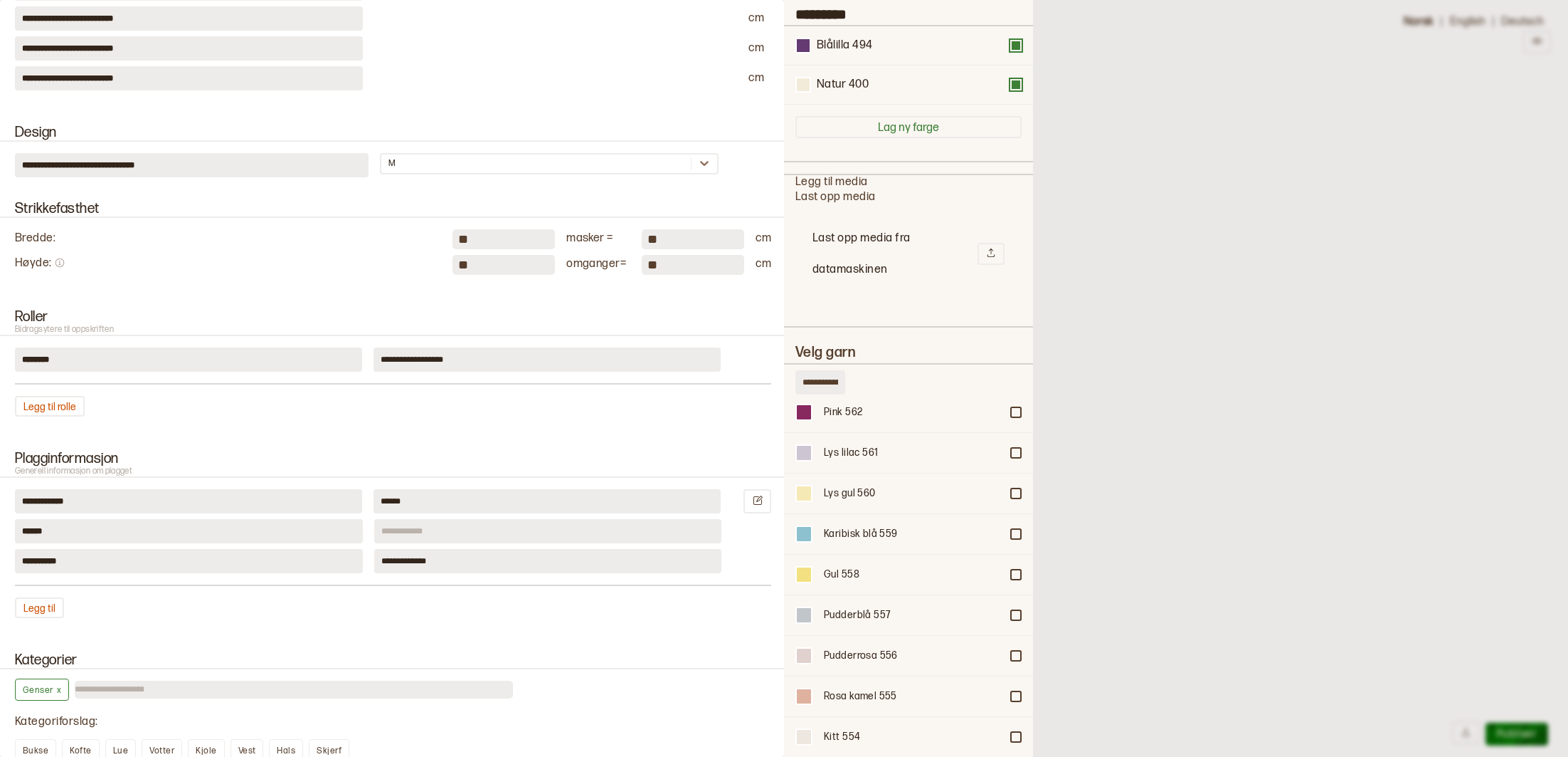
scroll to position [434, 0]
click at [423, 539] on input at bounding box center [548, 532] width 348 height 24
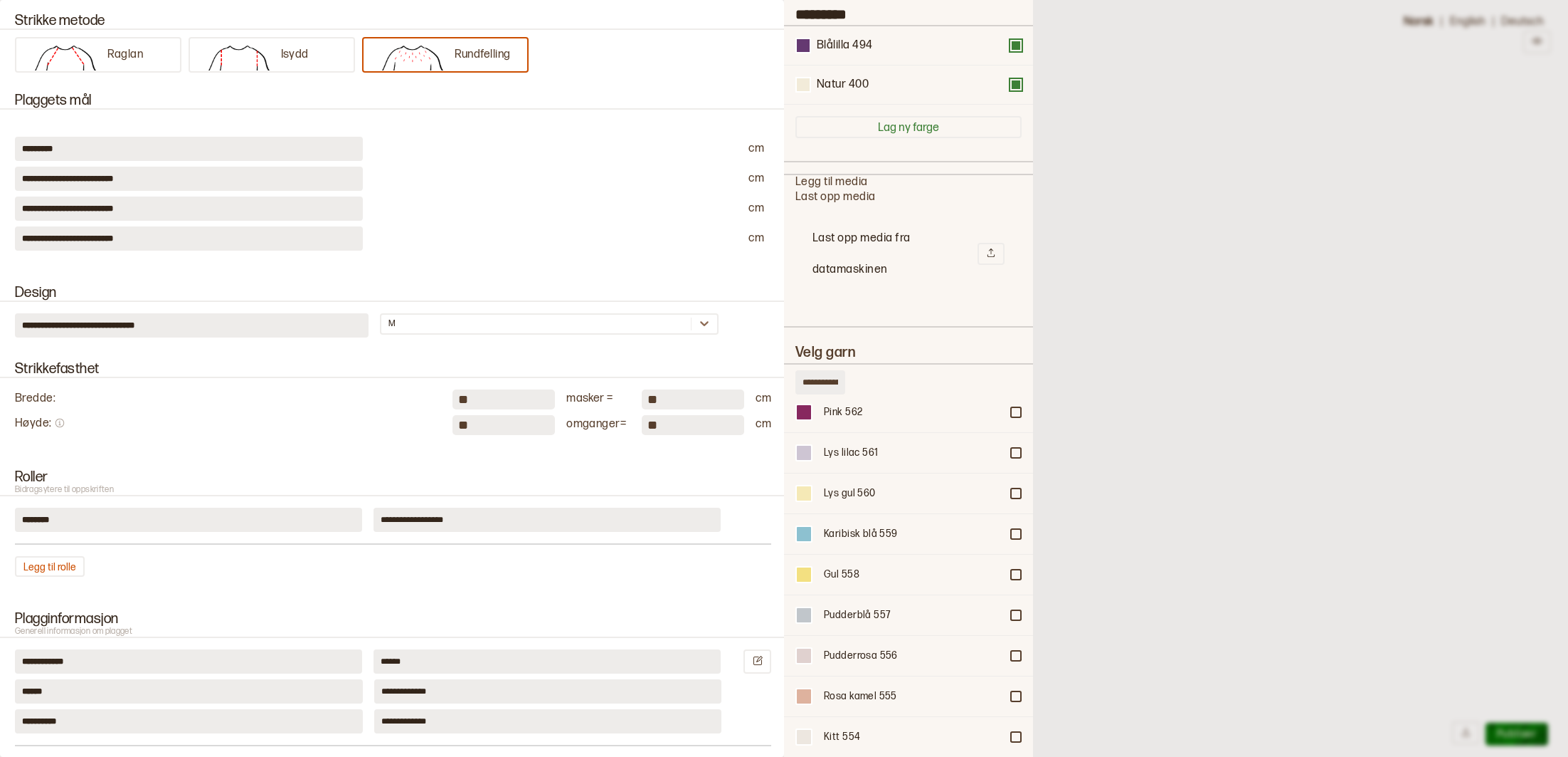
scroll to position [275, 0]
type input "**********"
click at [746, 147] on div "********* cm" at bounding box center [393, 149] width 757 height 24
click at [494, 136] on div at bounding box center [545, 131] width 347 height 21
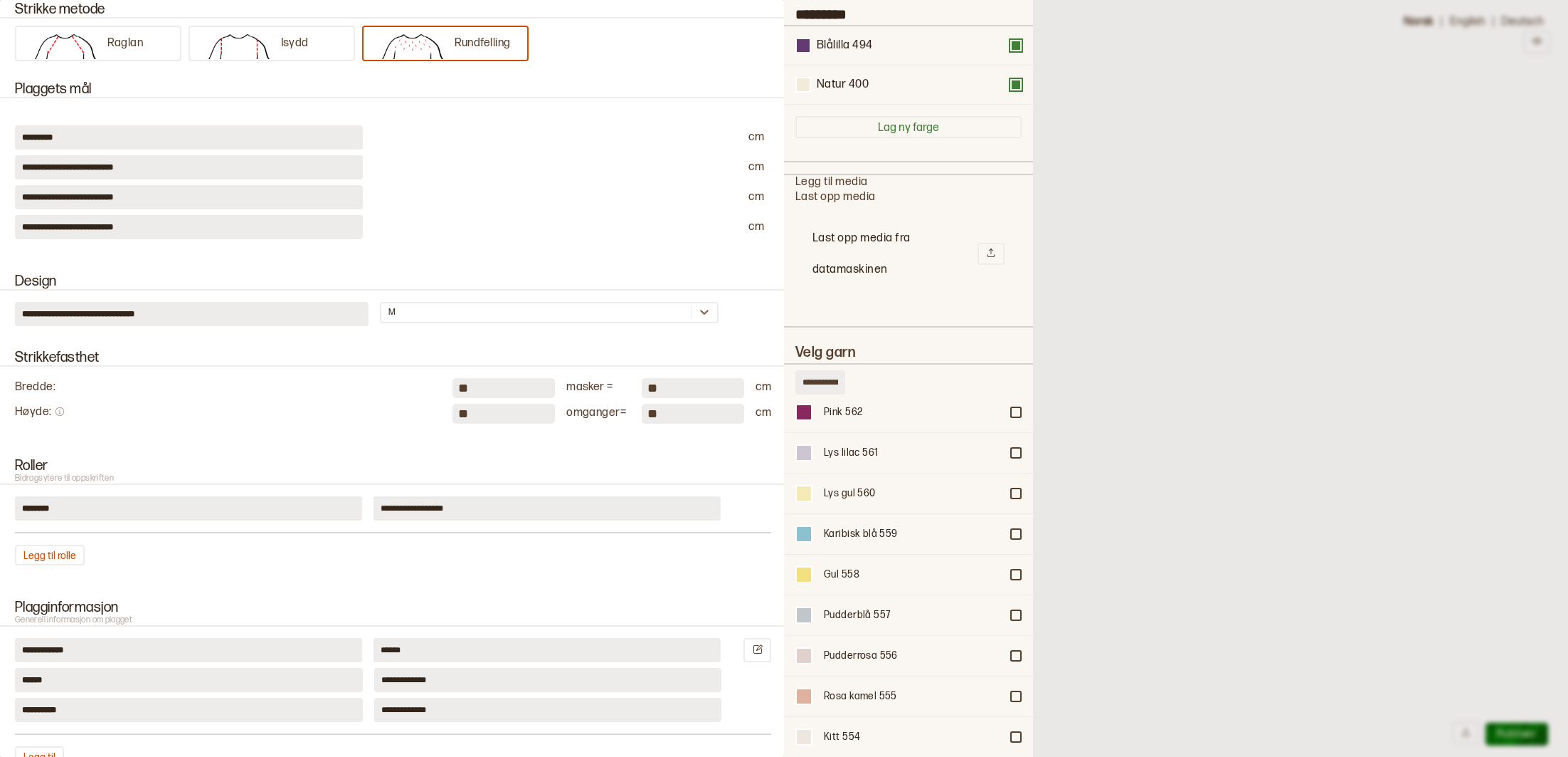
scroll to position [286, 0]
click at [744, 136] on div "********* cm" at bounding box center [393, 138] width 757 height 24
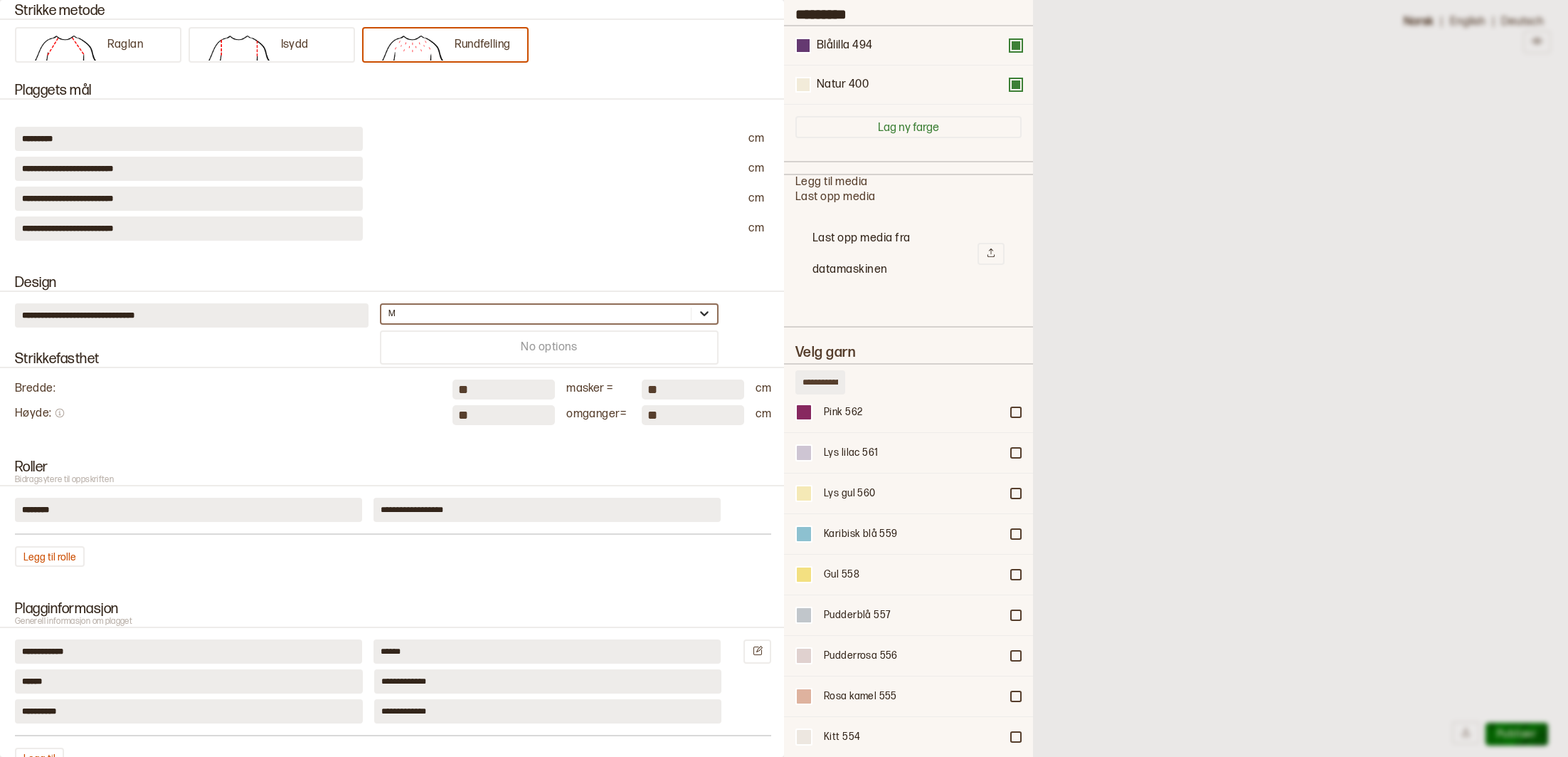
click at [710, 318] on icon at bounding box center [704, 313] width 14 height 14
click at [616, 347] on div "No options" at bounding box center [550, 348] width 337 height 27
click at [657, 260] on div "**********" at bounding box center [392, 296] width 784 height 77
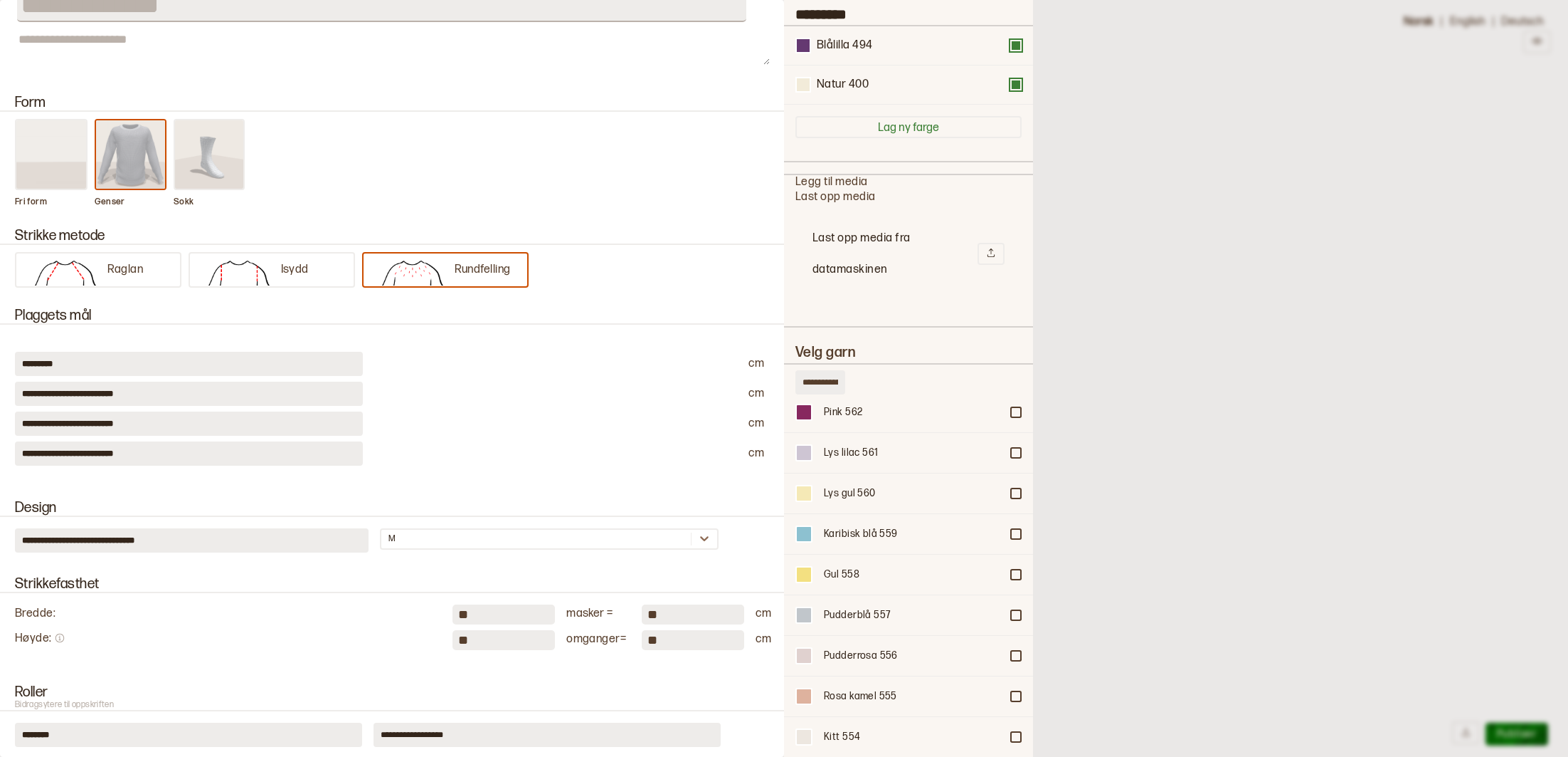
scroll to position [52, 0]
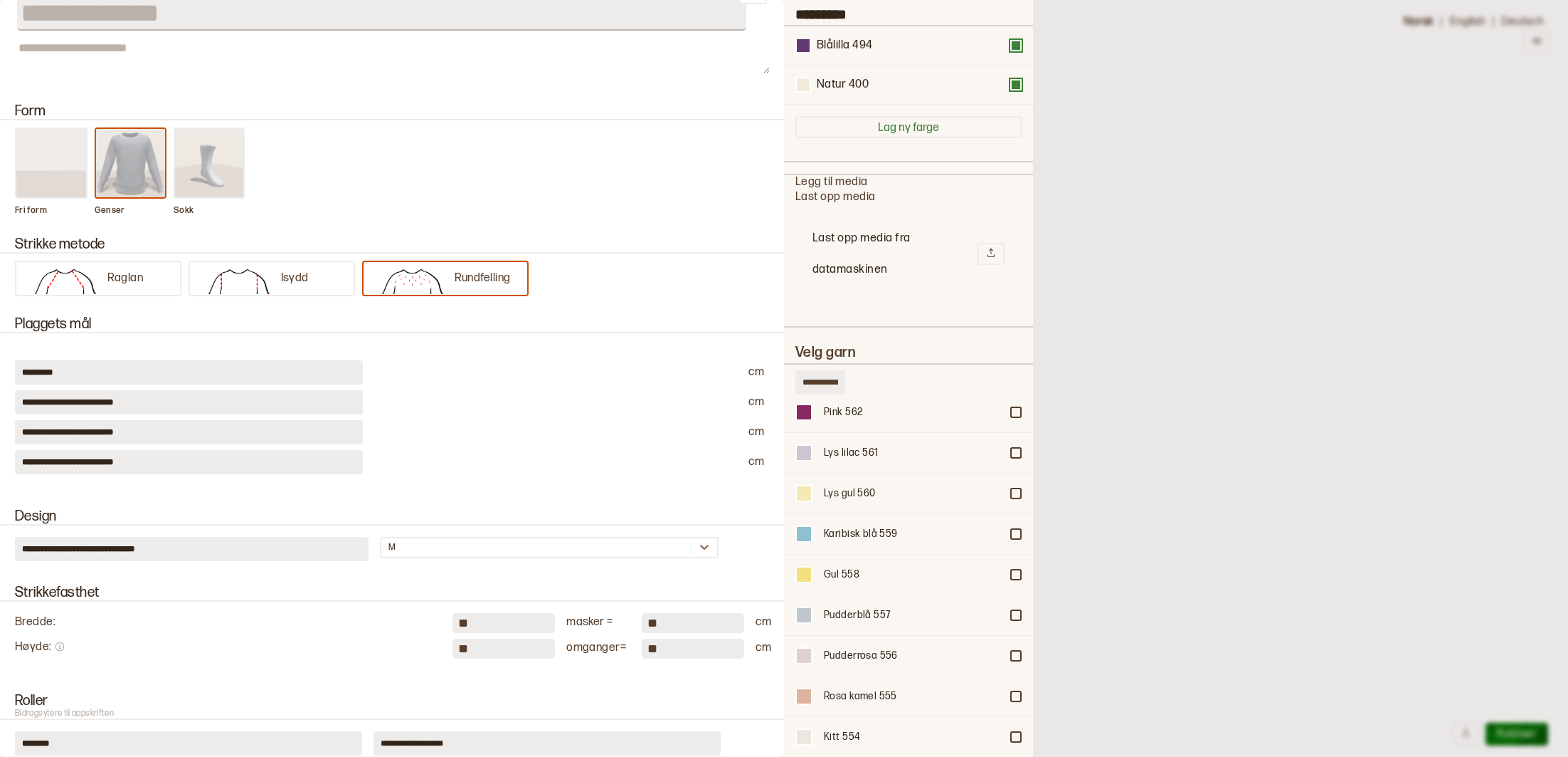
click at [399, 372] on div at bounding box center [546, 372] width 345 height 24
click at [742, 375] on div "********* cm" at bounding box center [393, 372] width 757 height 24
click at [738, 405] on div "**********" at bounding box center [393, 402] width 757 height 24
click at [746, 462] on div "**********" at bounding box center [393, 462] width 757 height 24
click at [743, 462] on div "**********" at bounding box center [393, 462] width 757 height 24
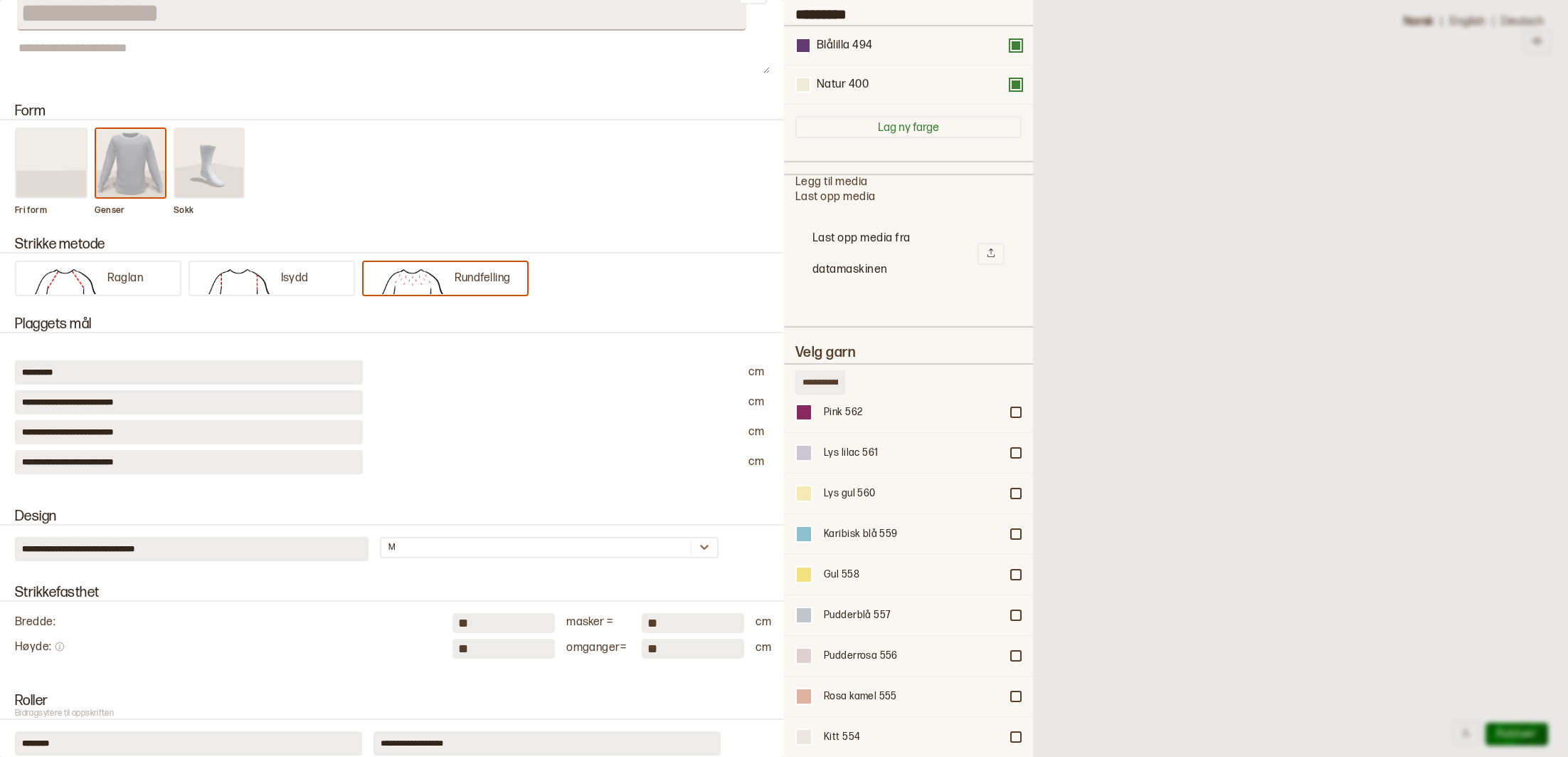
click at [743, 462] on div "**********" at bounding box center [393, 462] width 757 height 24
click at [742, 463] on div "**********" at bounding box center [393, 462] width 757 height 24
click at [1377, 240] on div at bounding box center [784, 378] width 1568 height 757
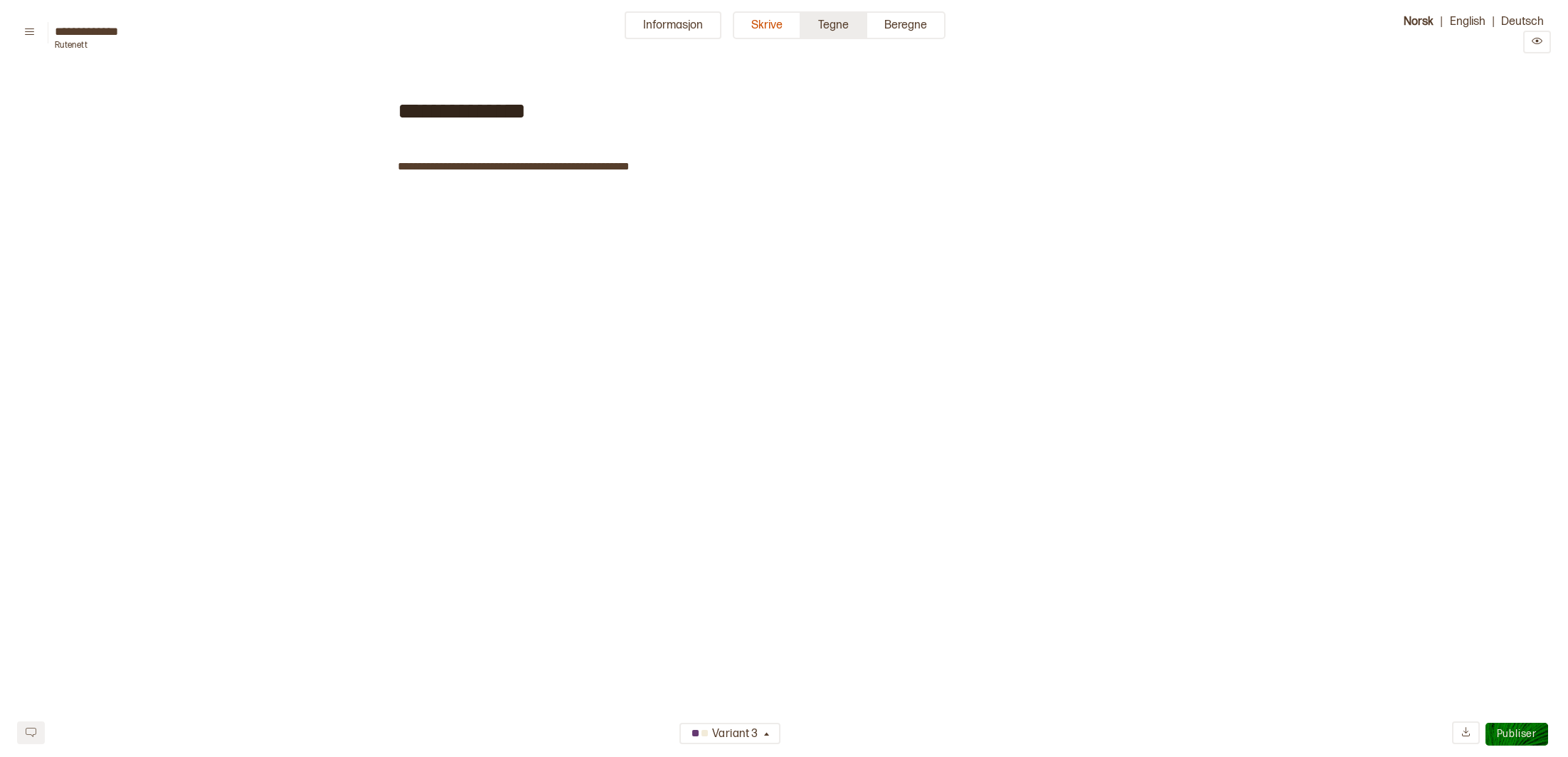
click at [845, 29] on button "Tegne" at bounding box center [834, 25] width 67 height 27
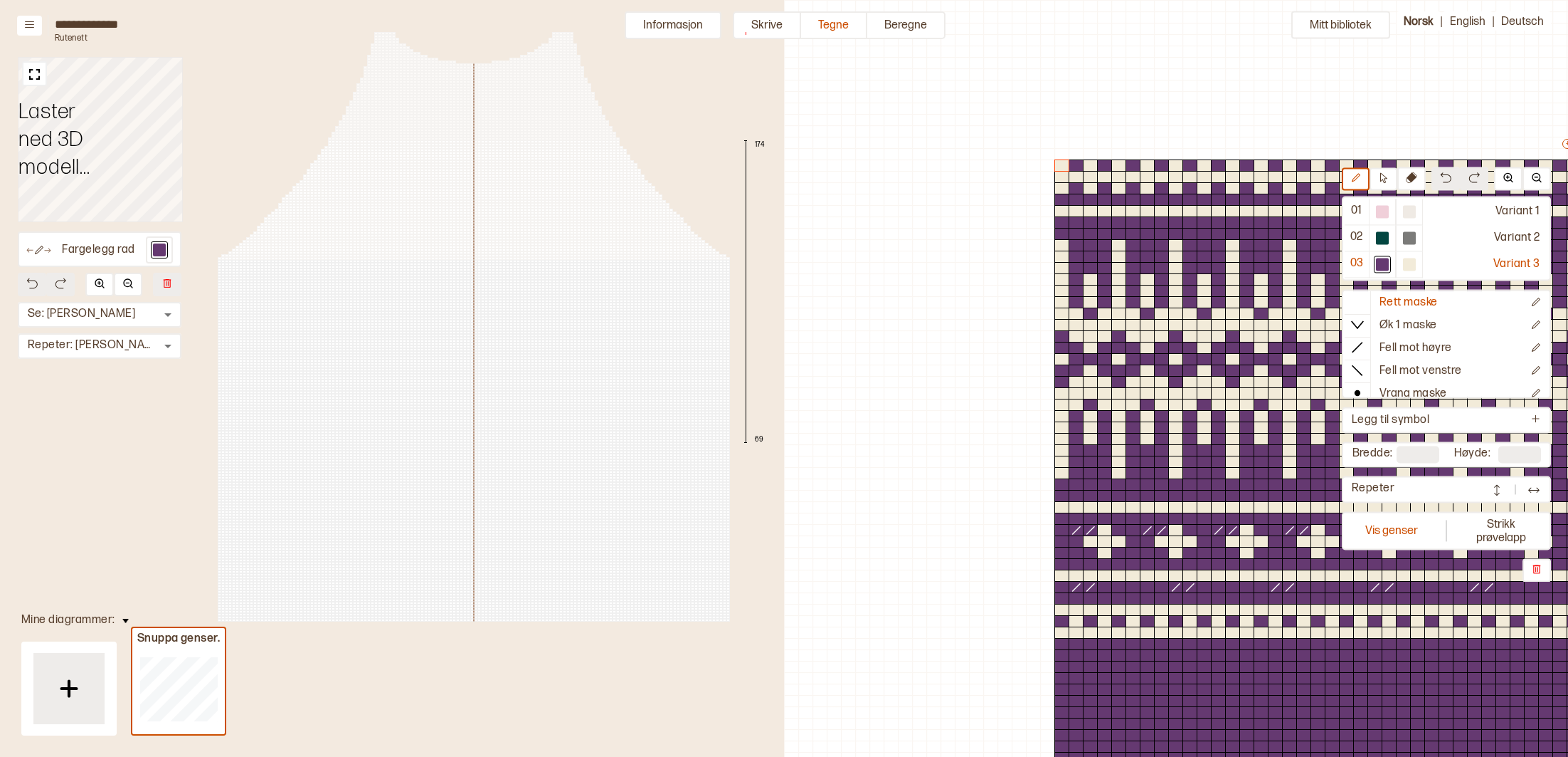
scroll to position [397, 784]
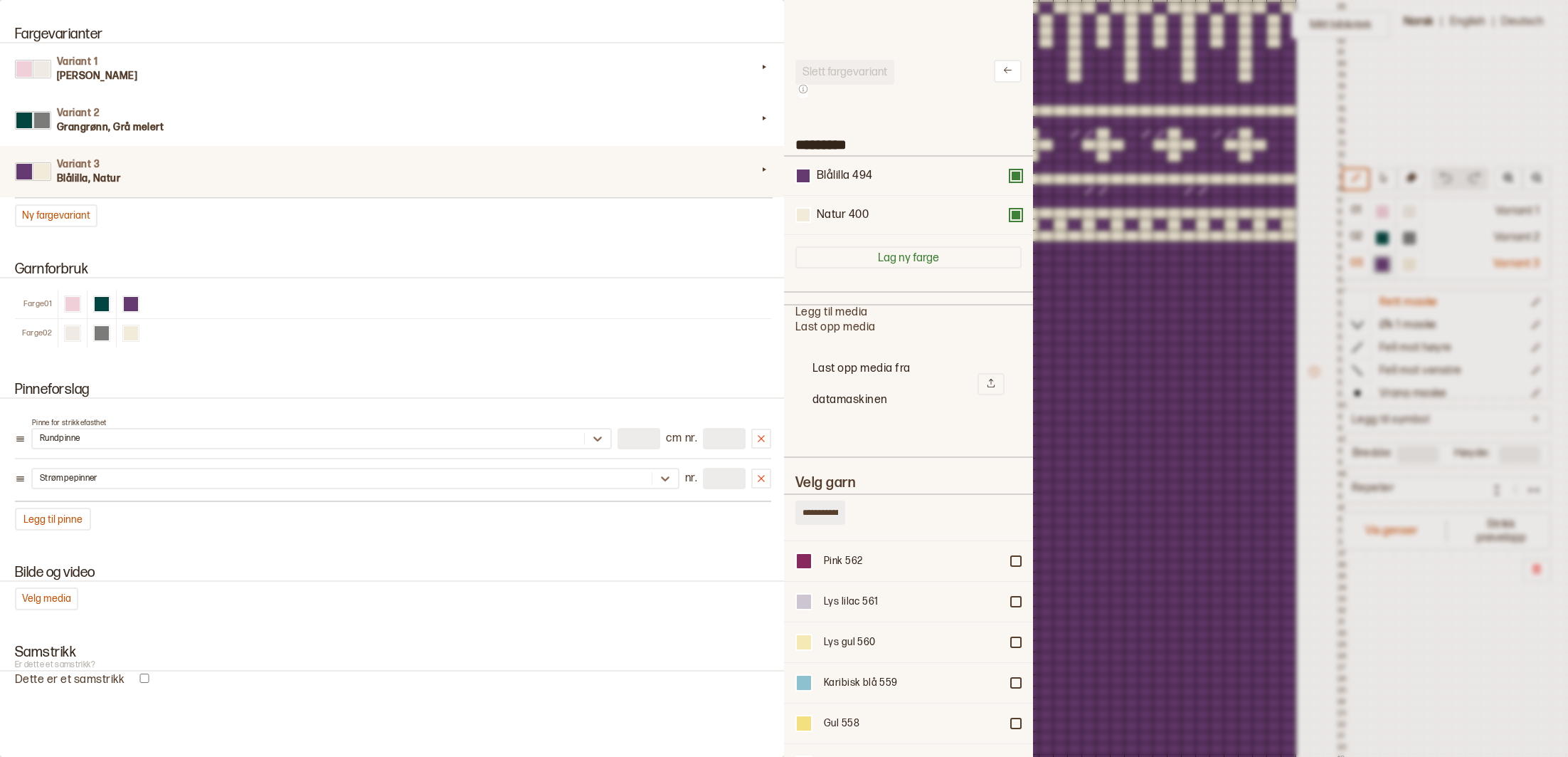
scroll to position [522, 0]
click at [1021, 715] on div "Gul 558" at bounding box center [908, 715] width 249 height 41
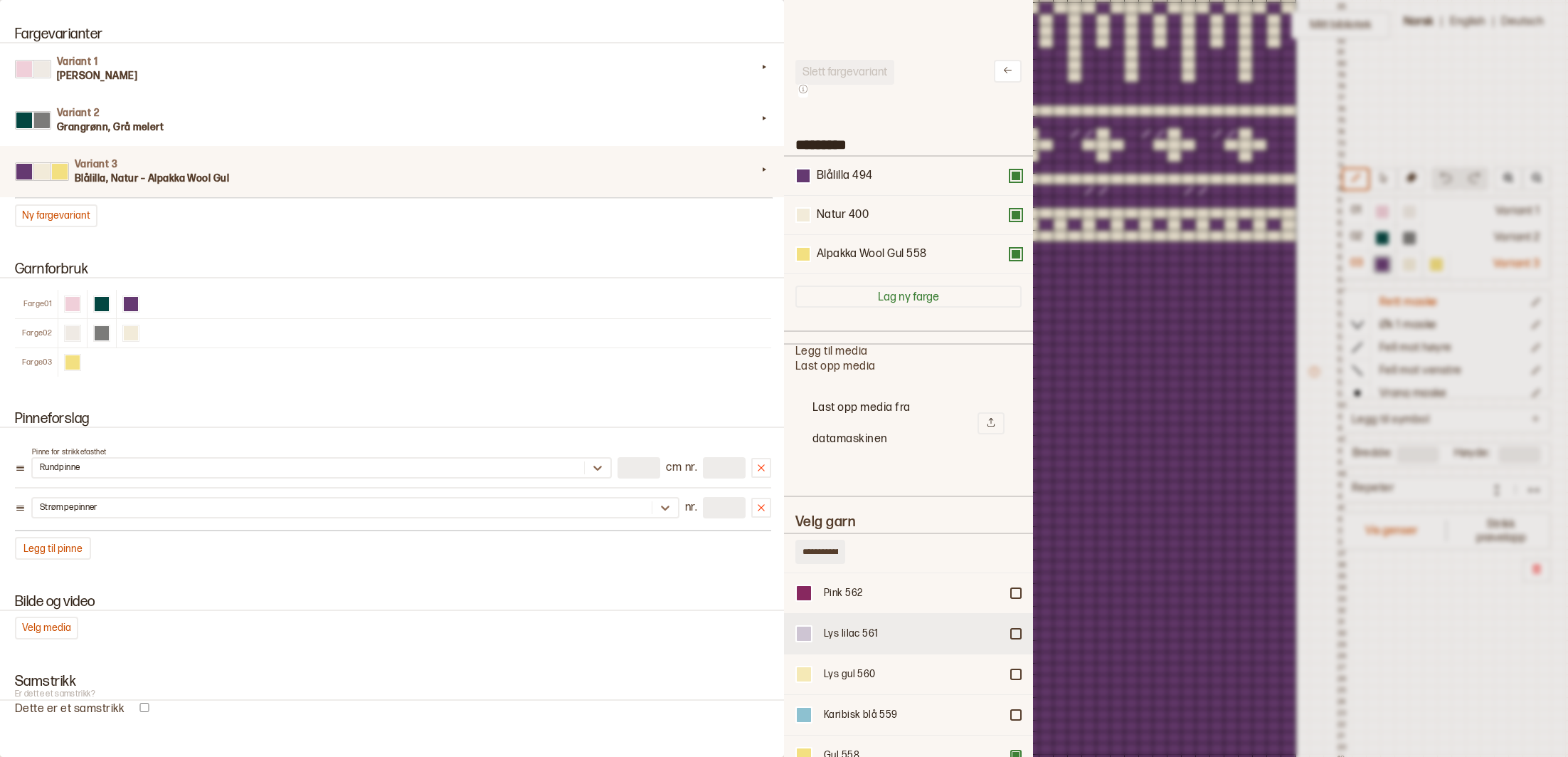
click at [1016, 629] on div at bounding box center [1016, 633] width 8 height 8
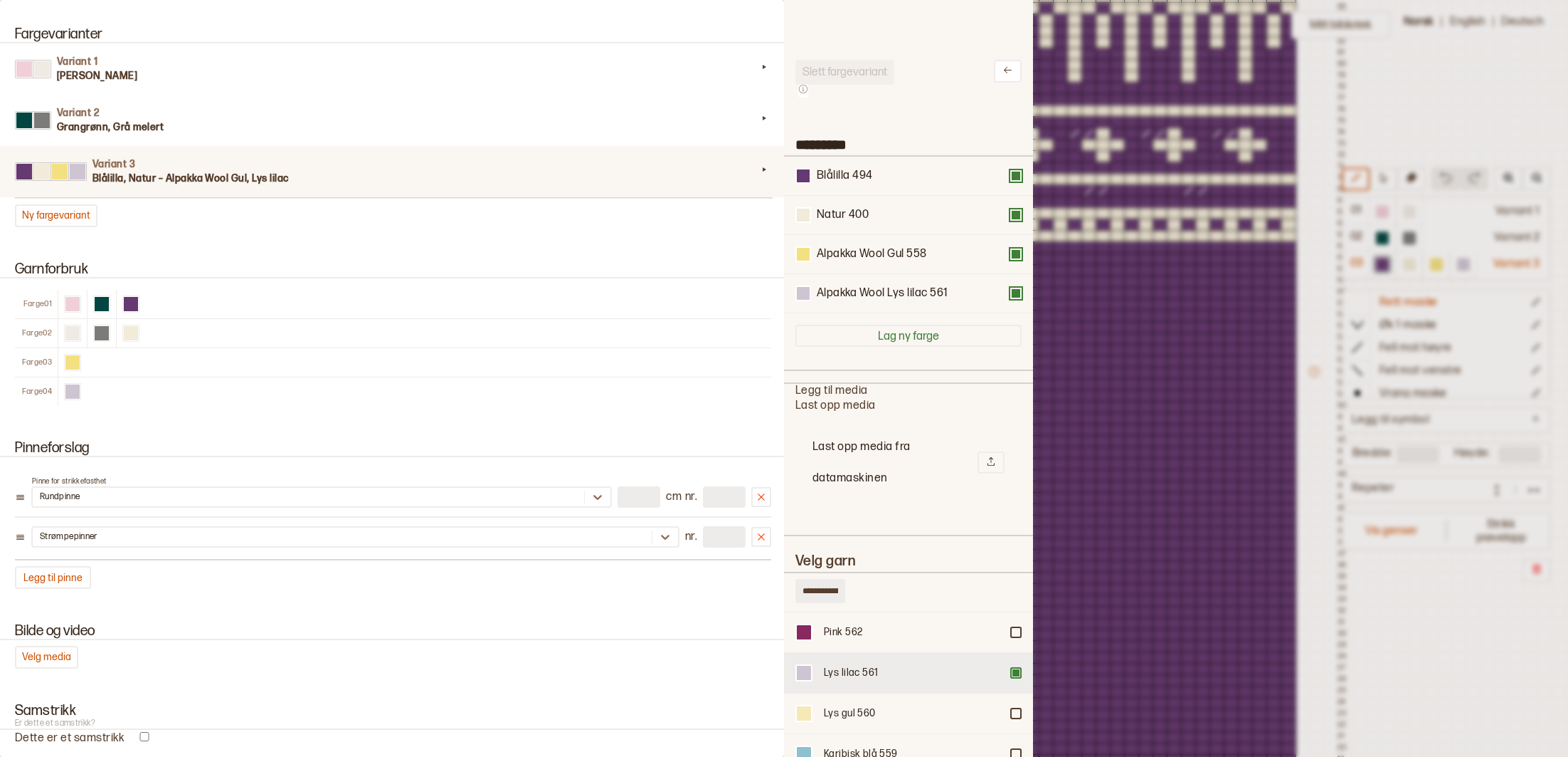
click at [1016, 670] on div at bounding box center [1016, 672] width 8 height 8
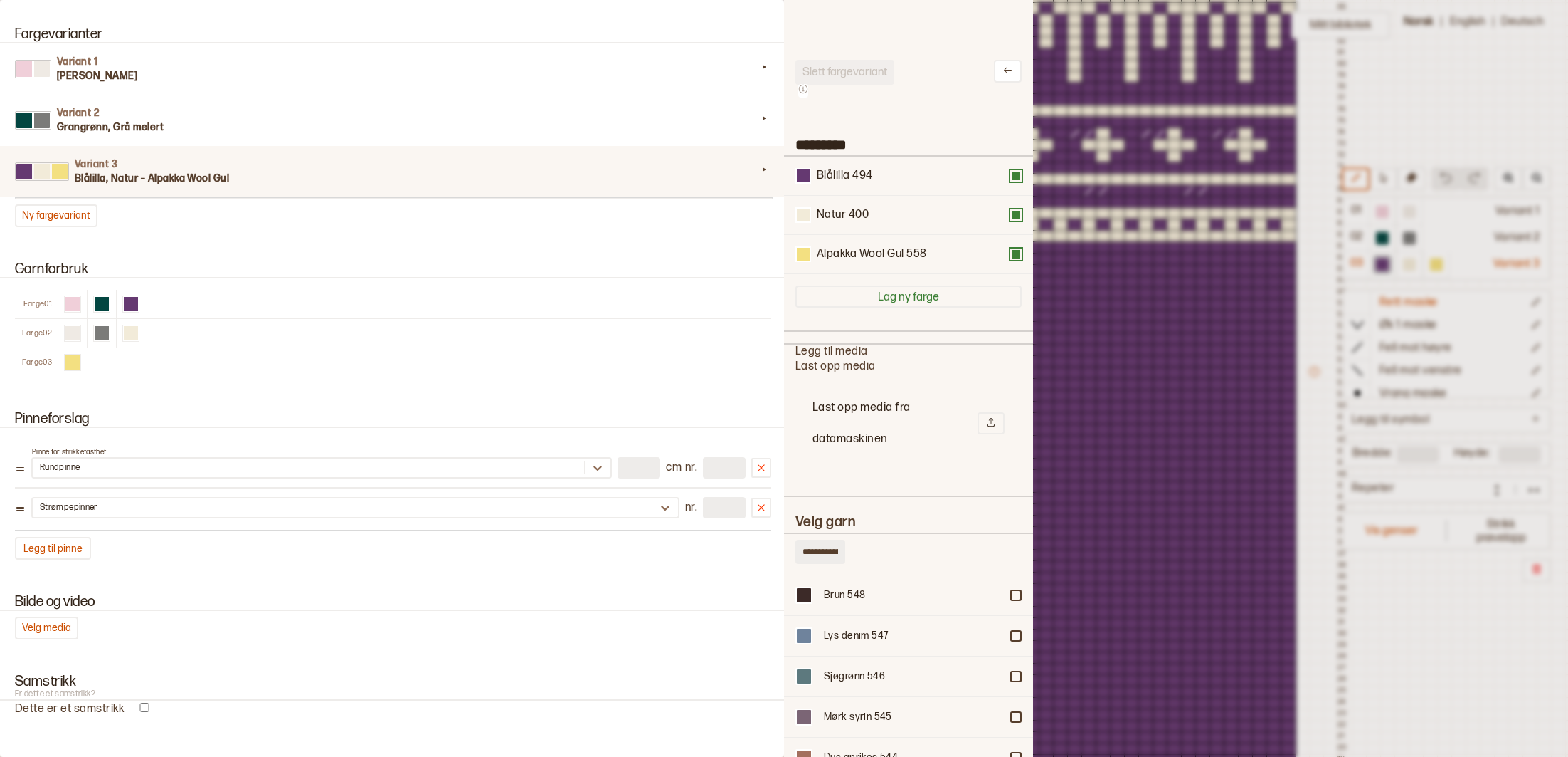
scroll to position [1099, 0]
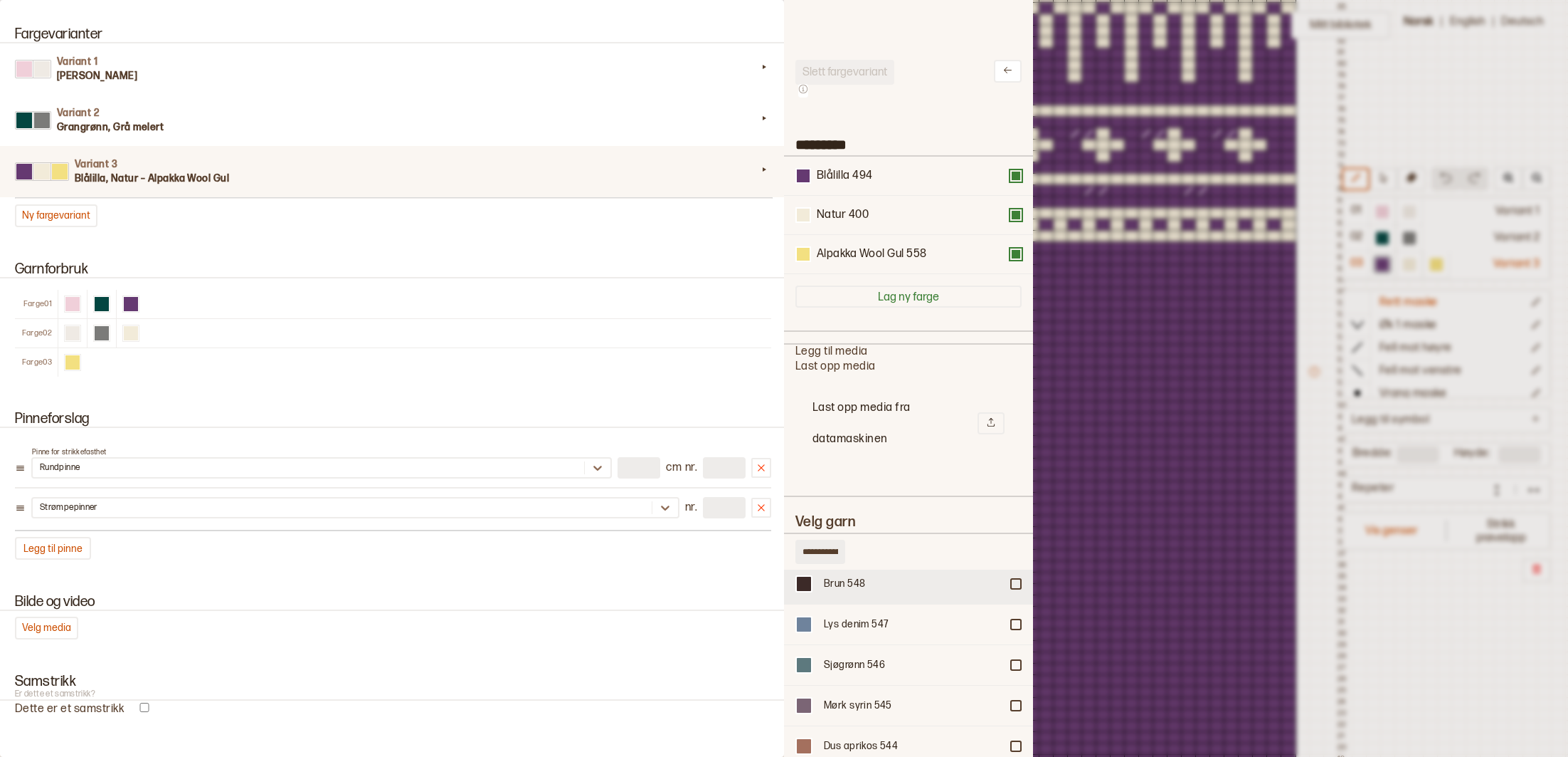
click at [1019, 579] on div at bounding box center [1016, 583] width 8 height 8
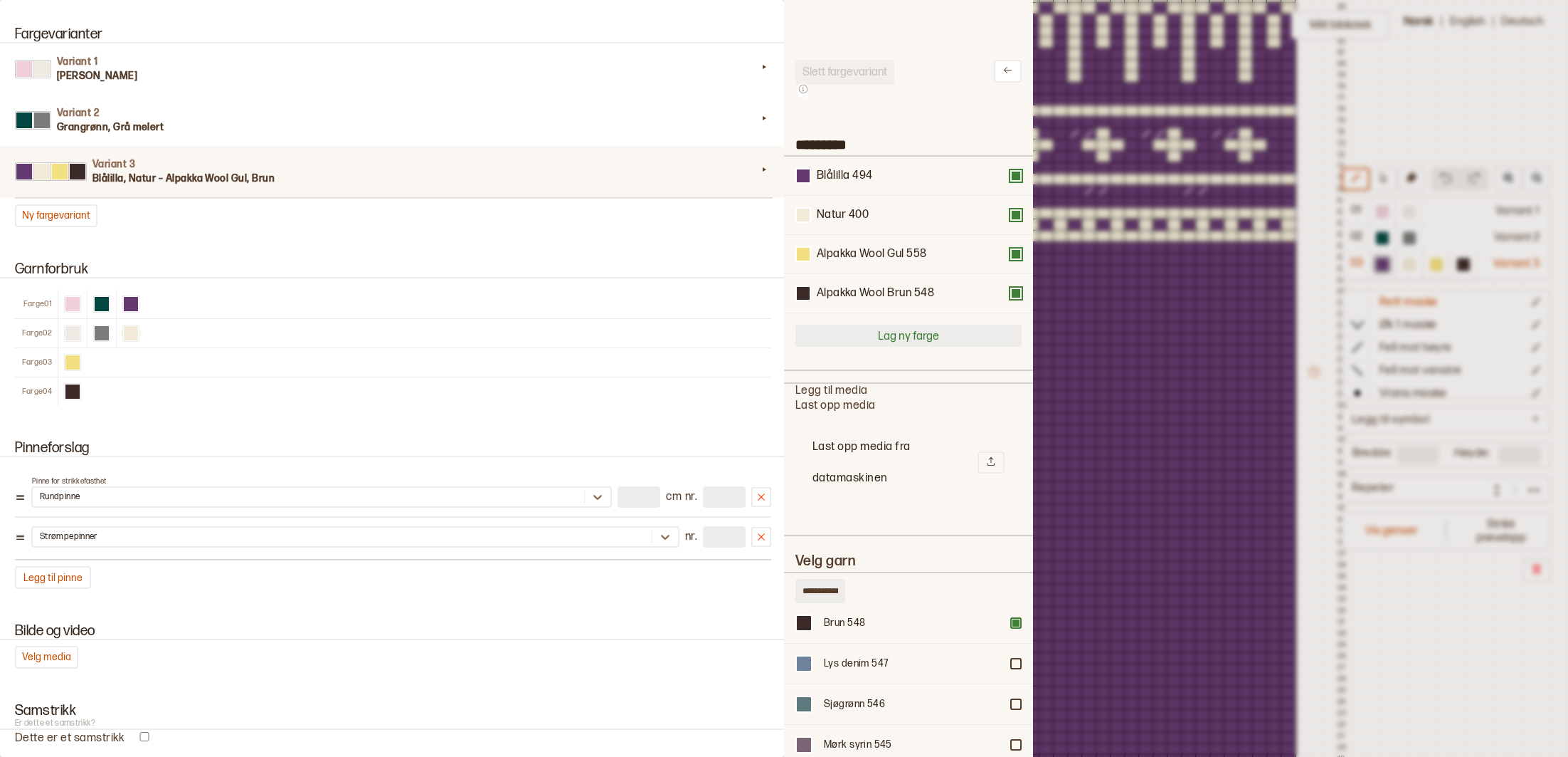
click at [1018, 619] on div at bounding box center [1016, 623] width 8 height 8
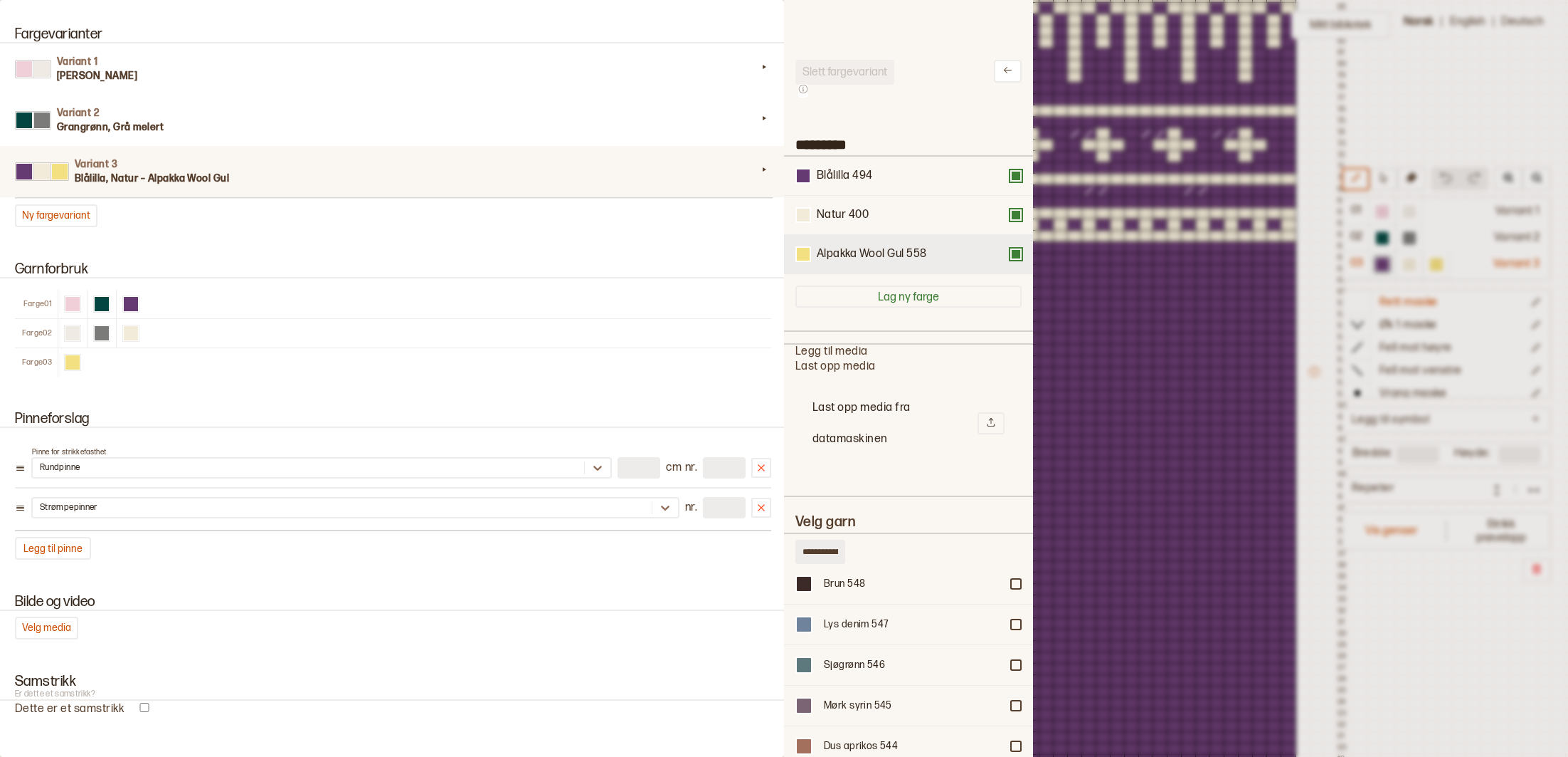
click at [811, 251] on div "Alpakka Wool Gul 558" at bounding box center [909, 254] width 226 height 16
click at [1014, 259] on div "Alpakka Wool Gul 558" at bounding box center [909, 254] width 226 height 16
click at [1016, 259] on button at bounding box center [1016, 255] width 12 height 12
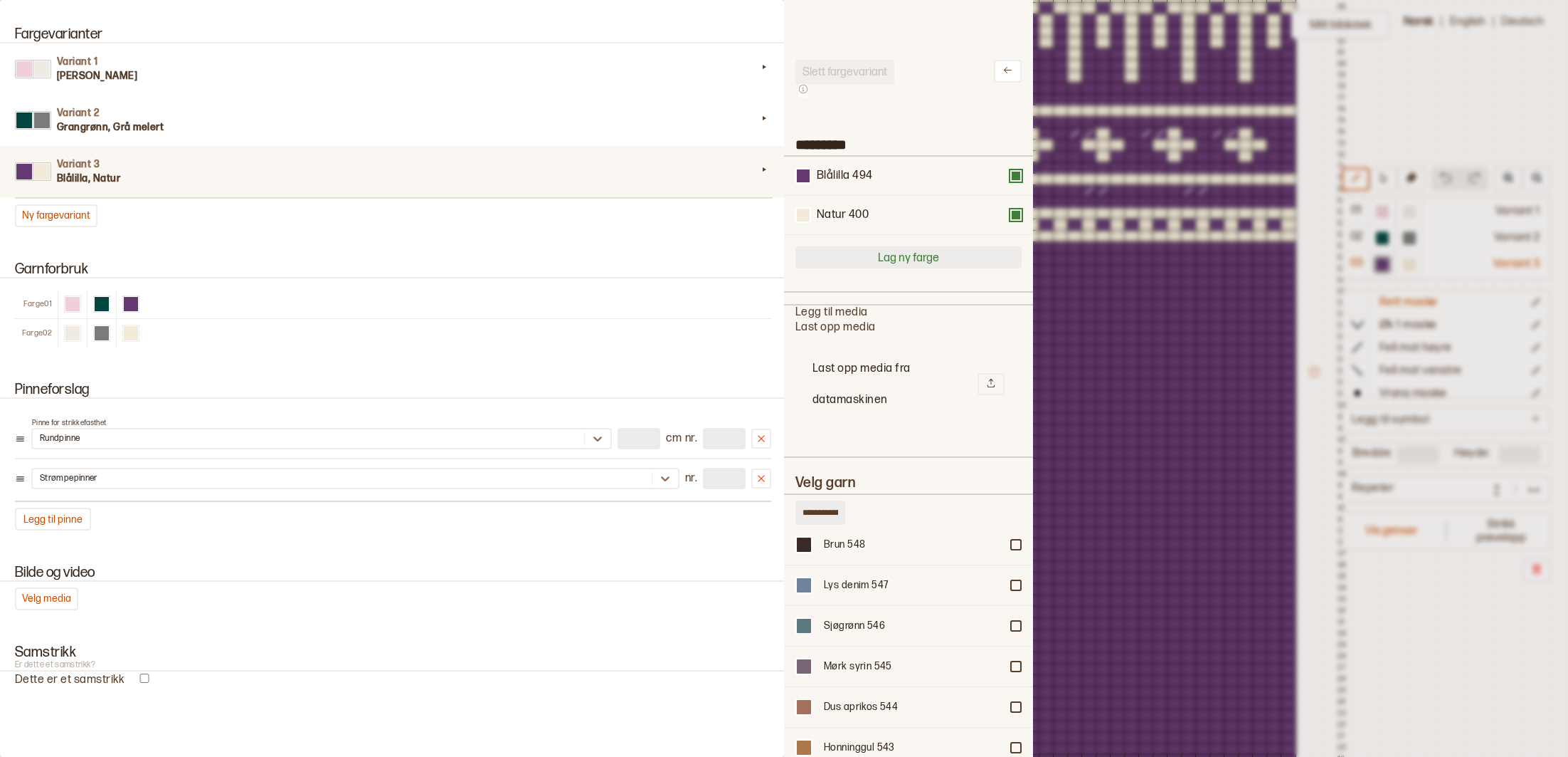
click at [929, 261] on button "Lag ny farge" at bounding box center [909, 257] width 226 height 22
click at [177, 306] on div "Farge 01" at bounding box center [393, 304] width 757 height 28
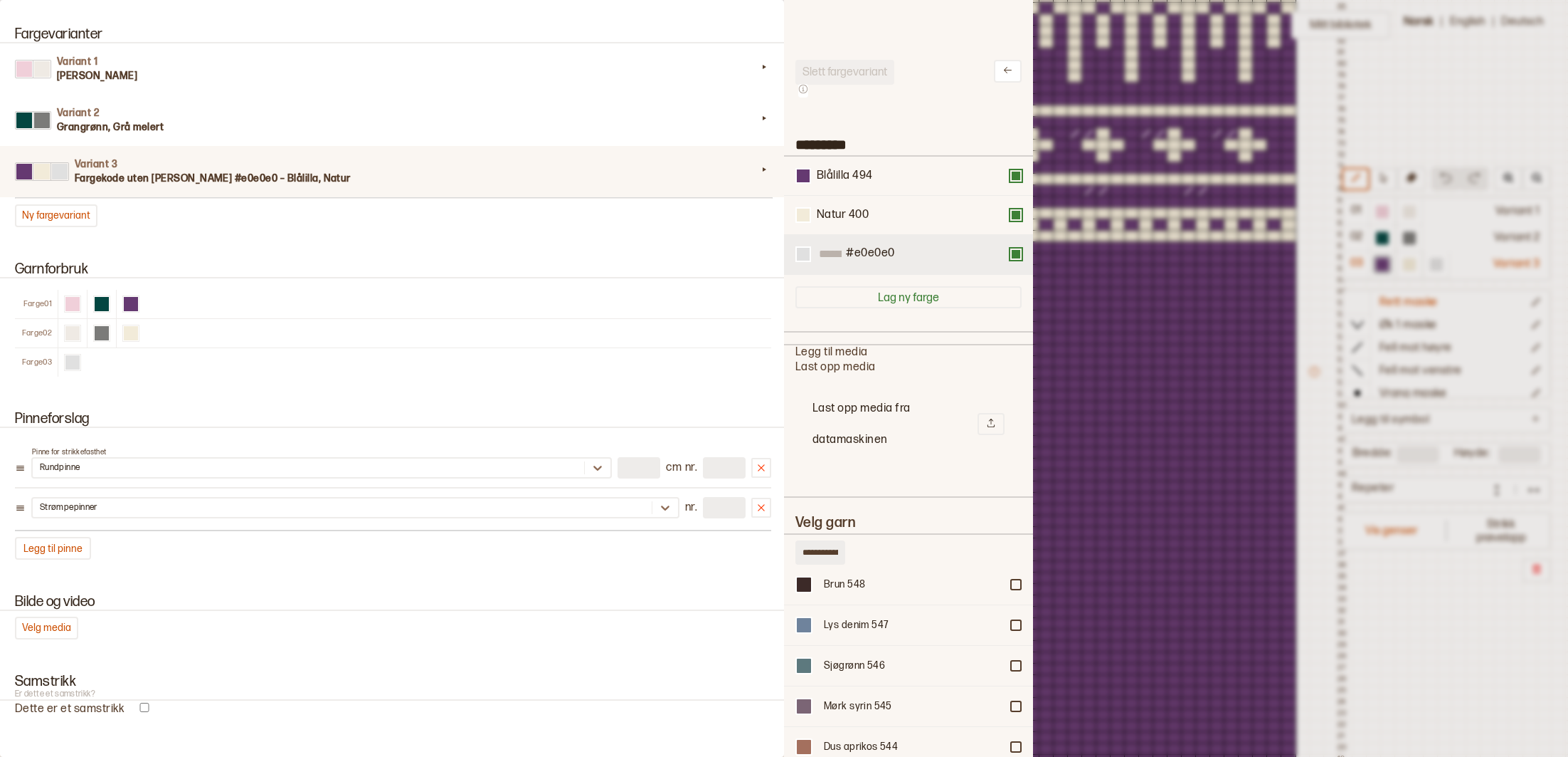
scroll to position [2, 0]
click at [1018, 252] on button at bounding box center [1016, 253] width 12 height 12
click at [66, 220] on button "Ny fargevariant" at bounding box center [56, 215] width 82 height 22
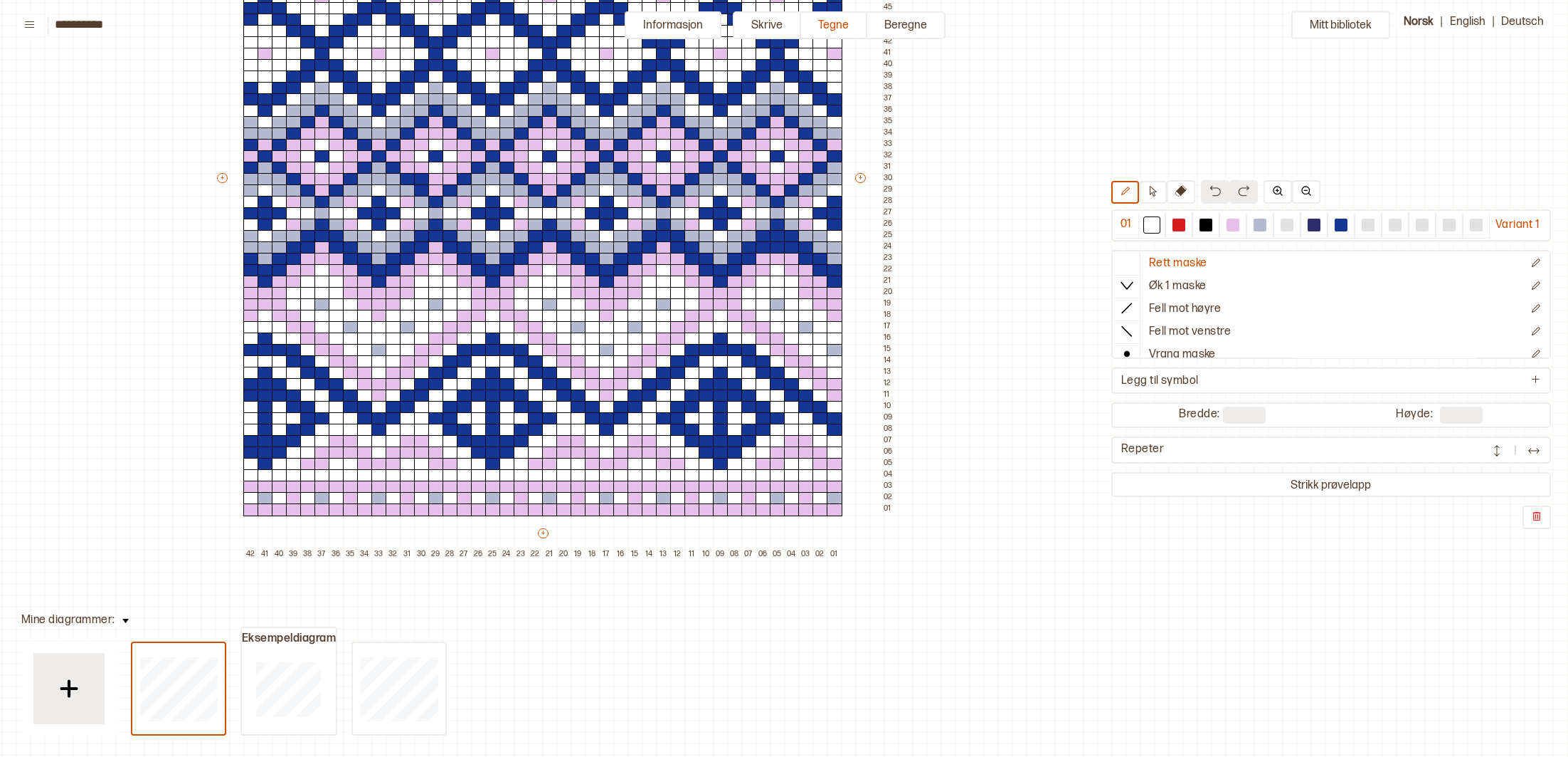
scroll to position [331, 235]
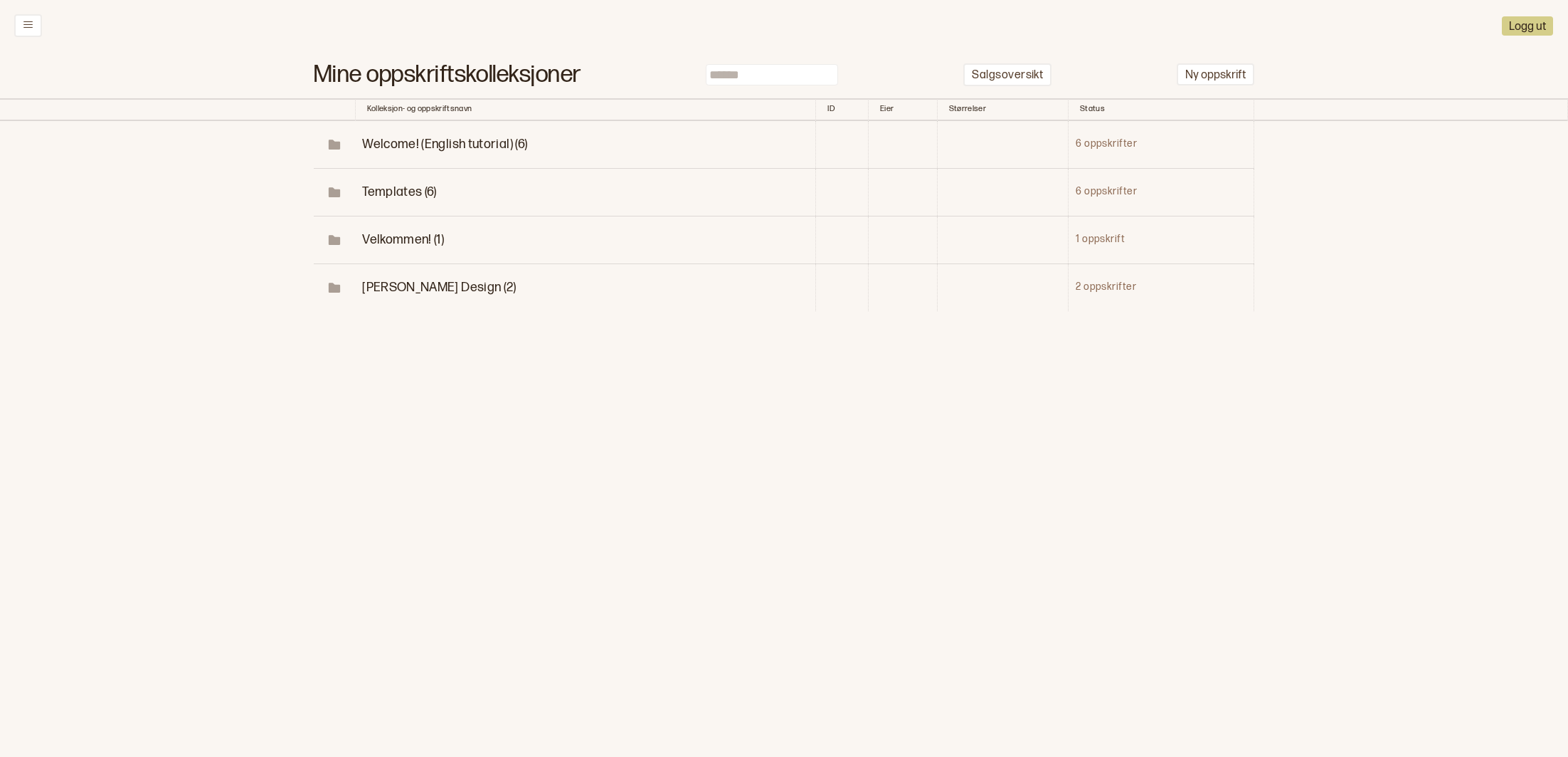
click at [429, 286] on span "[PERSON_NAME] Design (2)" at bounding box center [440, 287] width 155 height 15
click at [432, 380] on p "Snuppa genser" at bounding box center [451, 383] width 88 height 17
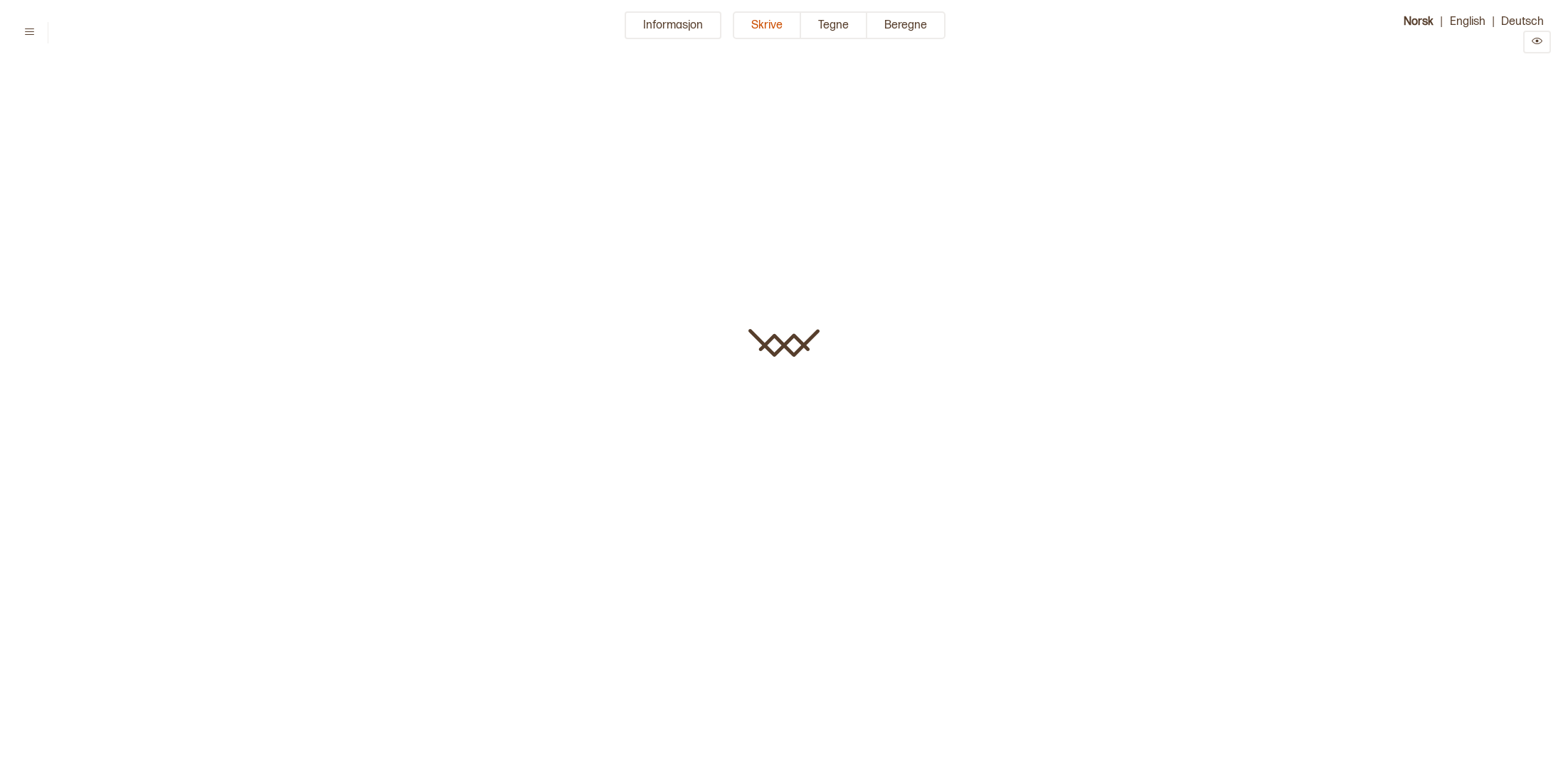
type input "**********"
type input "**"
type input "**********"
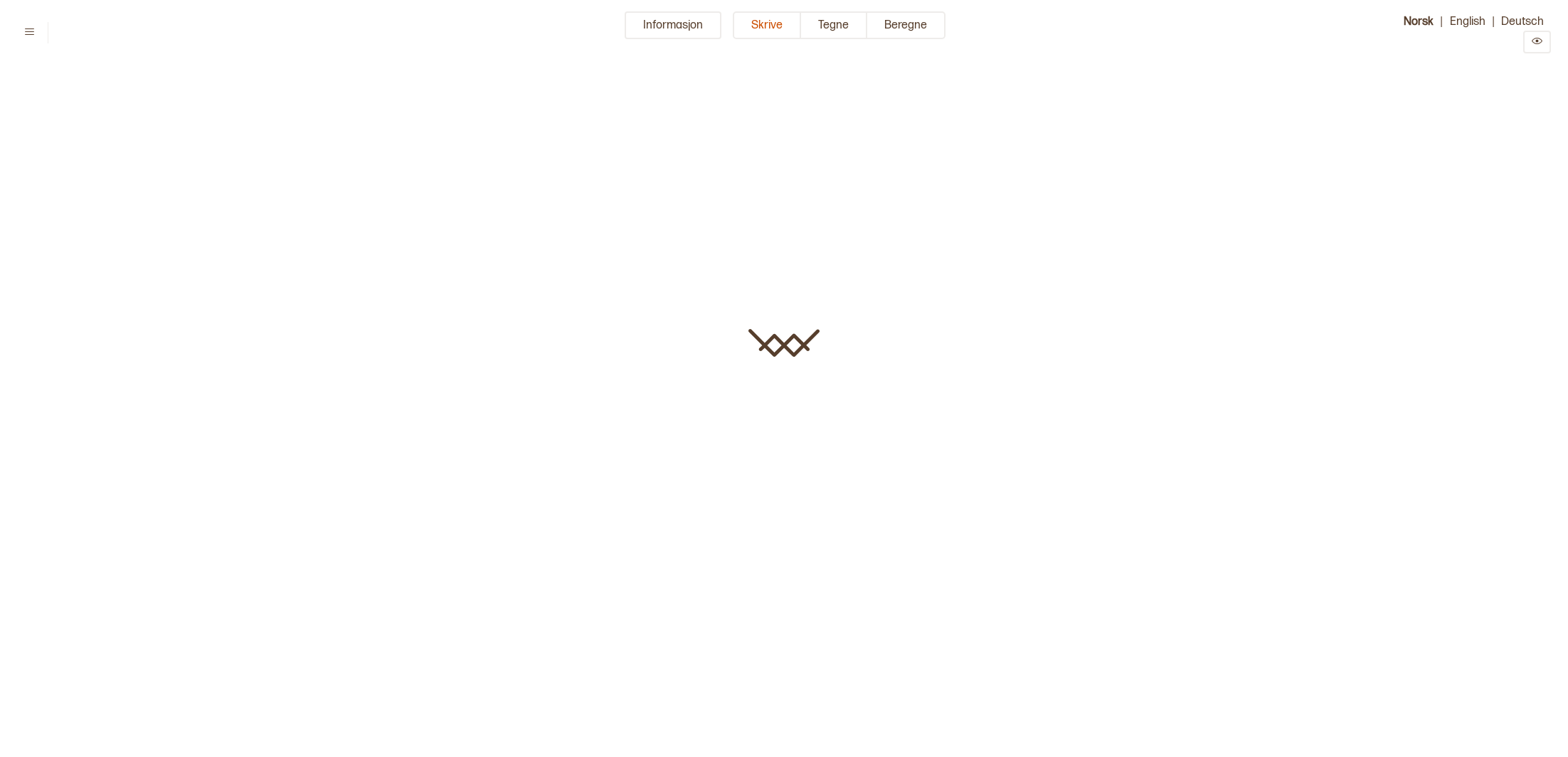
type input "**********"
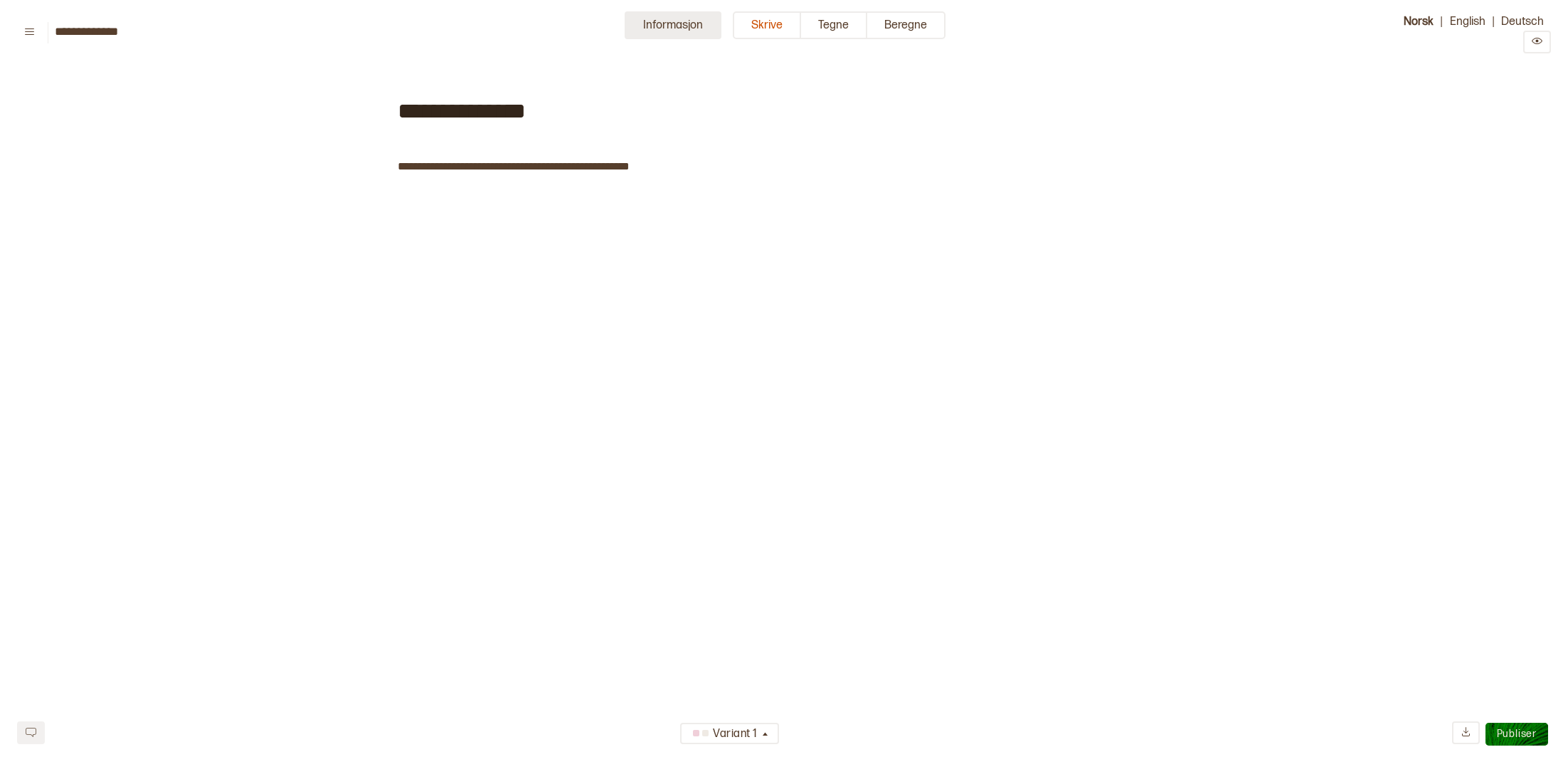
click at [668, 26] on button "Informasjon" at bounding box center [673, 25] width 96 height 27
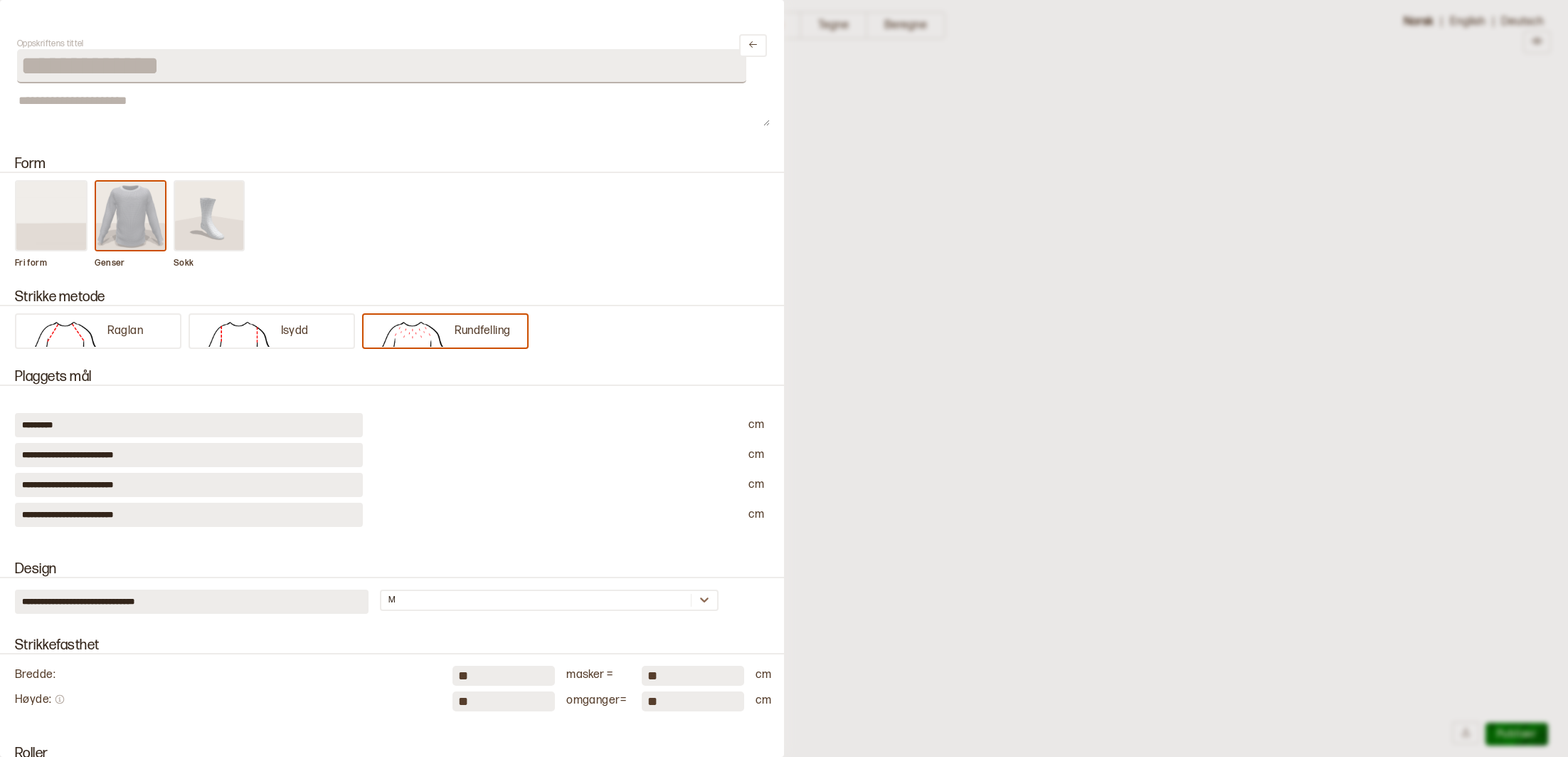
drag, startPoint x: 784, startPoint y: 72, endPoint x: 795, endPoint y: 75, distance: 11.4
click at [786, 73] on div at bounding box center [784, 378] width 1568 height 757
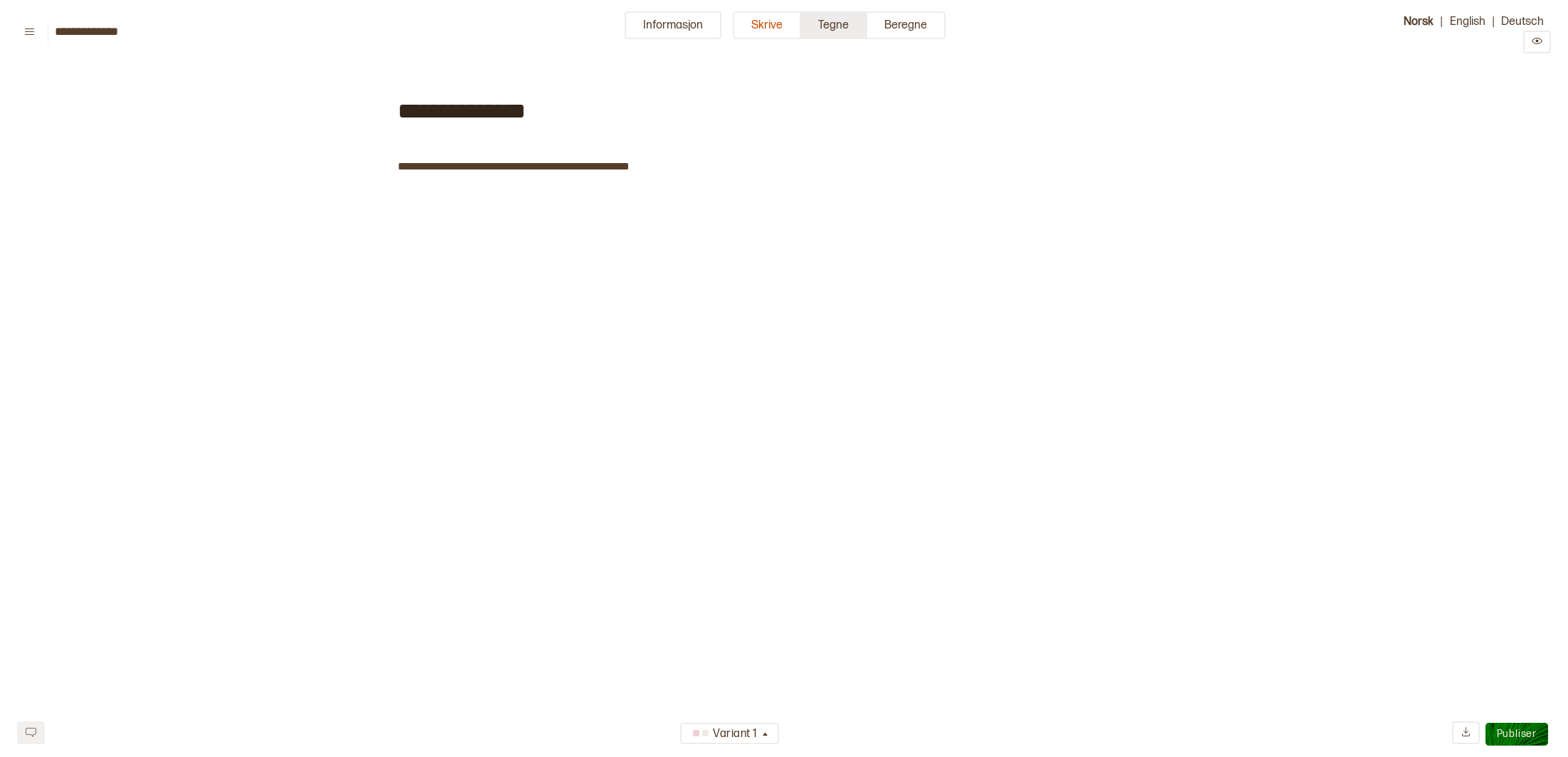
click at [836, 25] on button "Tegne" at bounding box center [834, 25] width 67 height 27
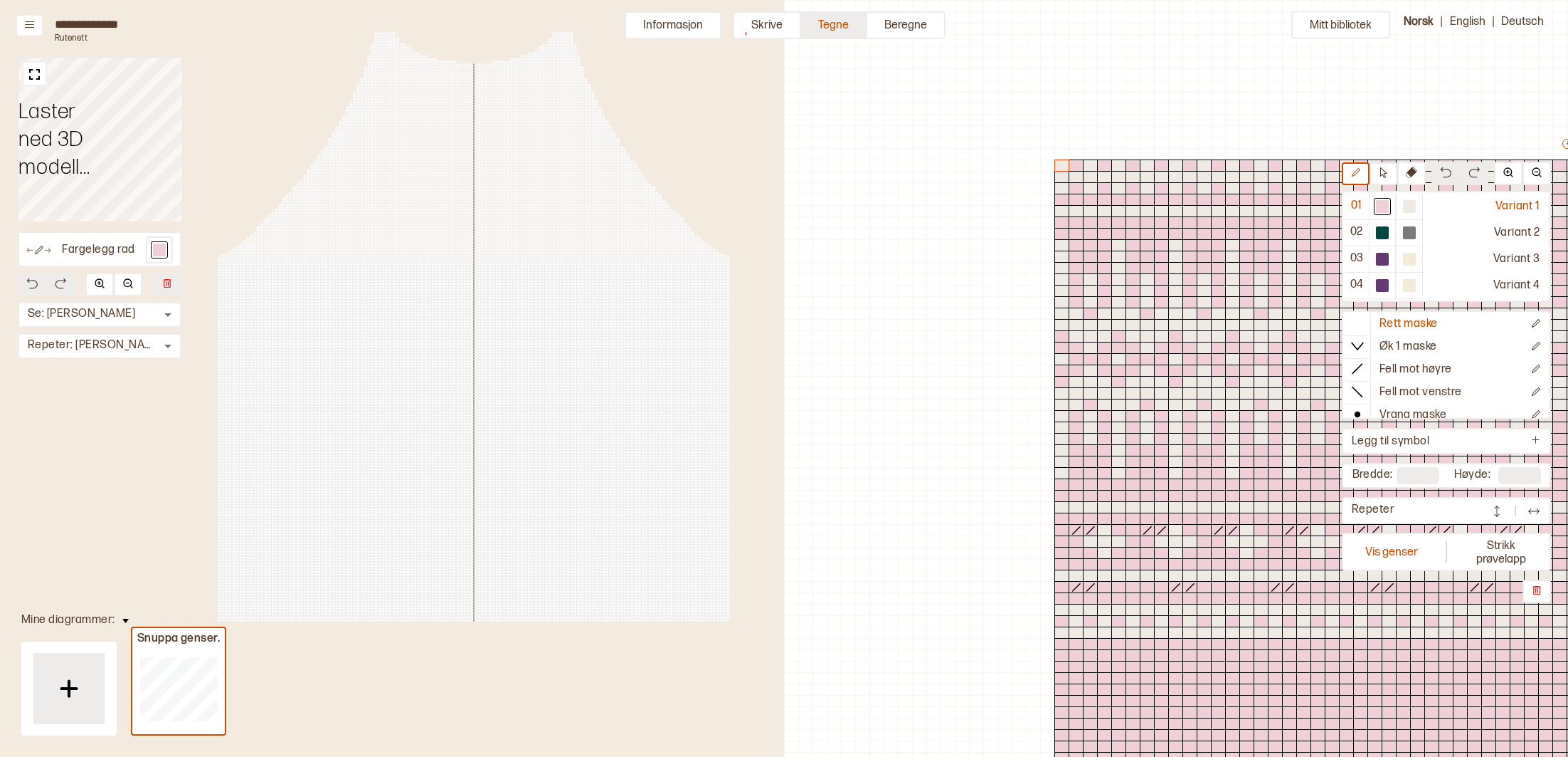
scroll to position [397, 784]
